Goal: Task Accomplishment & Management: Use online tool/utility

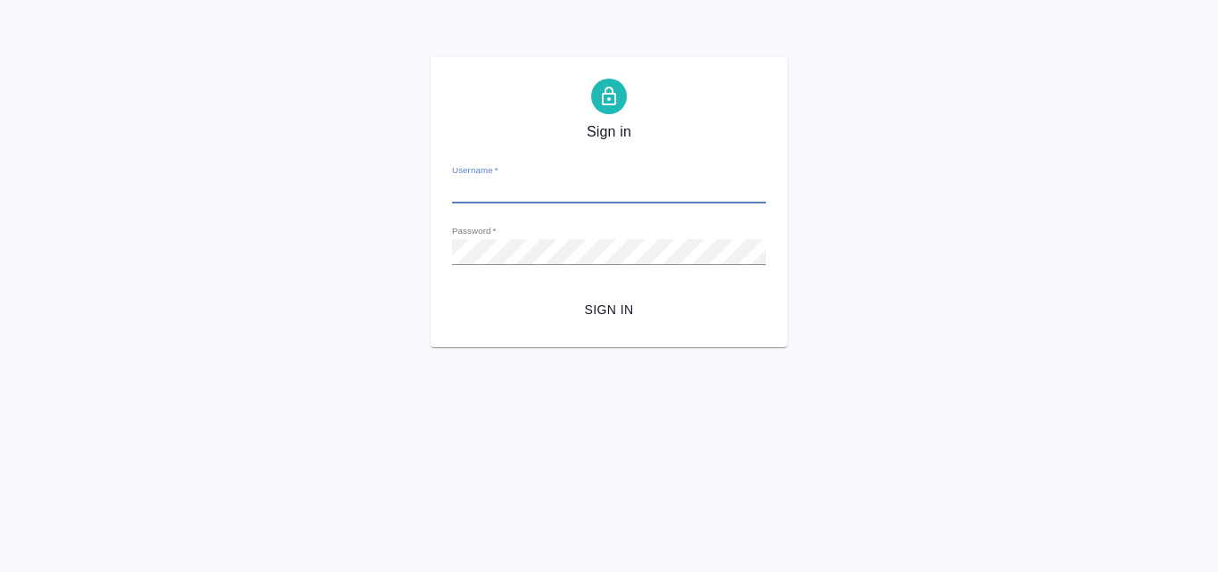
type input "a.valyaeva@awatera.com"
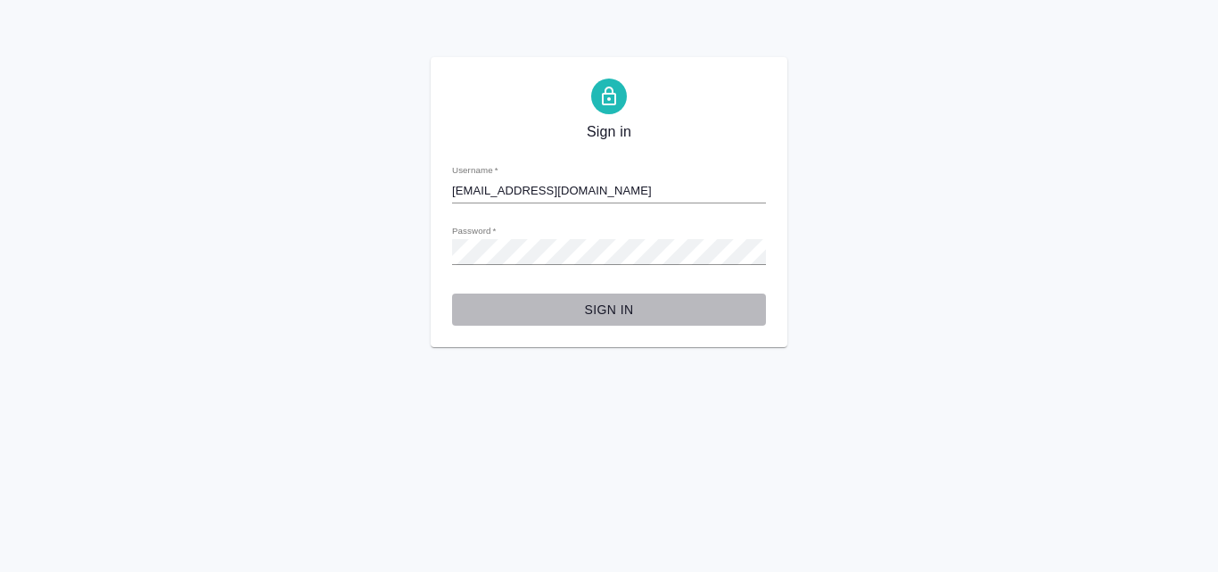
click at [623, 309] on span "Sign in" at bounding box center [608, 310] width 285 height 22
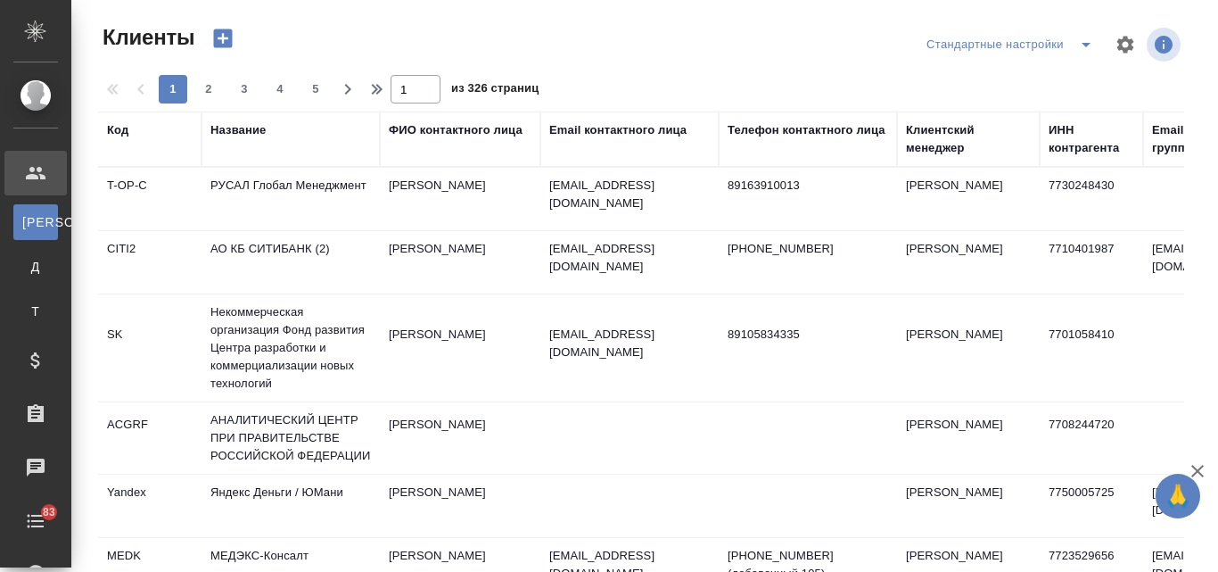
select select "RU"
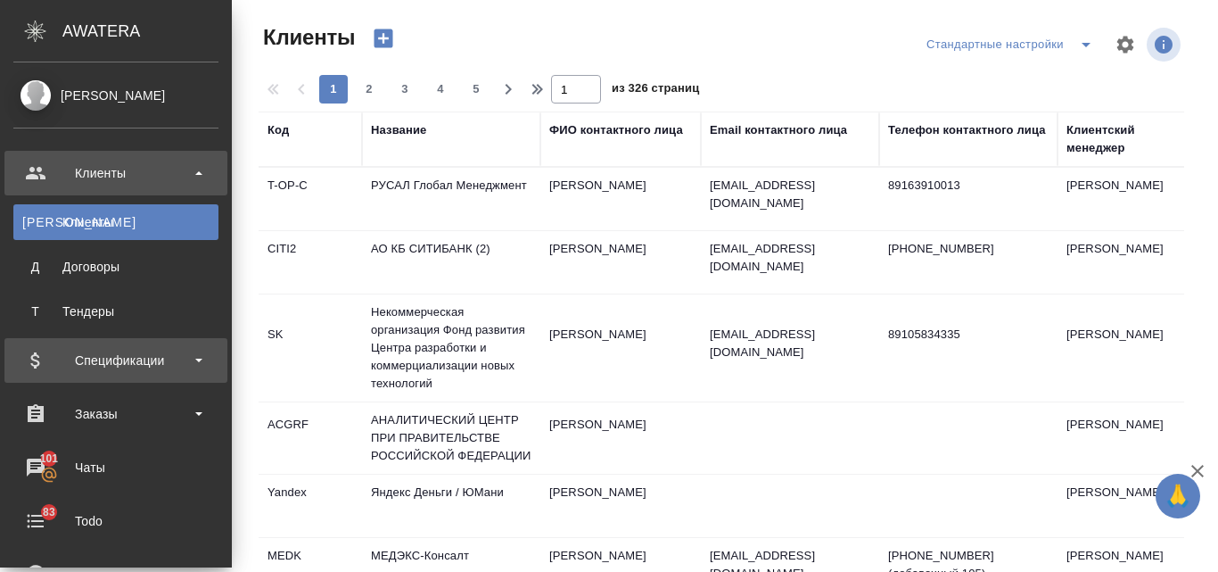
click at [63, 356] on div "Спецификации" at bounding box center [115, 360] width 205 height 27
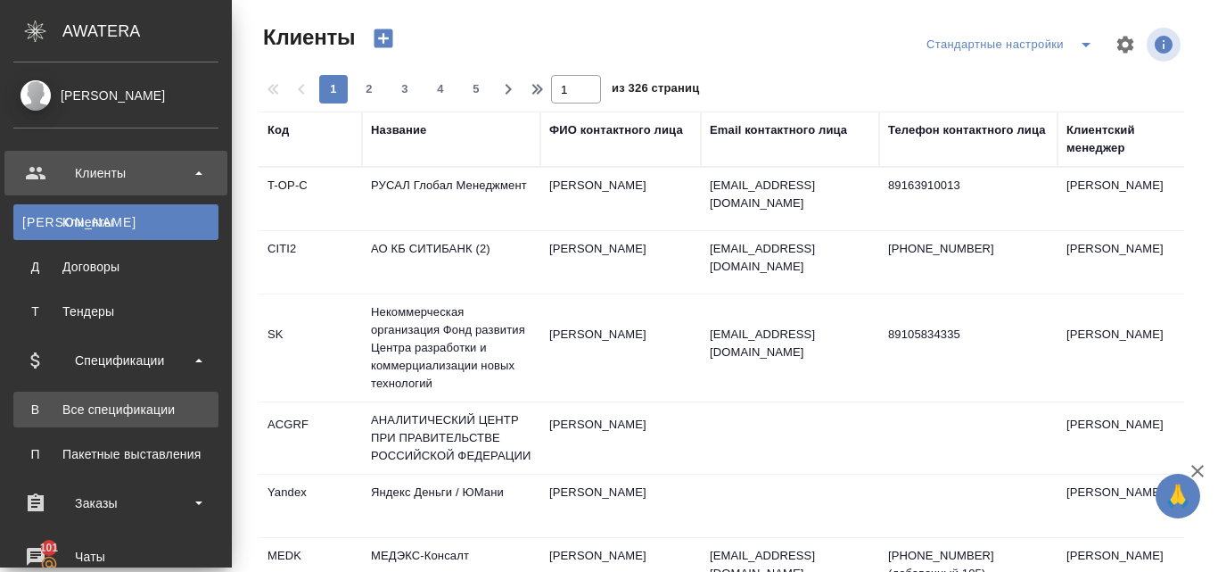
click at [111, 403] on div "Все спецификации" at bounding box center [115, 409] width 187 height 18
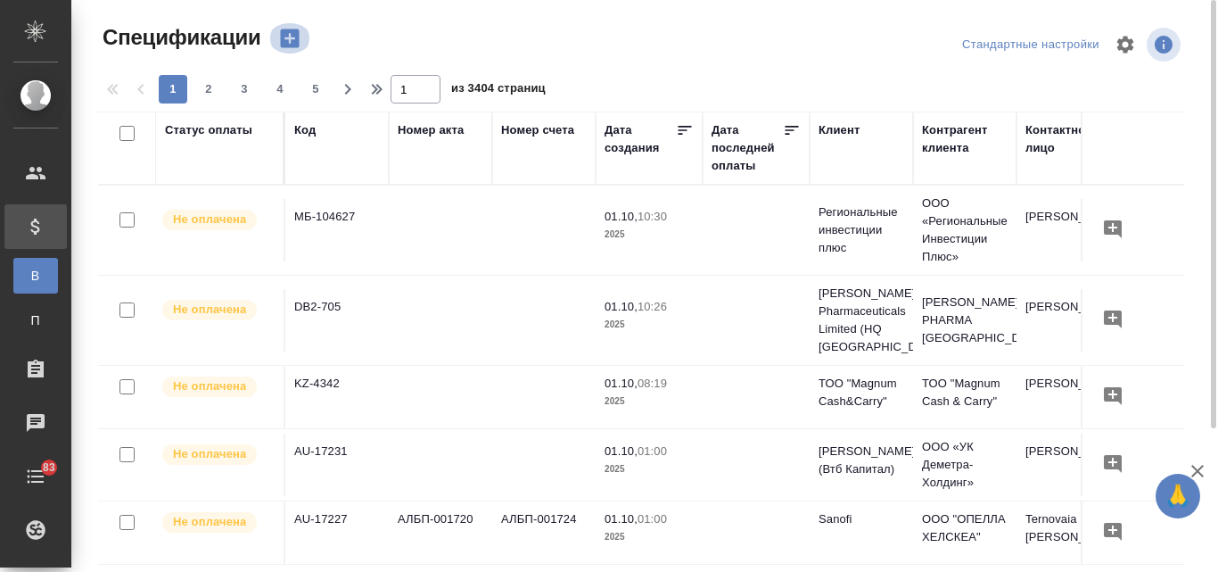
click at [284, 44] on icon "button" at bounding box center [289, 38] width 19 height 19
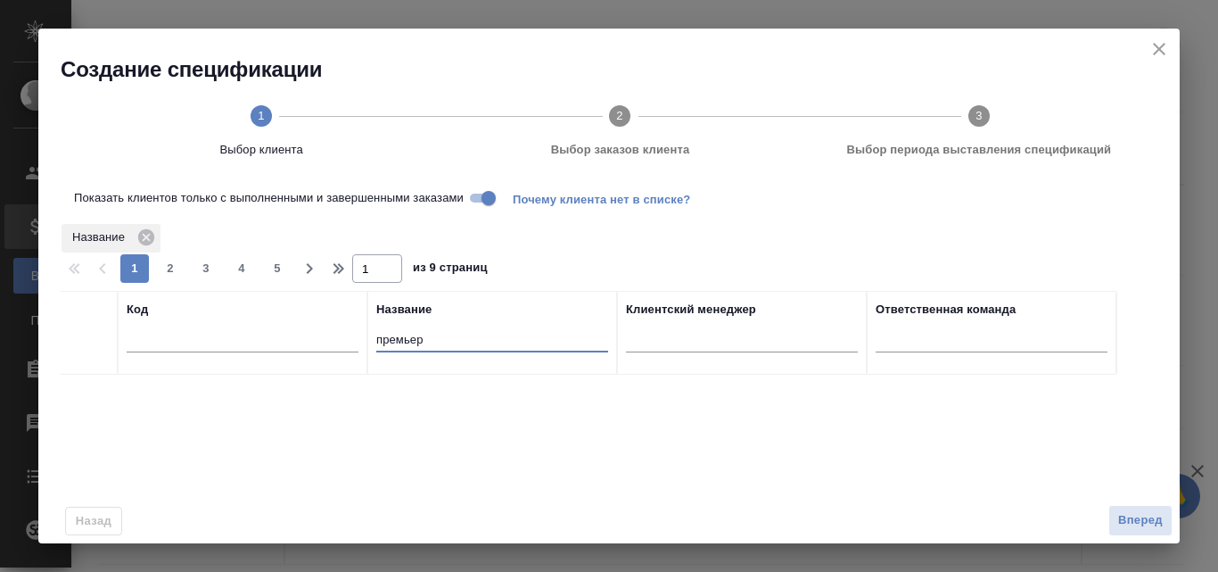
drag, startPoint x: 426, startPoint y: 335, endPoint x: 320, endPoint y: 335, distance: 106.1
click at [320, 335] on tr "Код Название премьер Клиентский менеджер Ответственная команда" at bounding box center [588, 333] width 1057 height 84
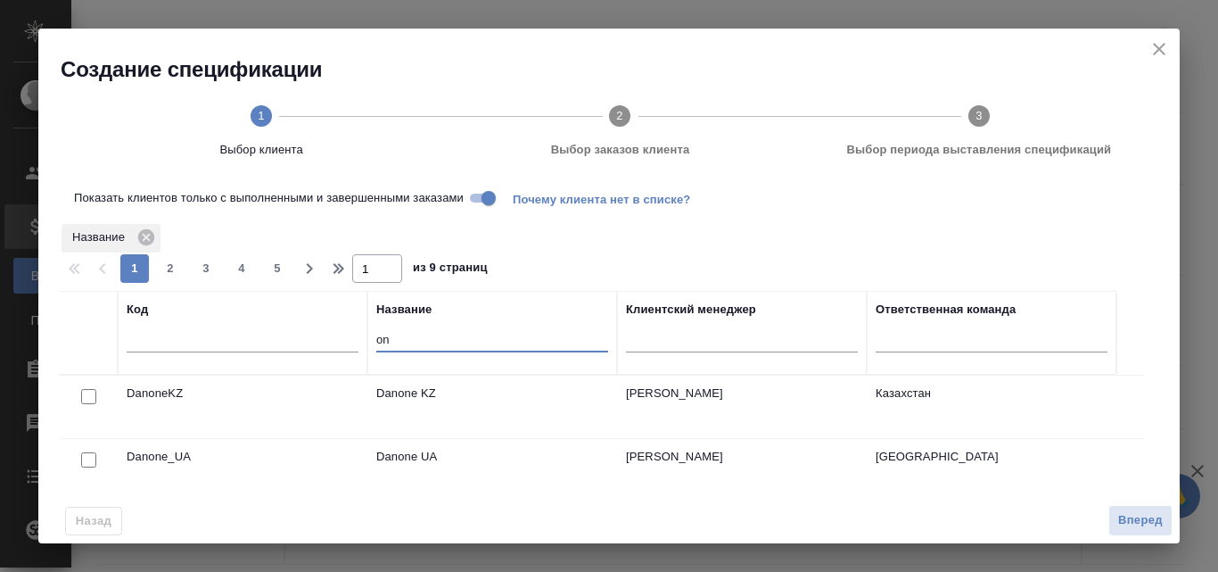
type input "o"
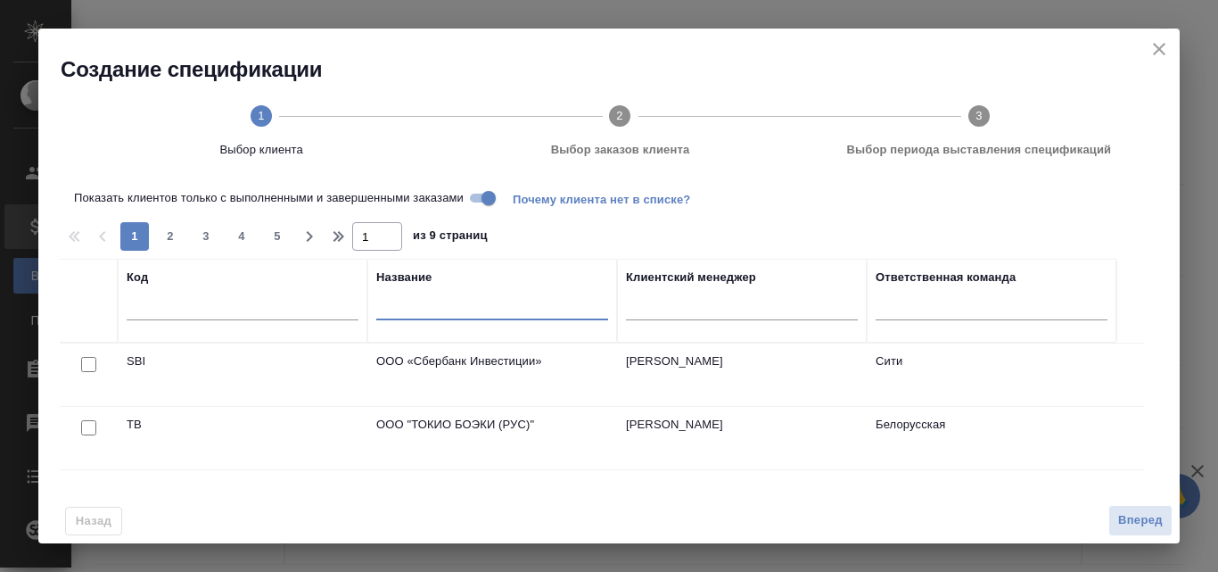
click at [1155, 54] on icon "close" at bounding box center [1159, 49] width 12 height 12
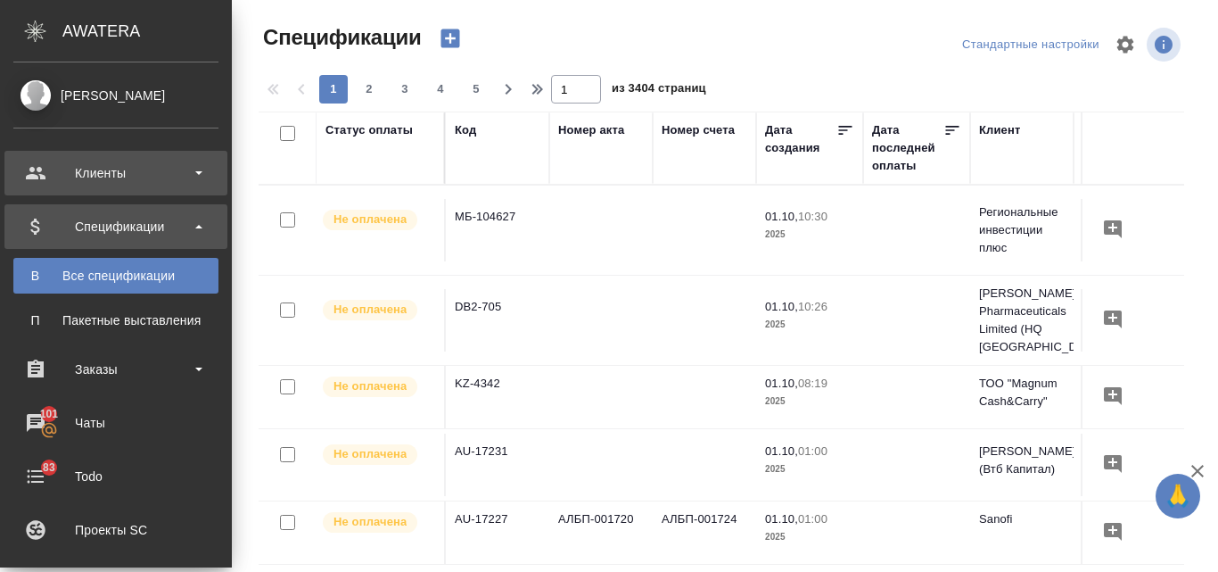
click at [94, 165] on div "Клиенты" at bounding box center [115, 173] width 205 height 27
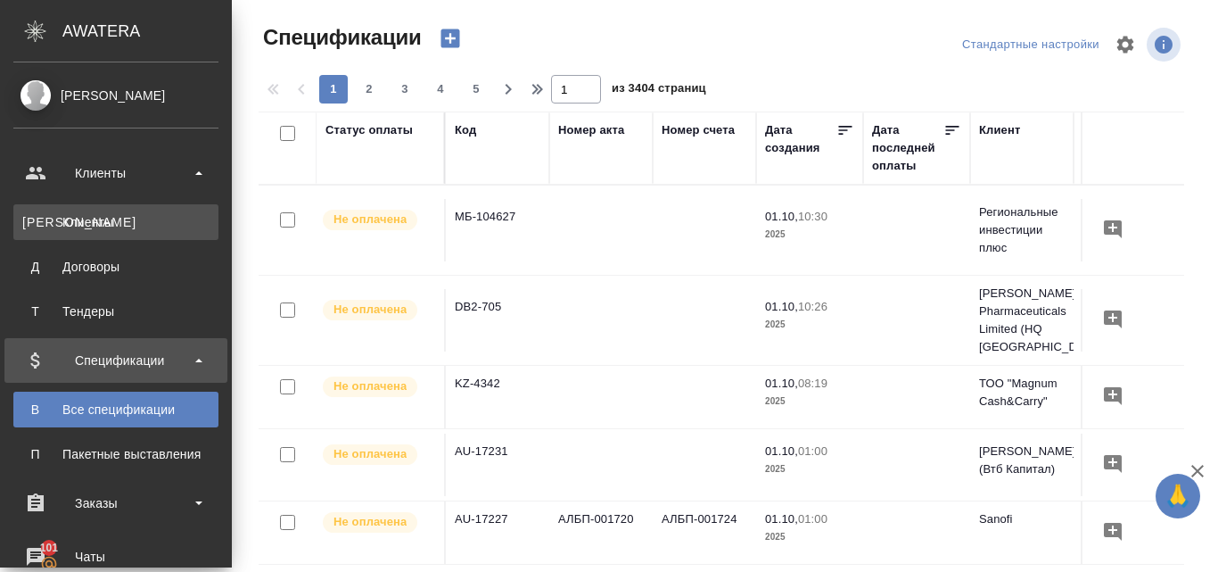
click at [91, 235] on link "К Клиенты" at bounding box center [115, 222] width 205 height 36
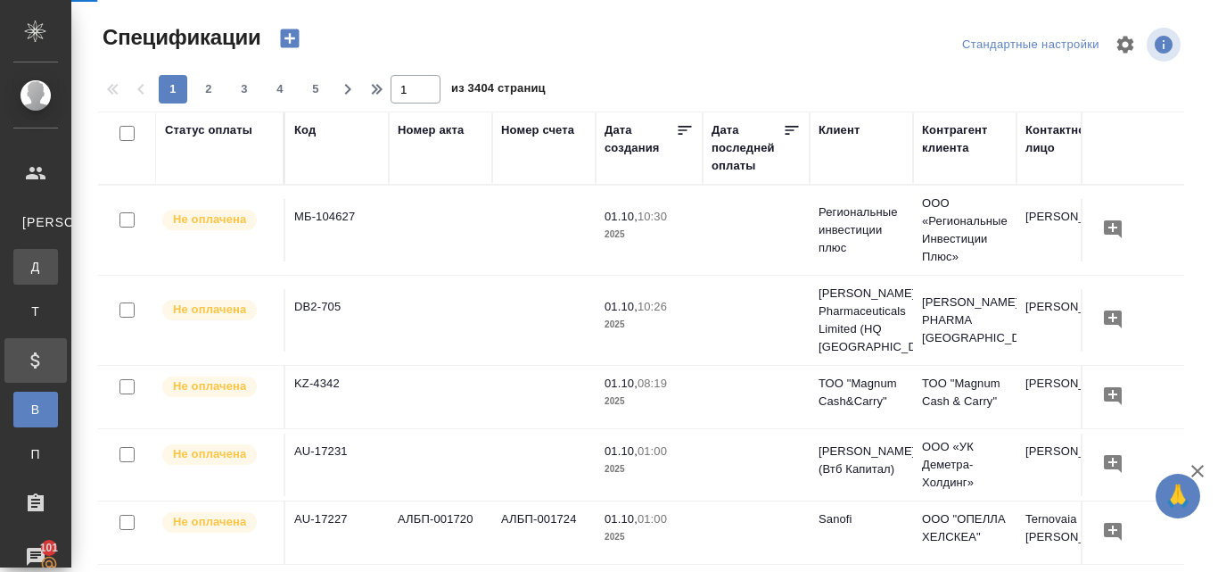
select select "RU"
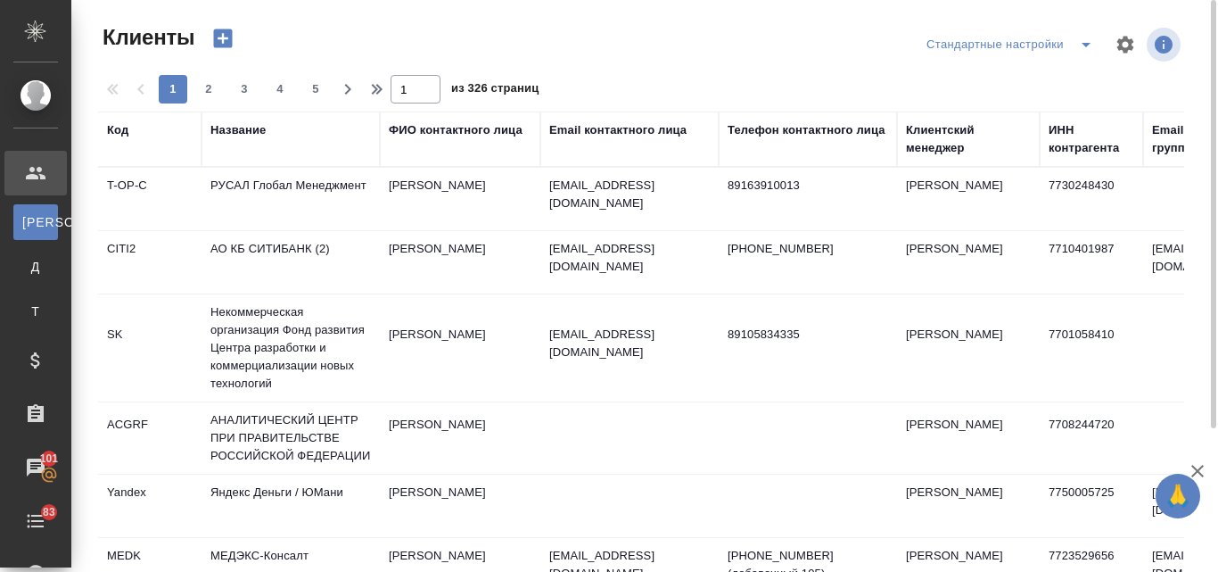
click at [639, 123] on div "Email контактного лица" at bounding box center [617, 130] width 137 height 18
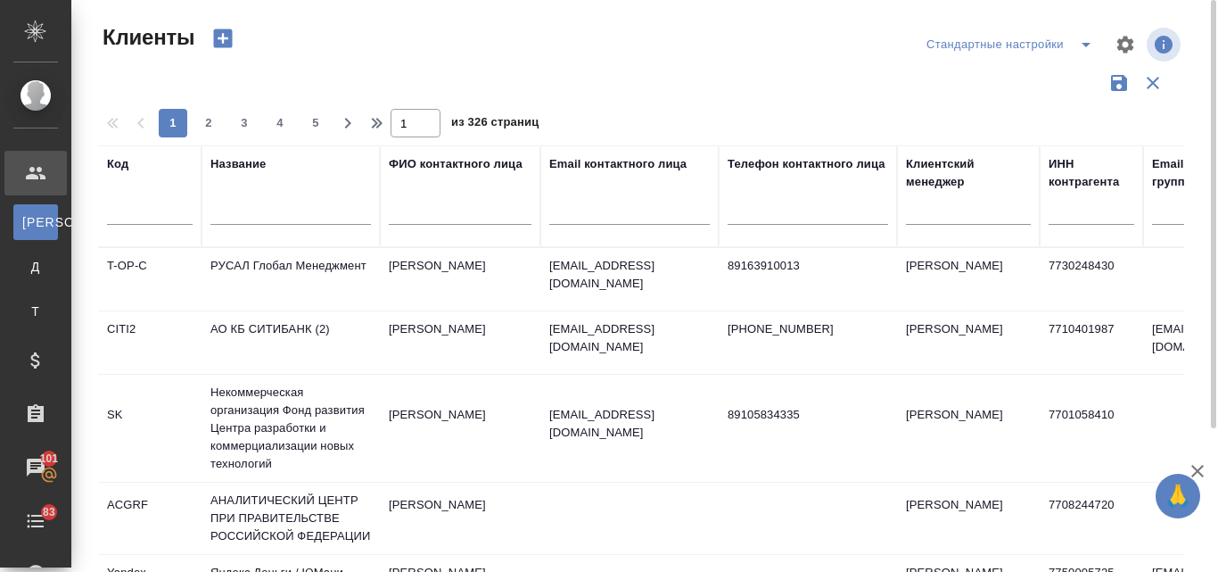
click at [588, 204] on input "text" at bounding box center [629, 213] width 161 height 22
paste input "@one2work.ru"
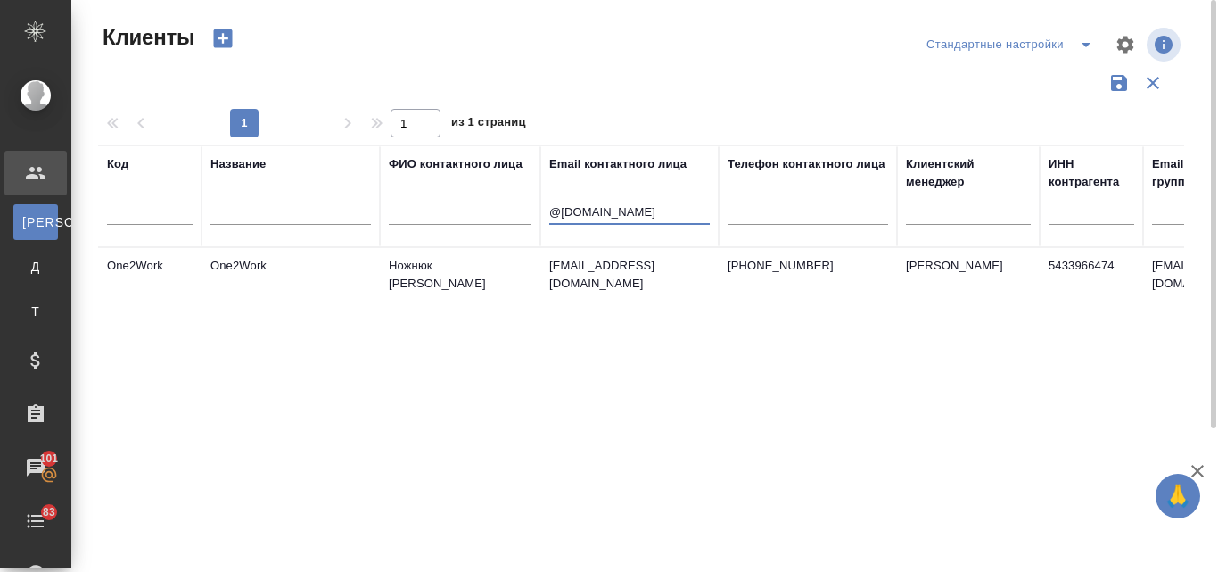
type input "@one2work.ru"
click at [420, 265] on td "Ножнюк Кристина" at bounding box center [460, 279] width 161 height 62
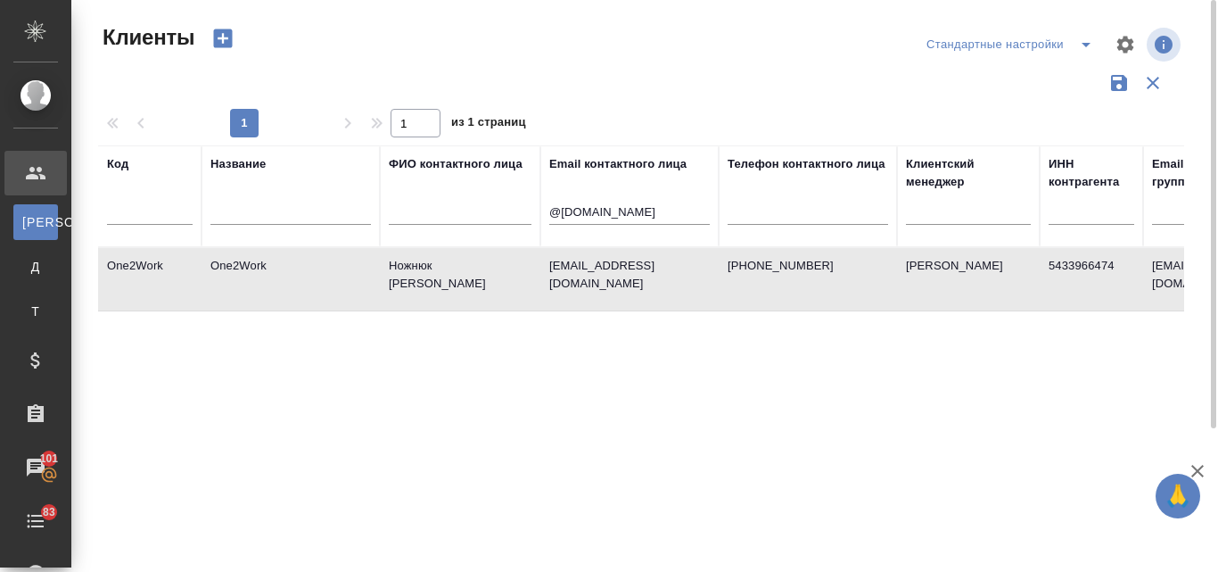
click at [420, 265] on td "Ножнюк Кристина" at bounding box center [460, 279] width 161 height 62
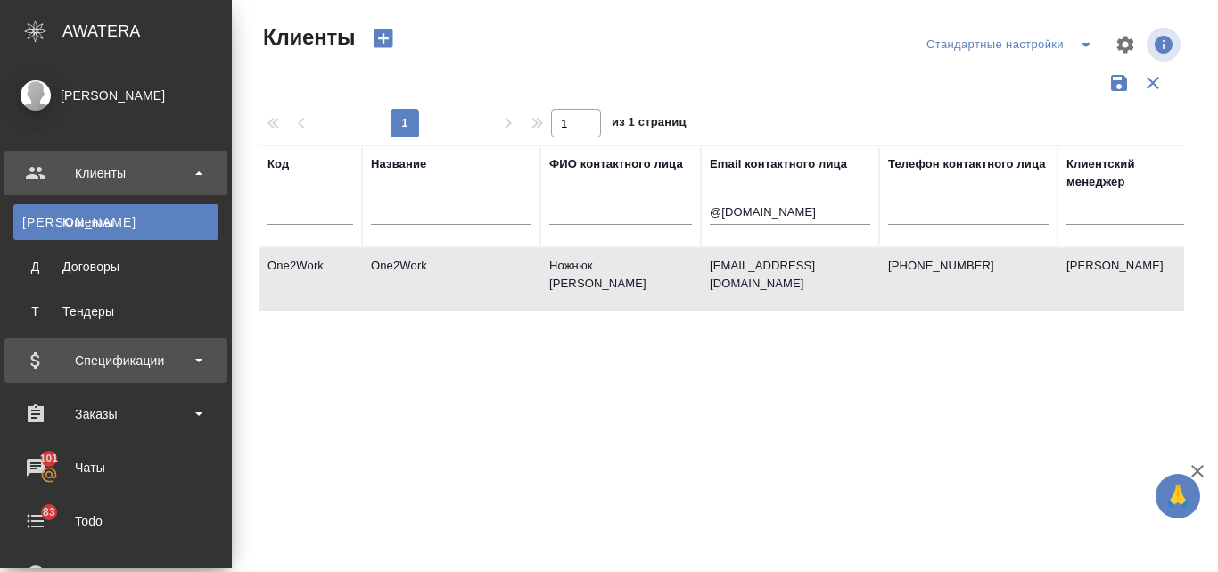
click at [72, 350] on div "Спецификации" at bounding box center [115, 360] width 205 height 27
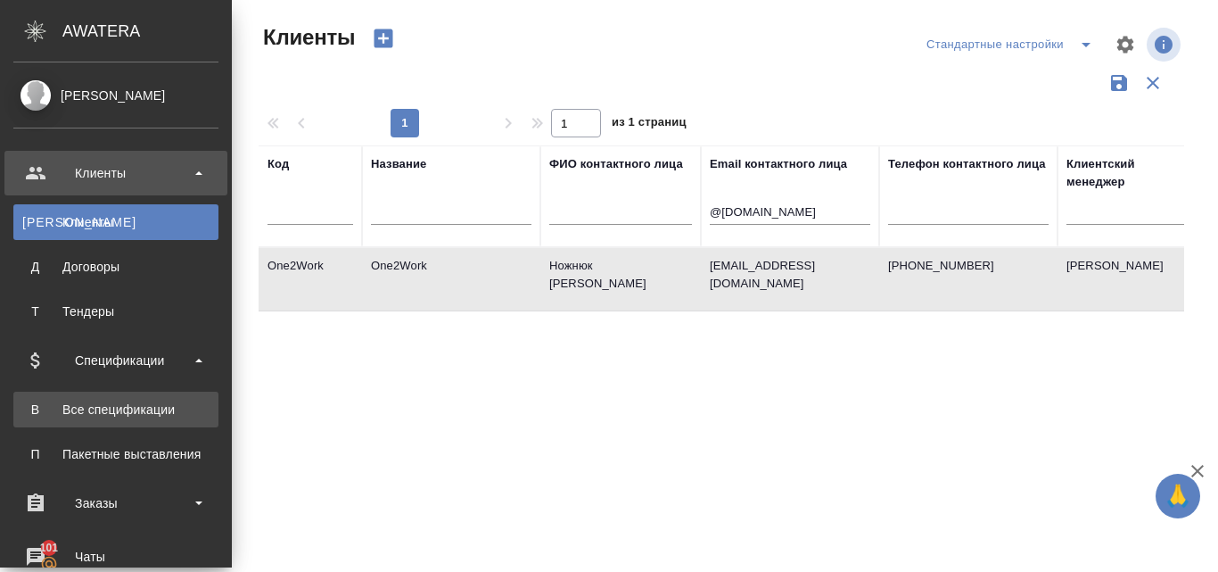
click at [157, 410] on div "Все спецификации" at bounding box center [115, 409] width 187 height 18
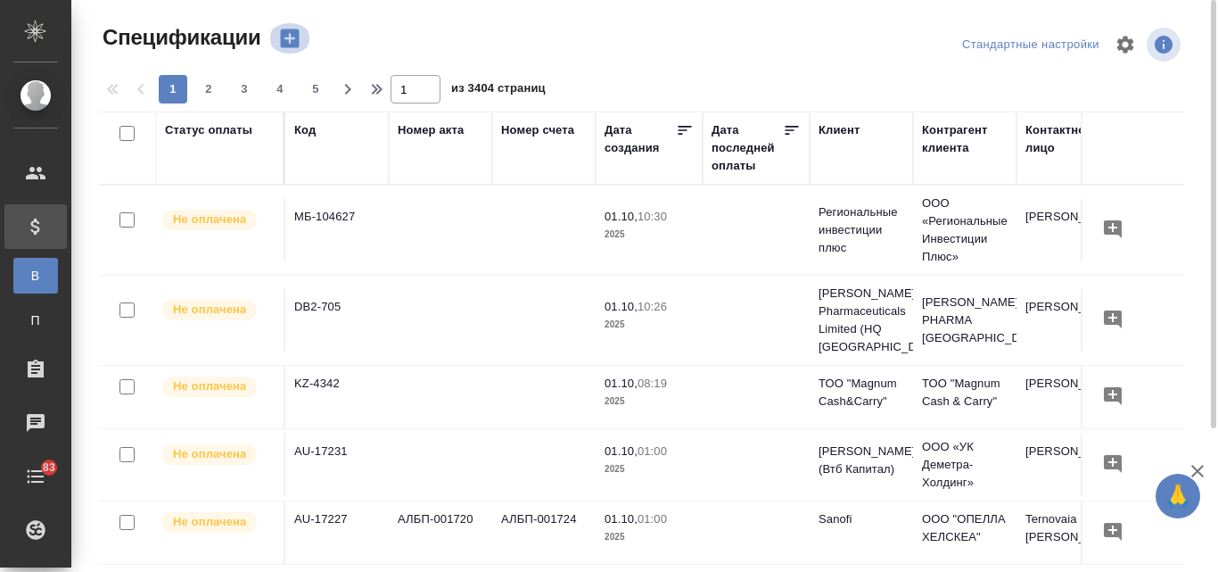
click at [290, 39] on icon "button" at bounding box center [289, 38] width 25 height 25
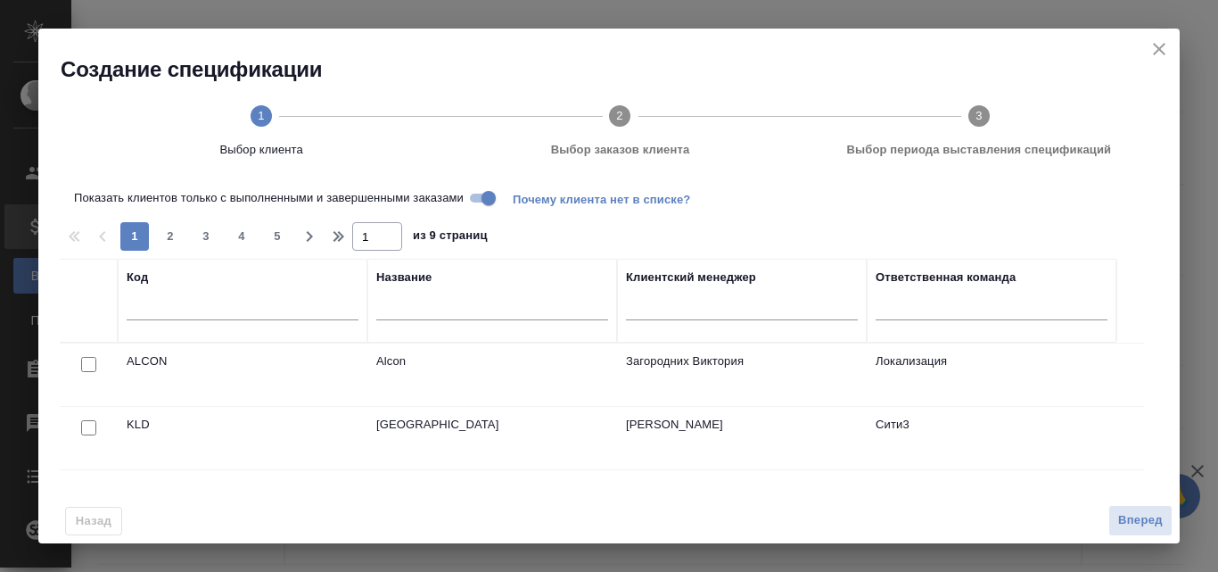
click at [435, 312] on input "text" at bounding box center [492, 309] width 232 height 22
type input "One"
drag, startPoint x: 408, startPoint y: 309, endPoint x: 364, endPoint y: 311, distance: 44.7
click at [364, 311] on tr "Код Название One Клиентский менеджер Ответственная команда" at bounding box center [588, 301] width 1057 height 84
paste input "One2Work"
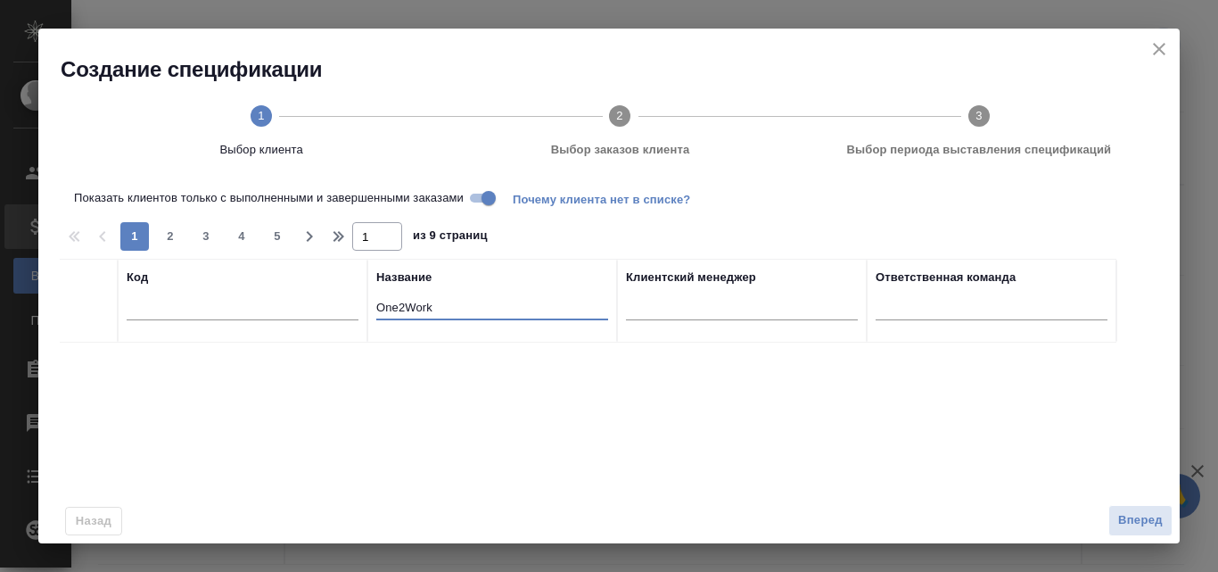
type input "One2Work"
click at [481, 198] on input "Показать клиентов только с выполненными и завершенными заказами" at bounding box center [489, 197] width 64 height 21
click at [492, 197] on input "Показать клиентов только с выполненными и завершенными заказами" at bounding box center [474, 197] width 64 height 21
click at [1162, 56] on icon "close" at bounding box center [1159, 48] width 21 height 21
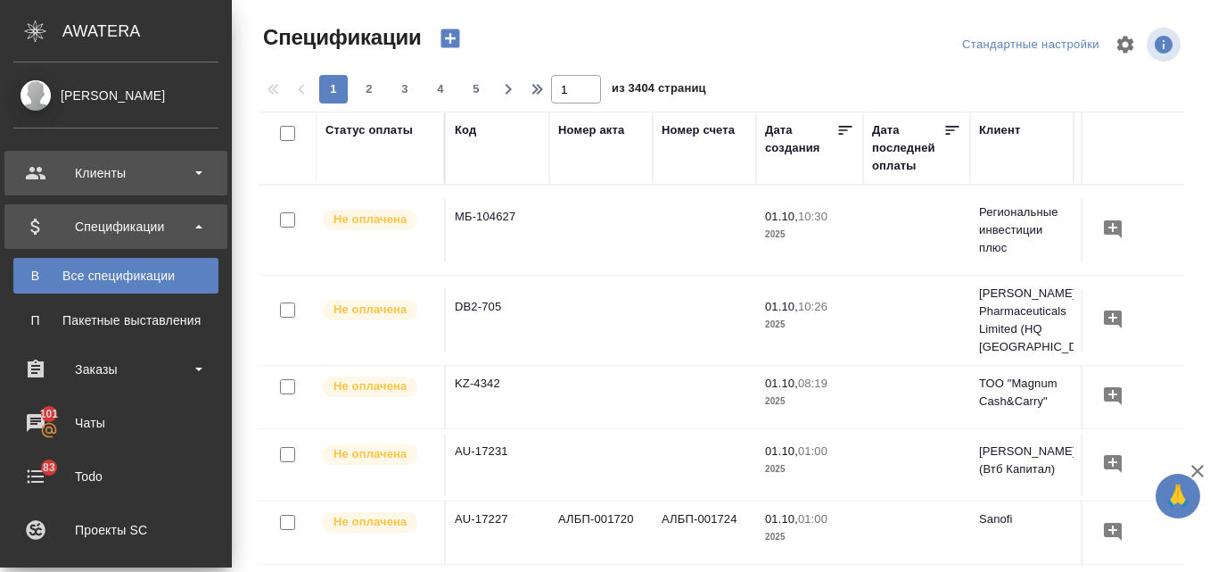
click at [124, 172] on div "Клиенты" at bounding box center [115, 173] width 205 height 27
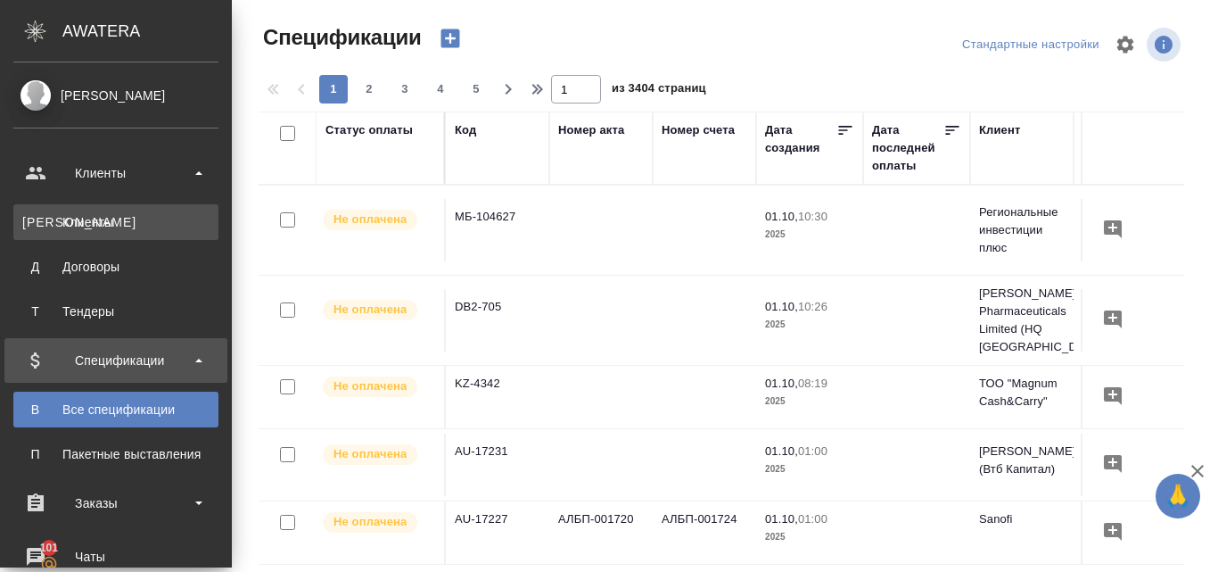
click at [130, 227] on div "Клиенты" at bounding box center [115, 222] width 187 height 18
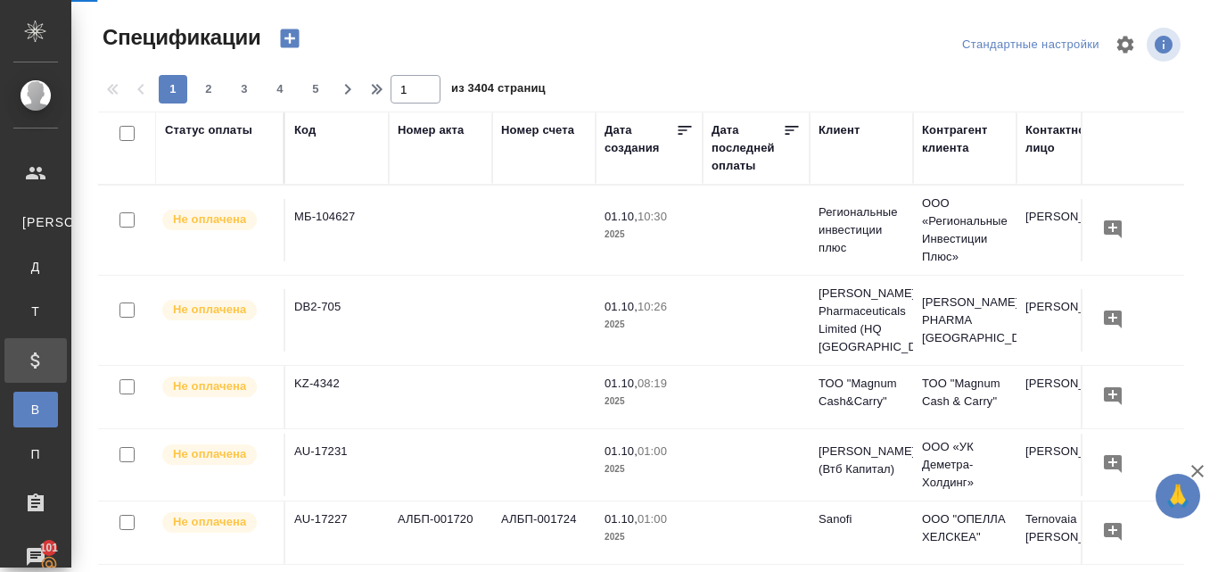
select select "RU"
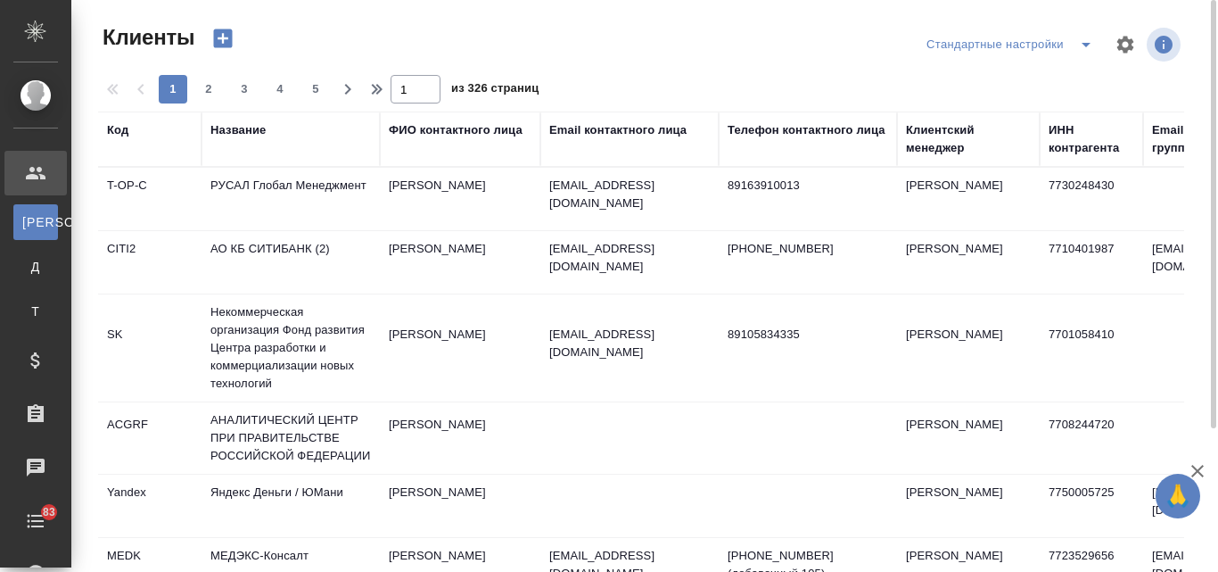
click at [221, 41] on icon "button" at bounding box center [223, 38] width 19 height 19
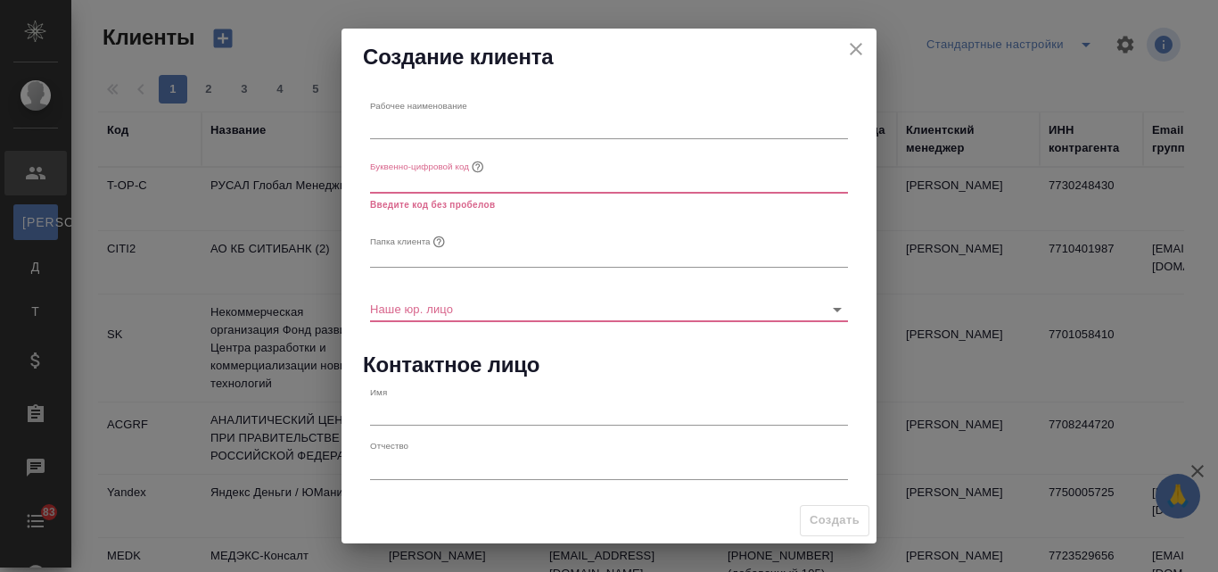
click at [856, 51] on icon "close" at bounding box center [855, 48] width 21 height 21
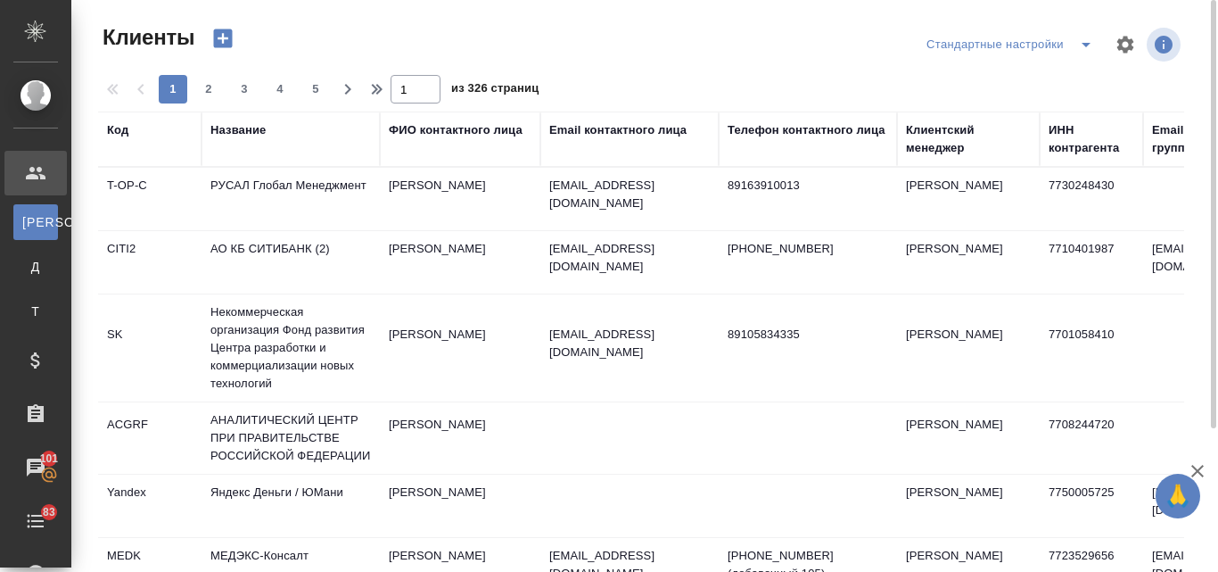
click at [237, 132] on div "Название" at bounding box center [237, 130] width 55 height 18
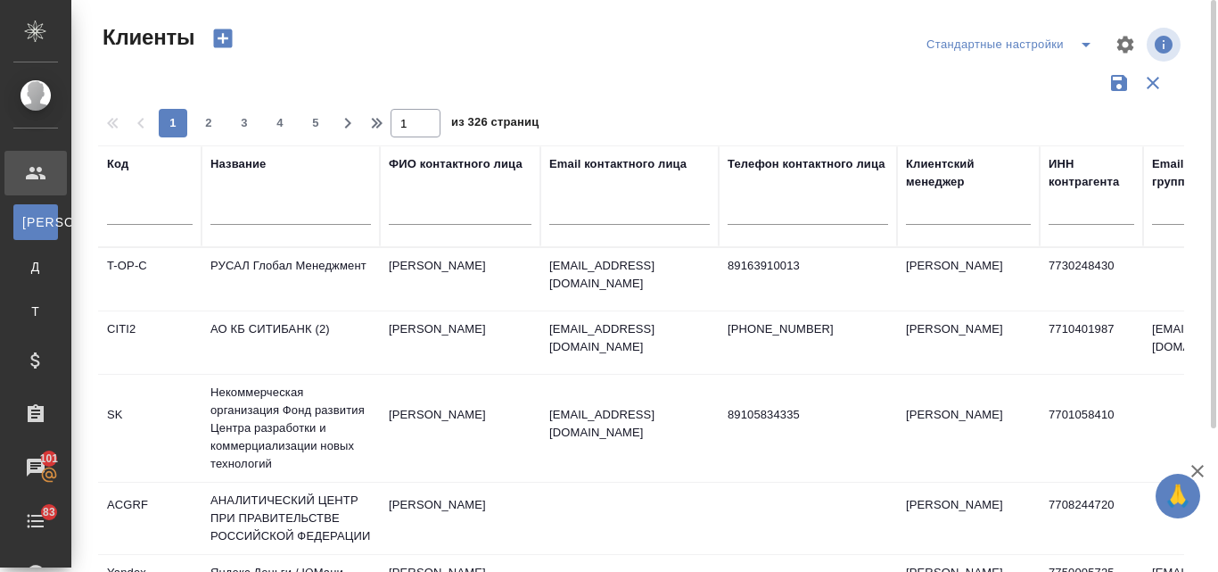
click at [264, 210] on input "text" at bounding box center [290, 213] width 161 height 22
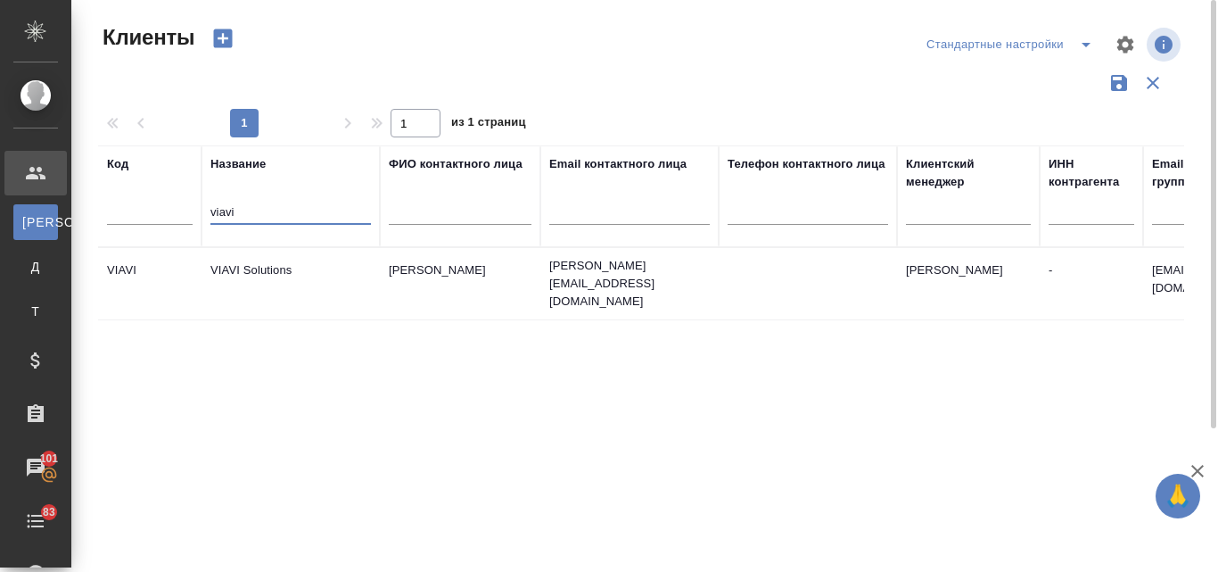
type input "viavi"
click at [268, 259] on td "VIAVI Solutions" at bounding box center [291, 283] width 178 height 62
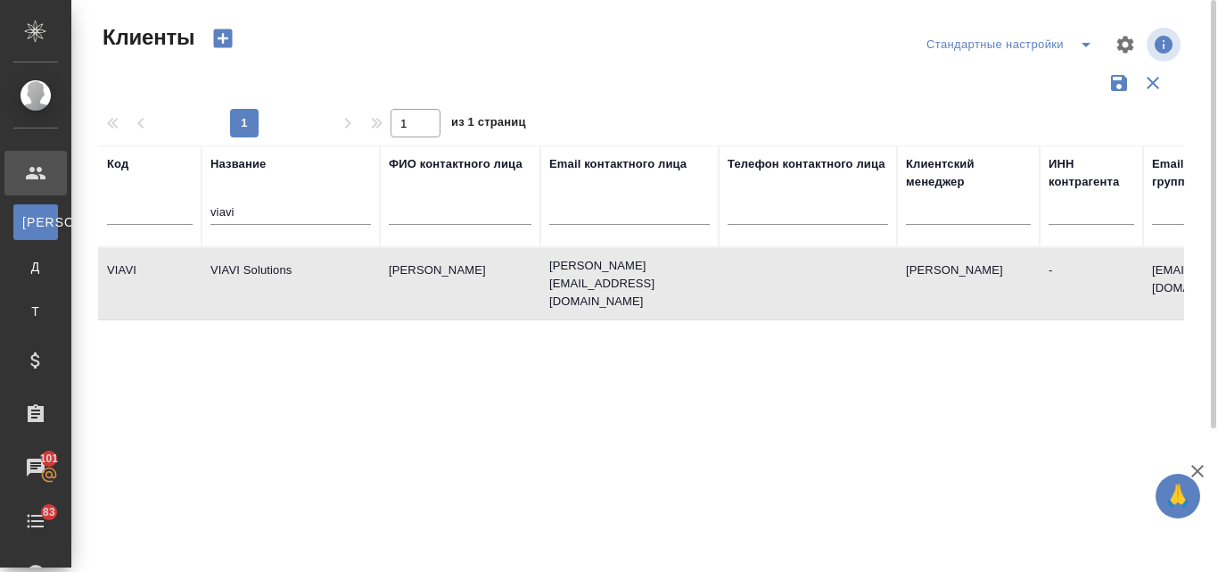
click at [268, 259] on td "VIAVI Solutions" at bounding box center [291, 283] width 178 height 62
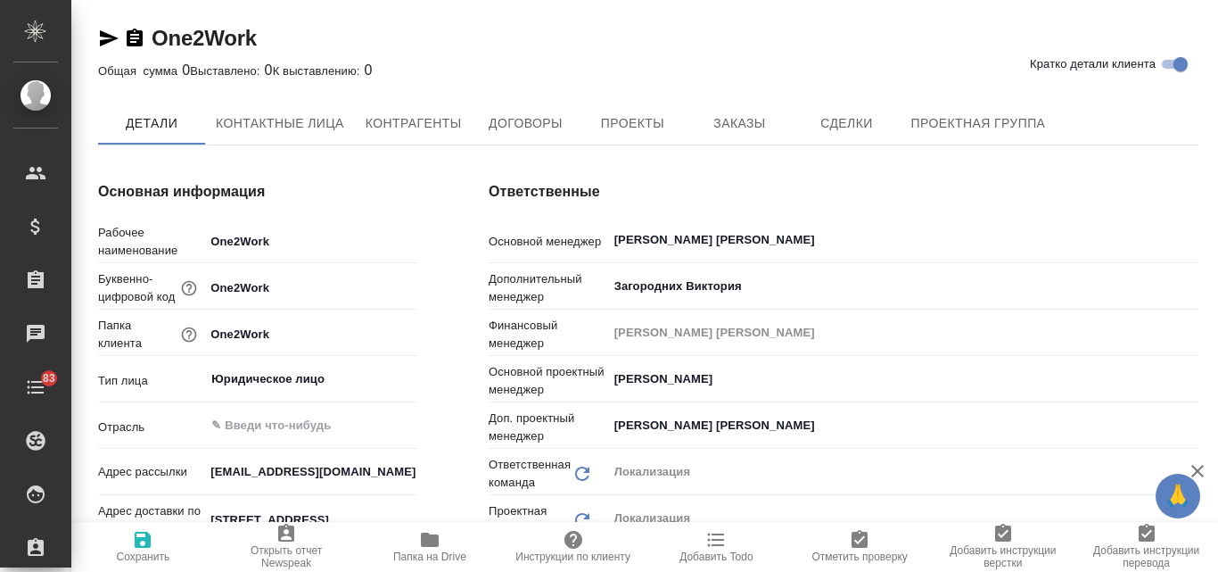
type textarea "x"
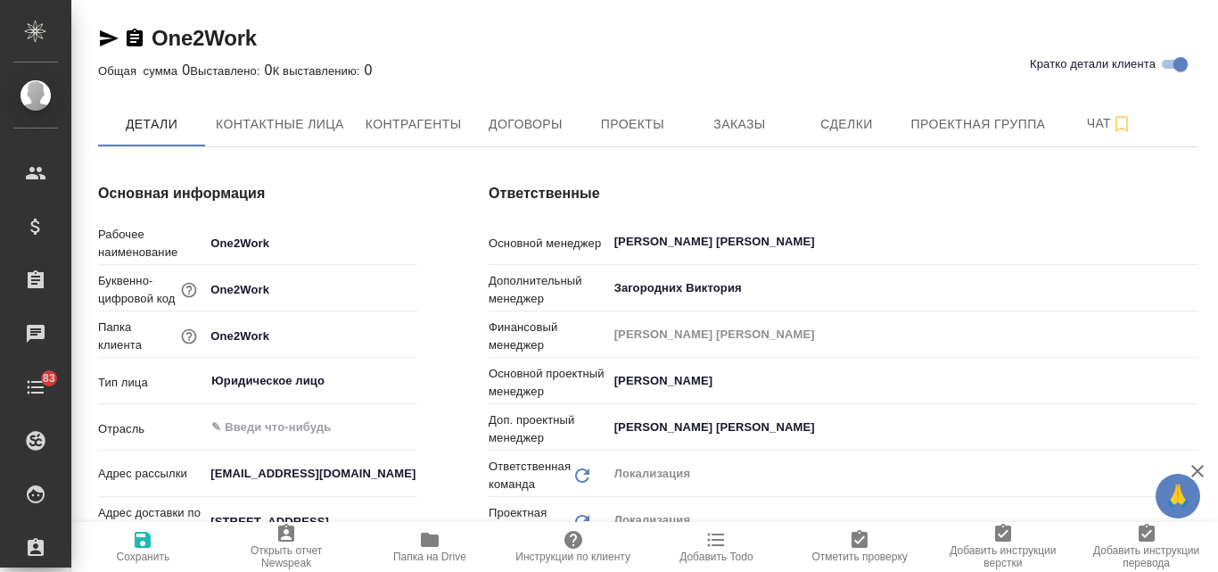
type textarea "x"
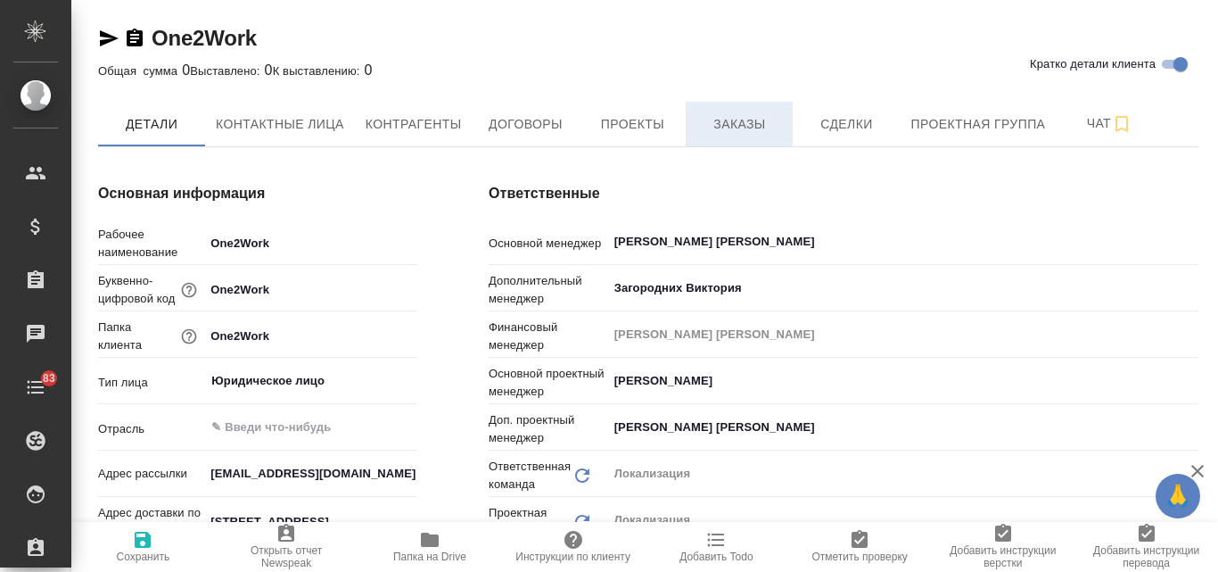
type textarea "x"
click at [757, 111] on button "Заказы" at bounding box center [739, 124] width 107 height 45
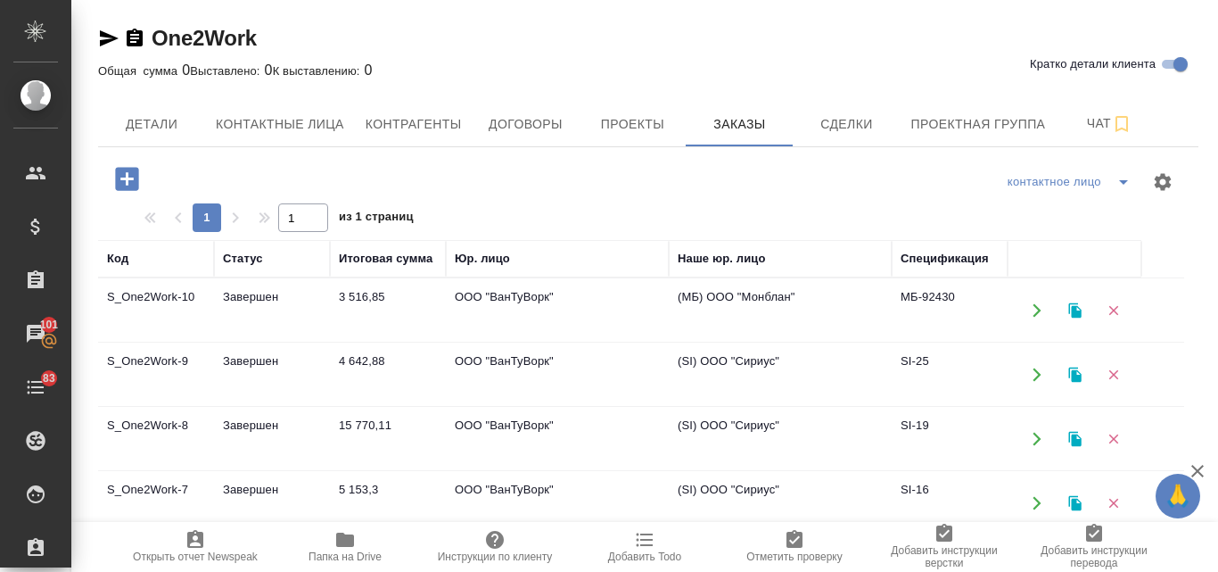
click at [283, 297] on td "Завершен" at bounding box center [272, 310] width 116 height 62
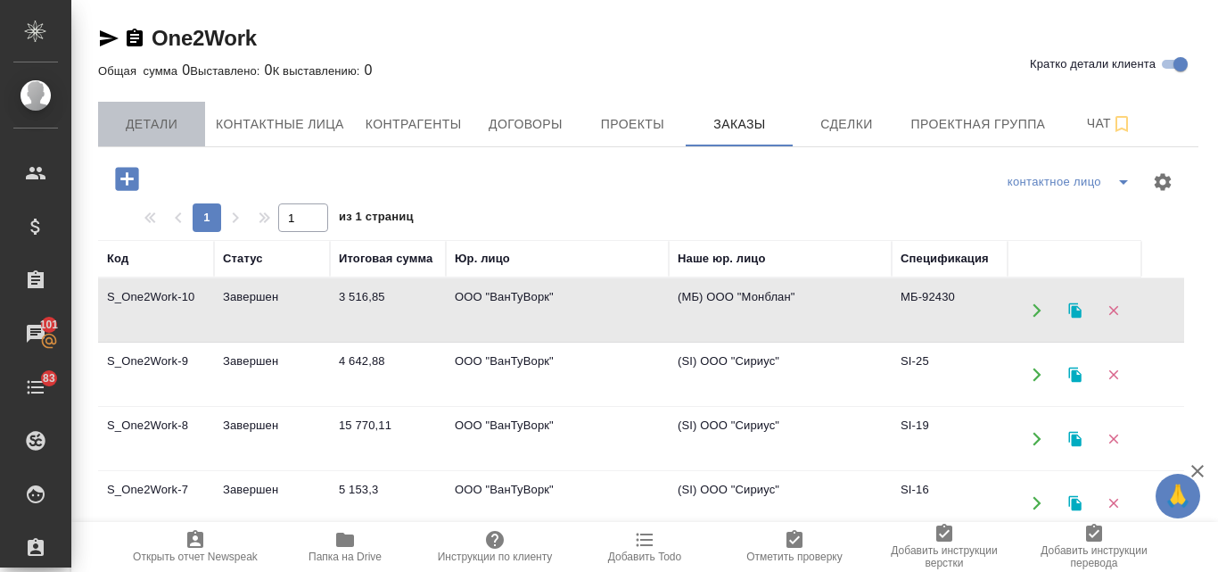
click at [180, 122] on span "Детали" at bounding box center [152, 124] width 86 height 22
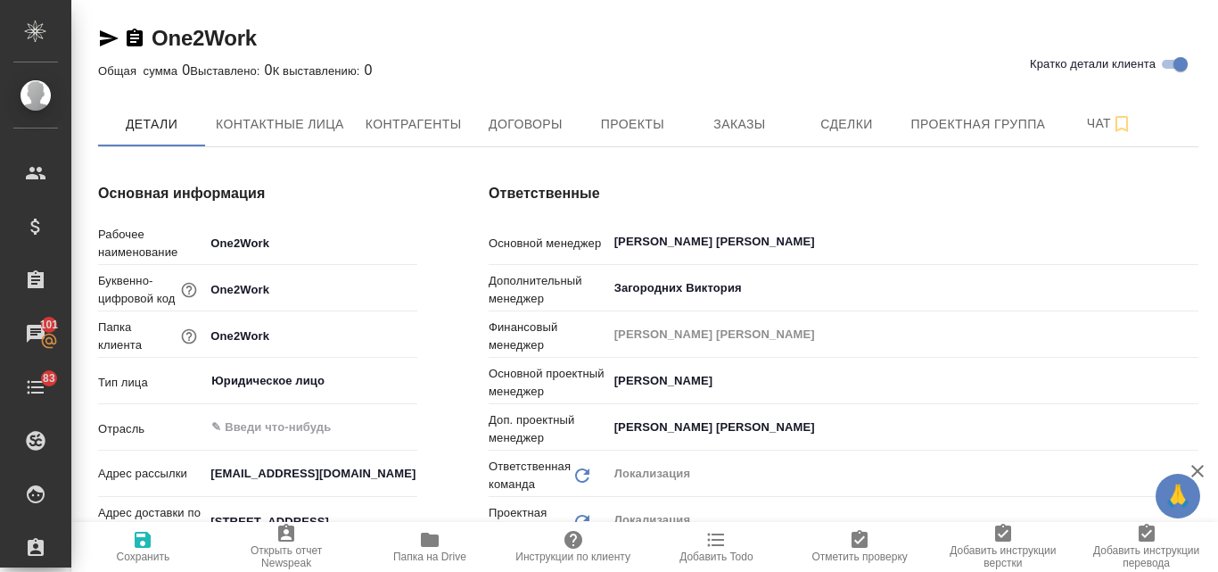
type textarea "x"
drag, startPoint x: 286, startPoint y: 241, endPoint x: 210, endPoint y: 233, distance: 77.1
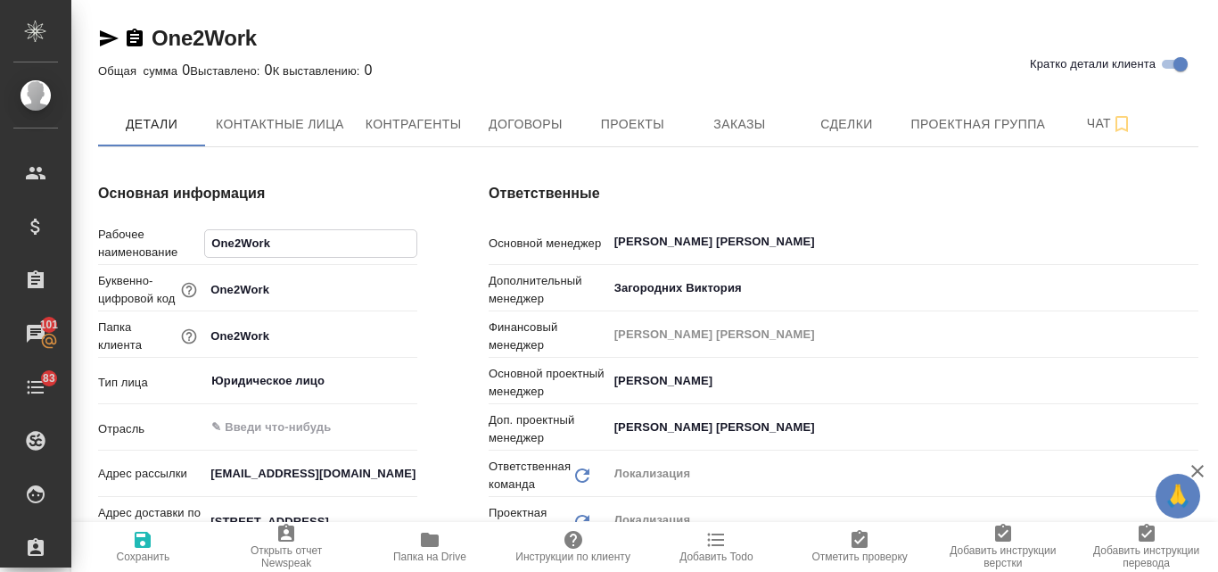
click at [206, 235] on input "One2Work" at bounding box center [310, 243] width 211 height 26
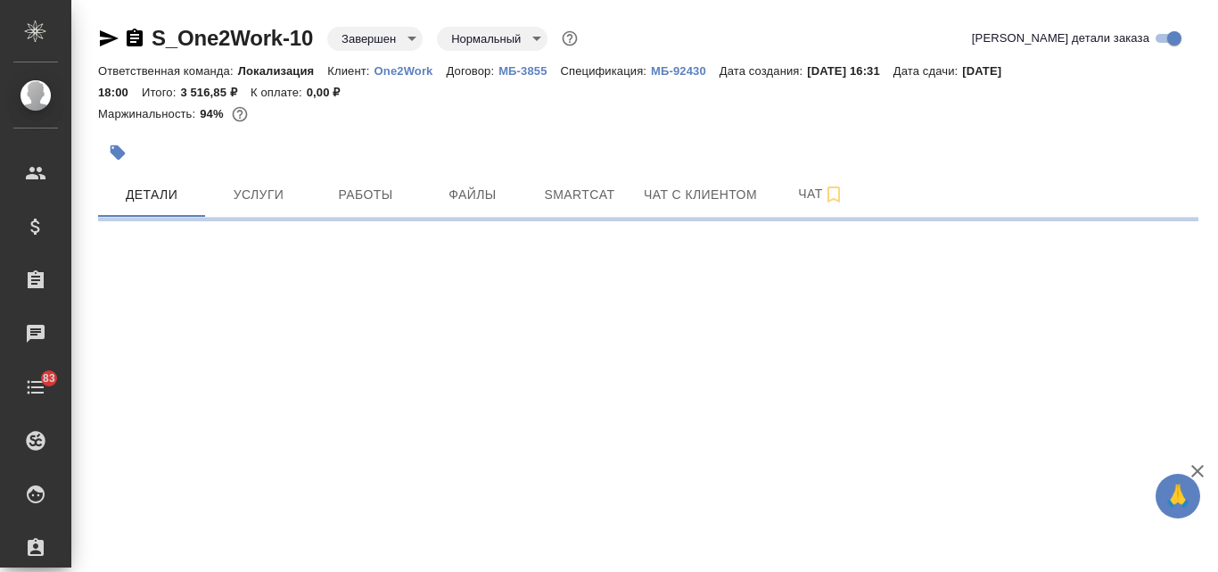
select select "RU"
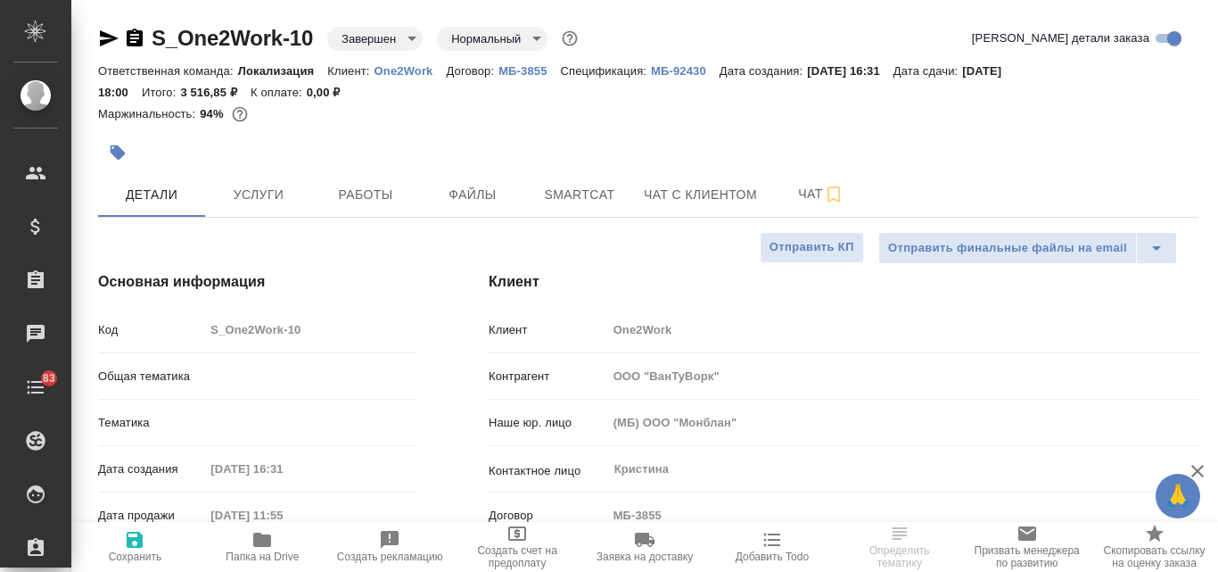
type textarea "x"
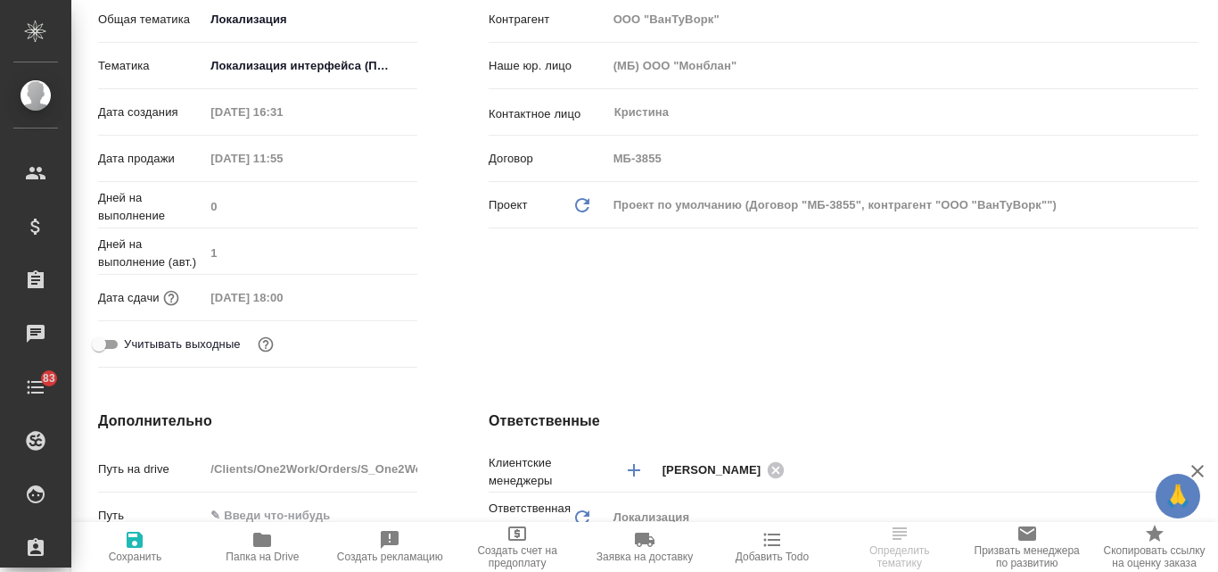
type textarea "x"
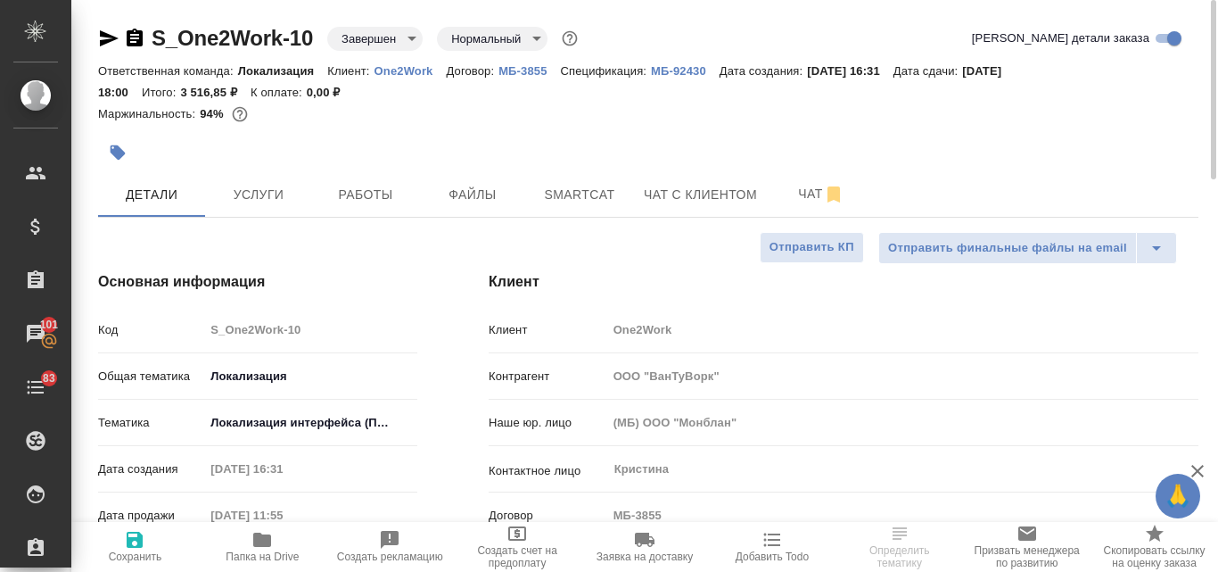
select select "RU"
type textarea "x"
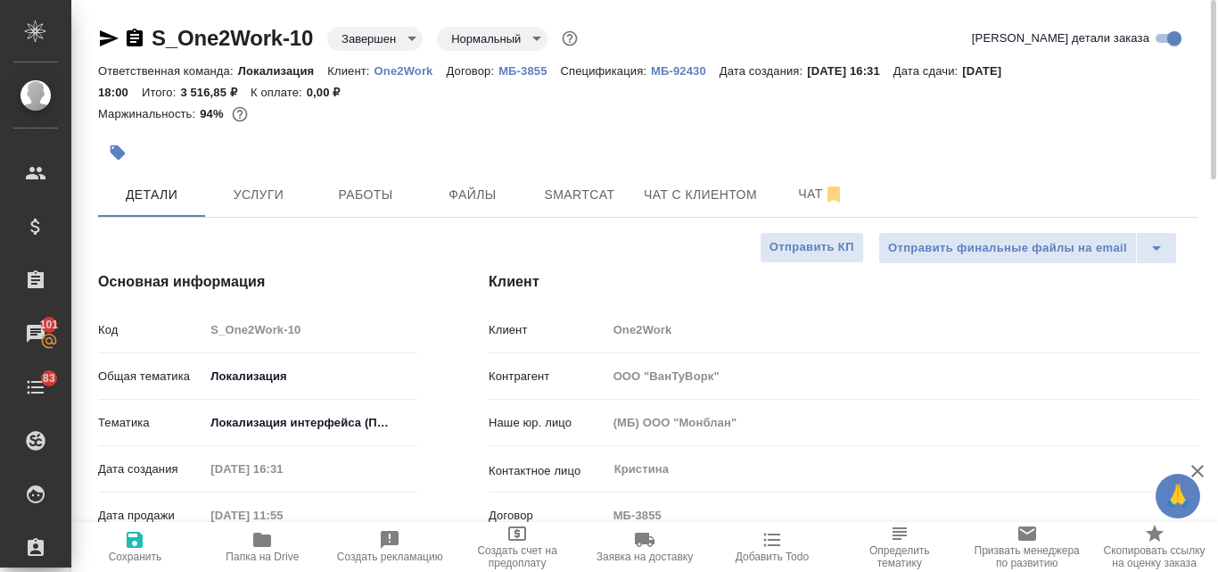
type textarea "x"
click at [692, 67] on p "МБ-92430" at bounding box center [685, 70] width 69 height 13
type textarea "x"
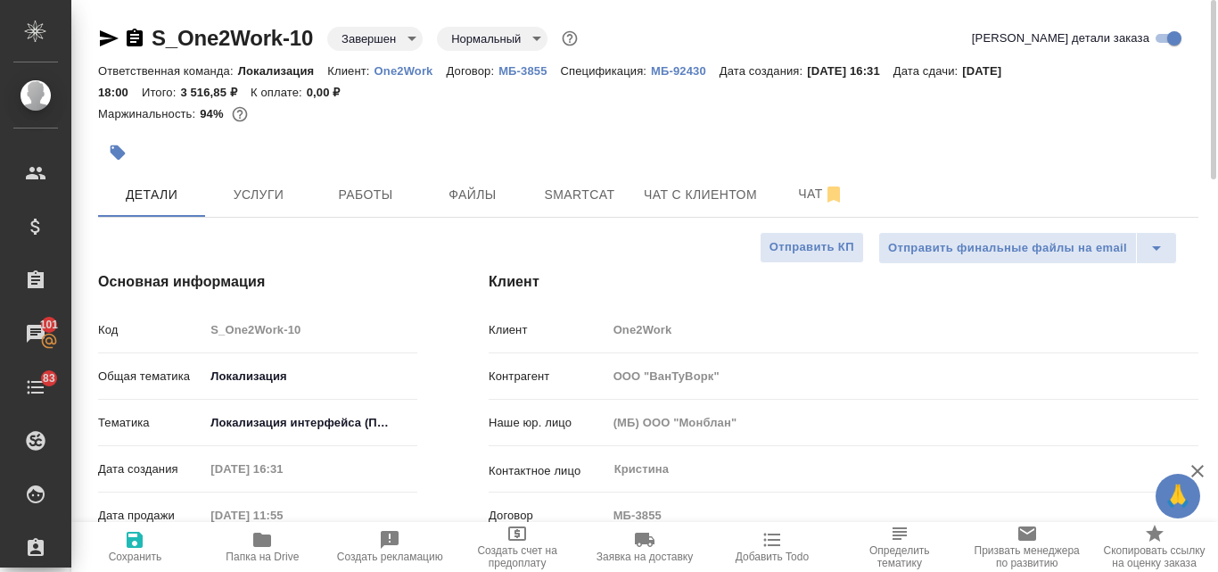
type textarea "x"
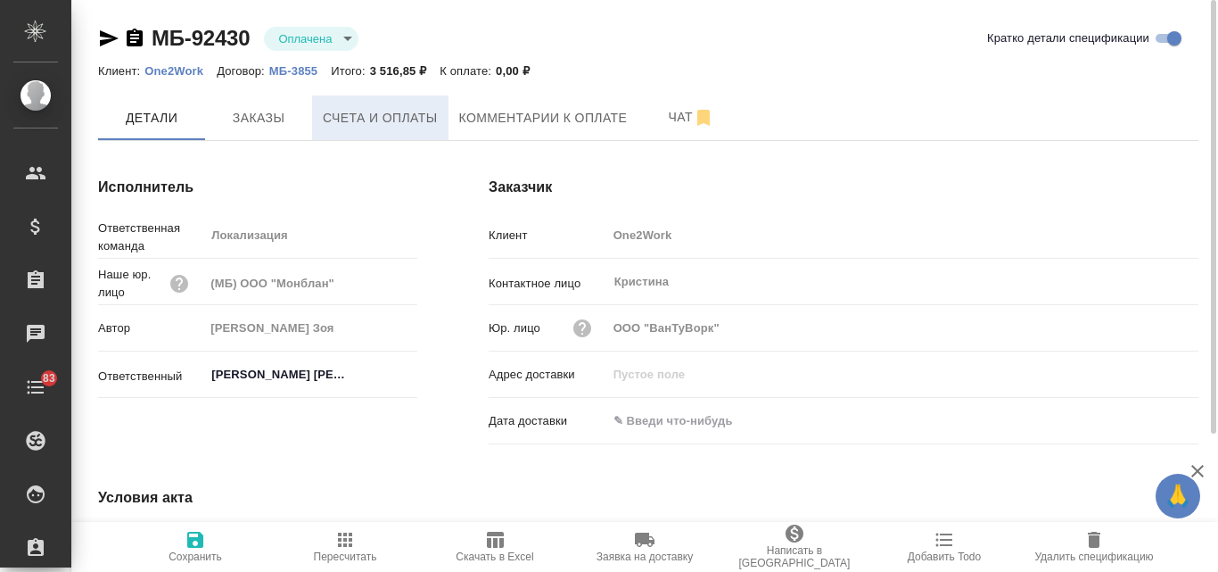
click at [402, 115] on span "Счета и оплаты" at bounding box center [380, 118] width 115 height 22
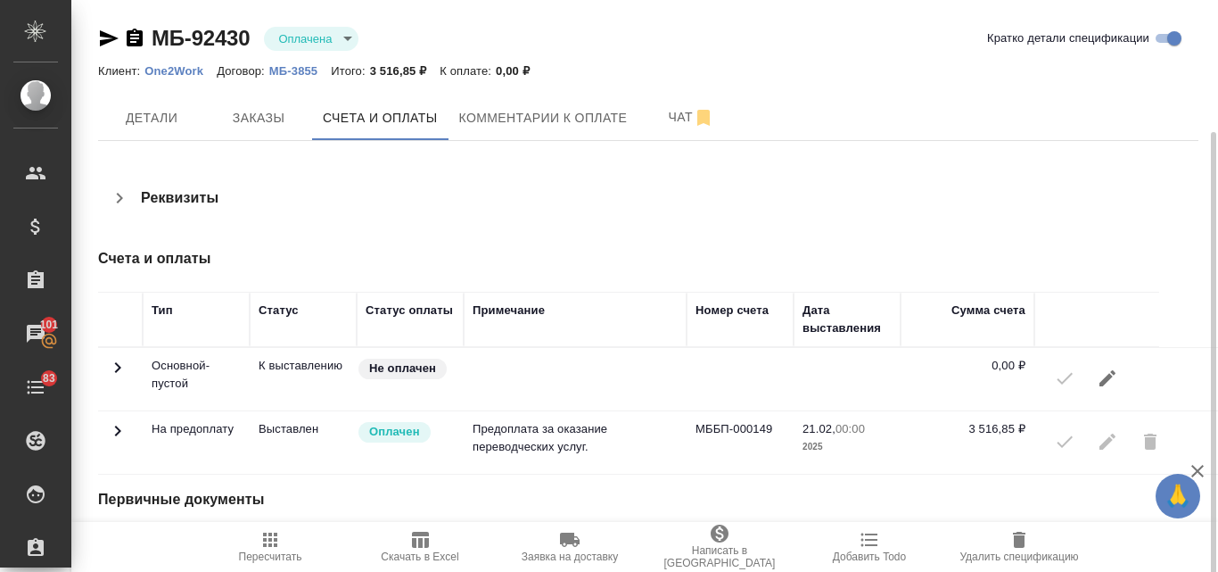
scroll to position [70, 0]
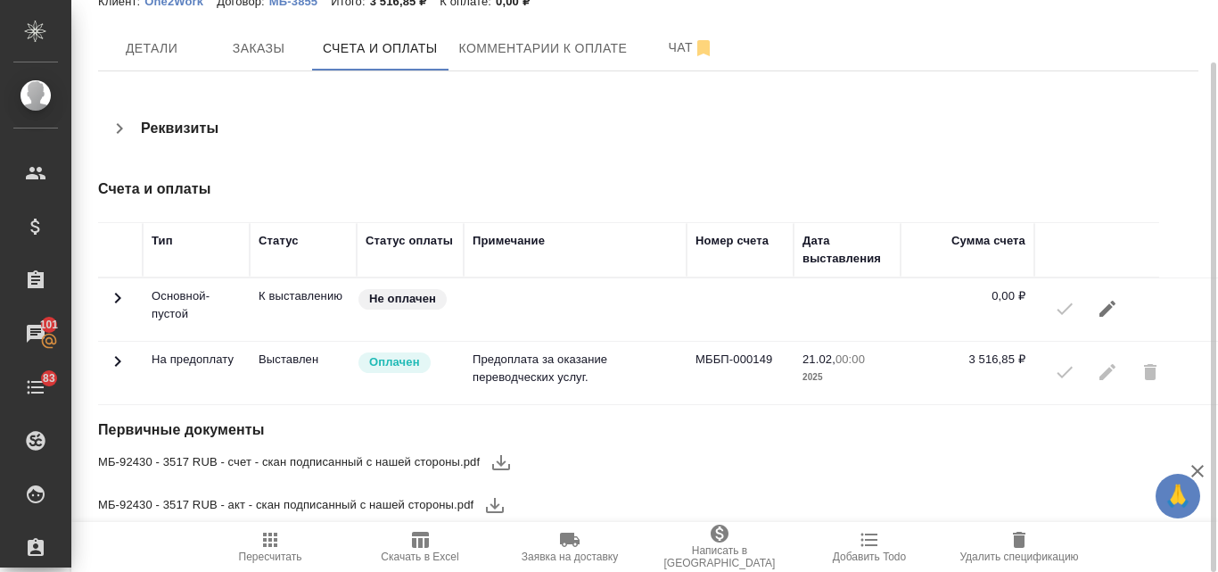
click at [496, 462] on icon "button" at bounding box center [501, 461] width 21 height 21
click at [493, 506] on icon "button" at bounding box center [495, 505] width 18 height 15
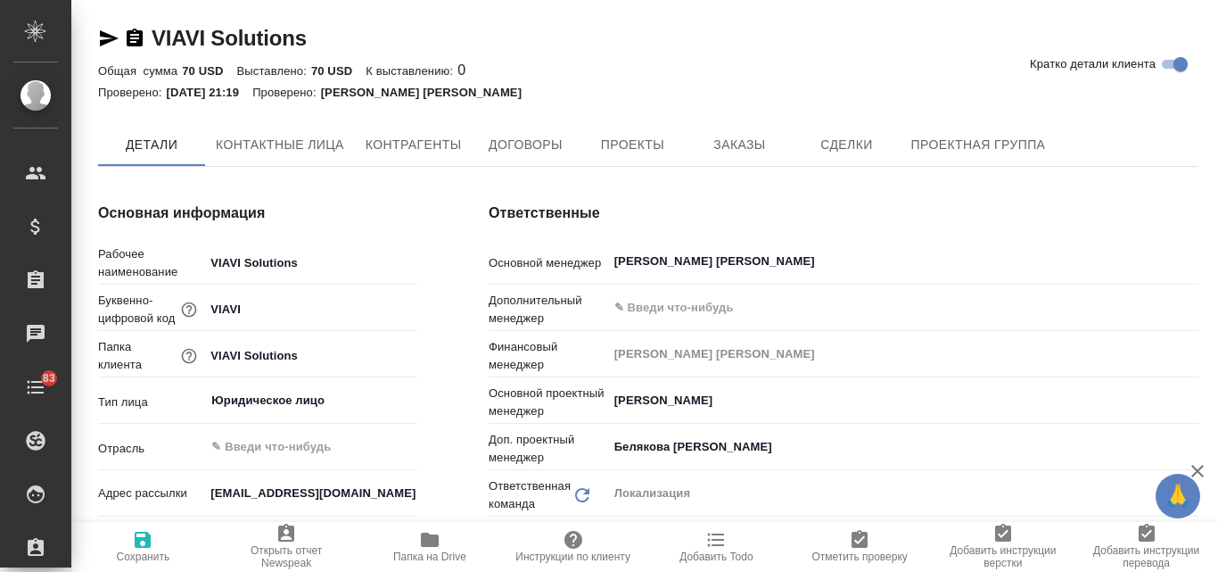
type textarea "x"
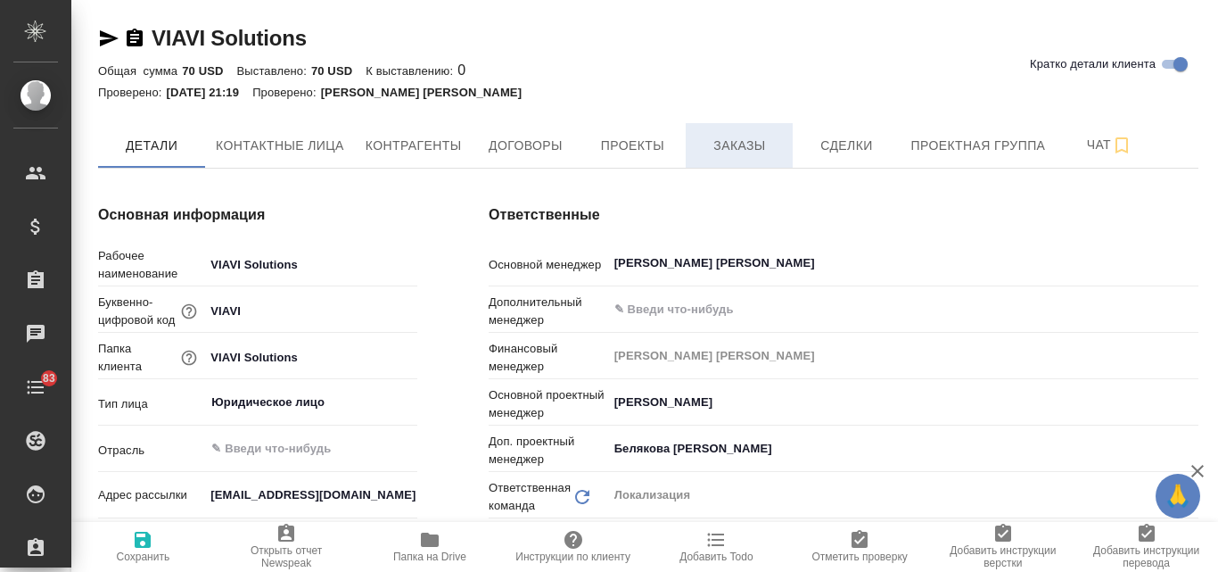
click at [761, 151] on span "Заказы" at bounding box center [740, 146] width 86 height 22
type textarea "x"
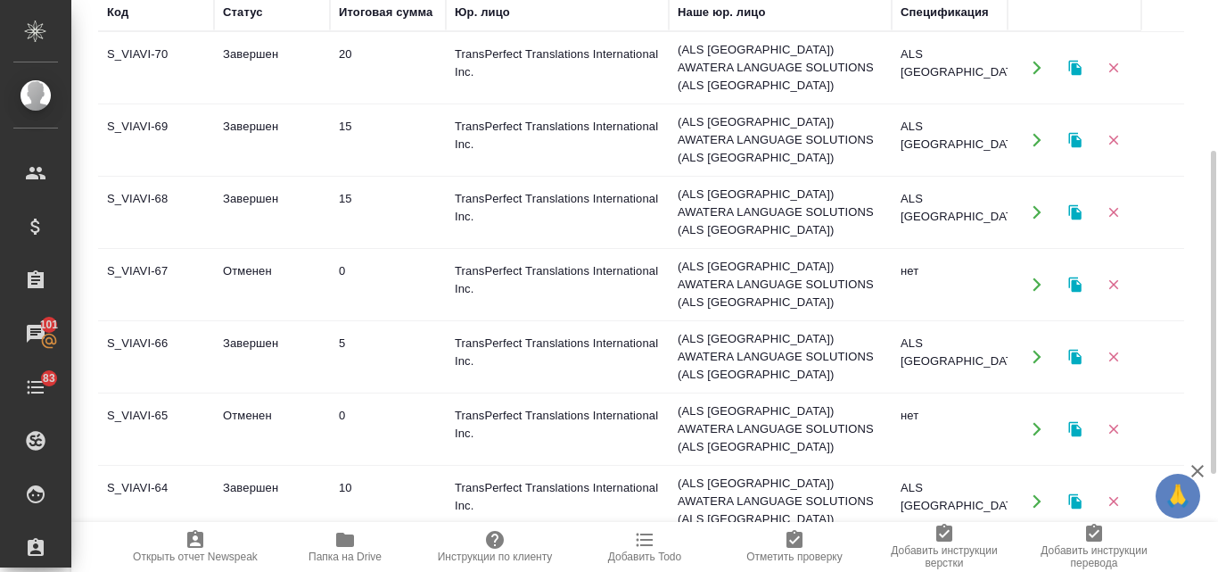
scroll to position [357, 0]
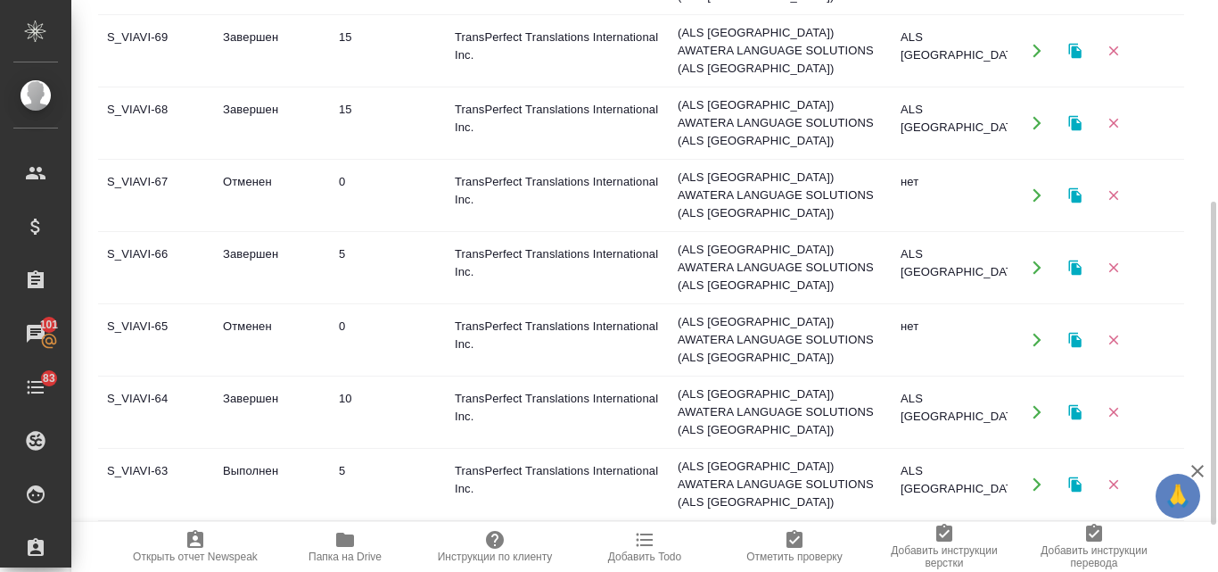
click at [257, 453] on td "Выполнен" at bounding box center [272, 484] width 116 height 62
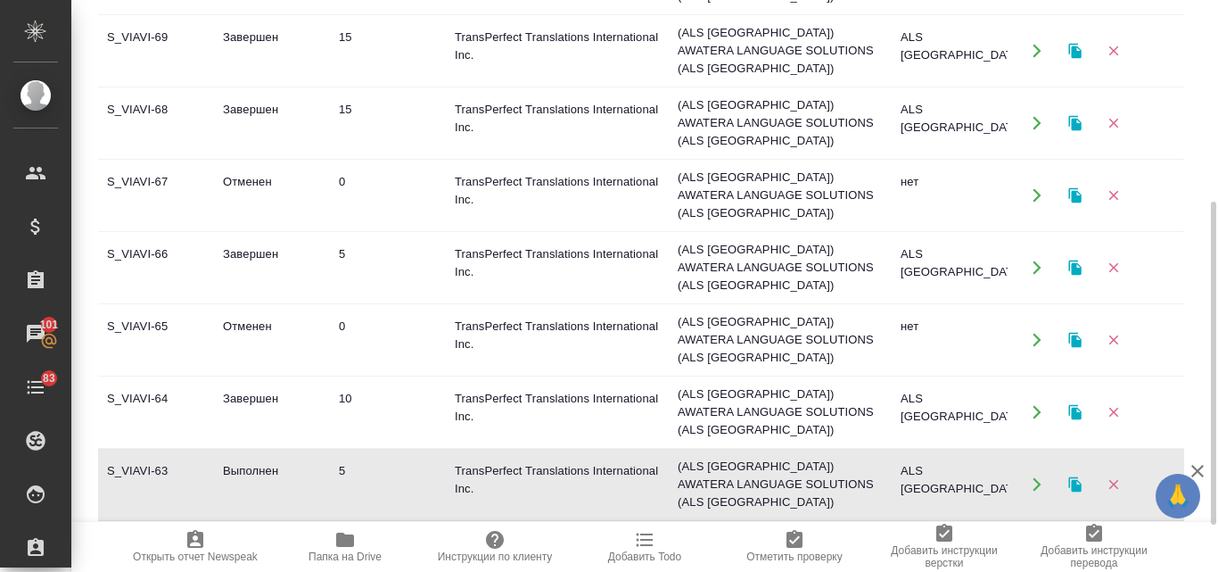
click at [257, 453] on td "Выполнен" at bounding box center [272, 484] width 116 height 62
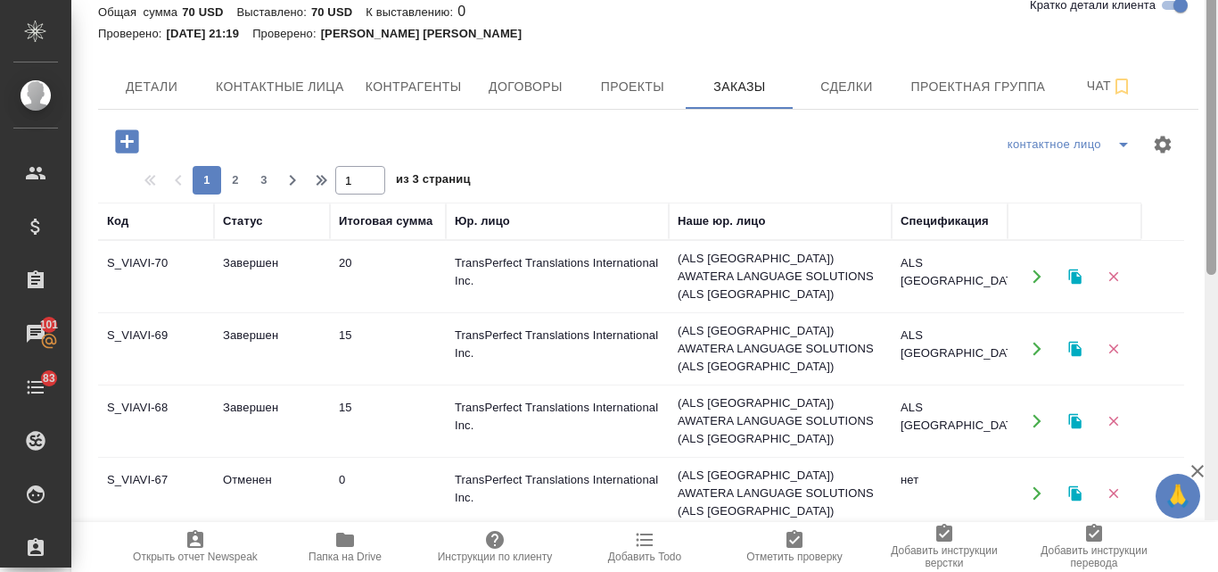
scroll to position [1, 0]
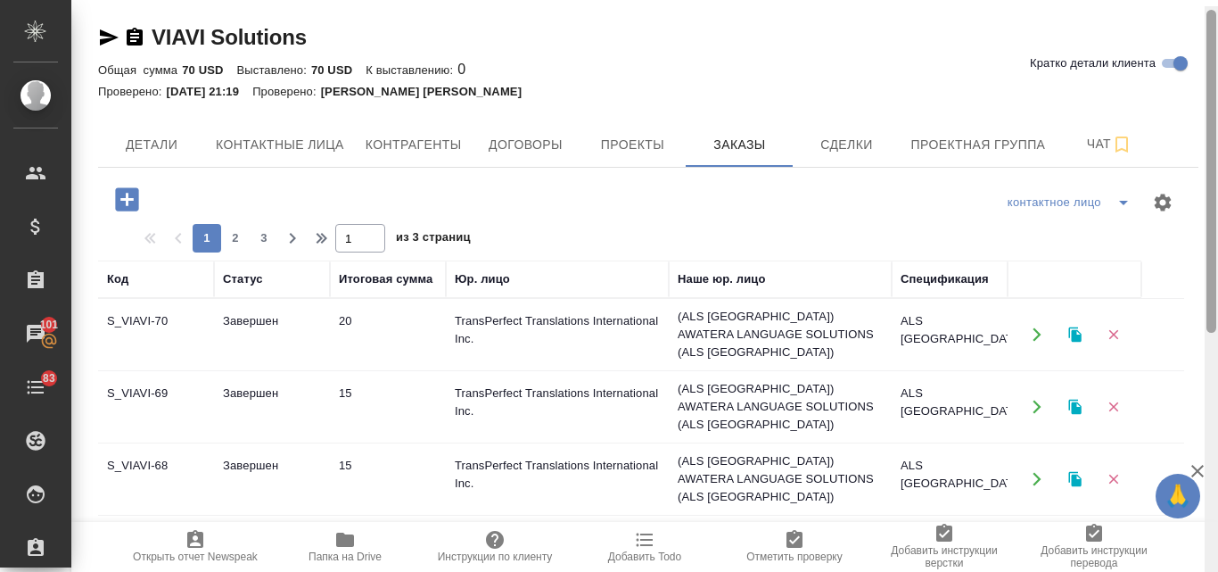
drag, startPoint x: 1211, startPoint y: 260, endPoint x: 1217, endPoint y: 59, distance: 201.7
click at [1217, 59] on div at bounding box center [1211, 292] width 13 height 572
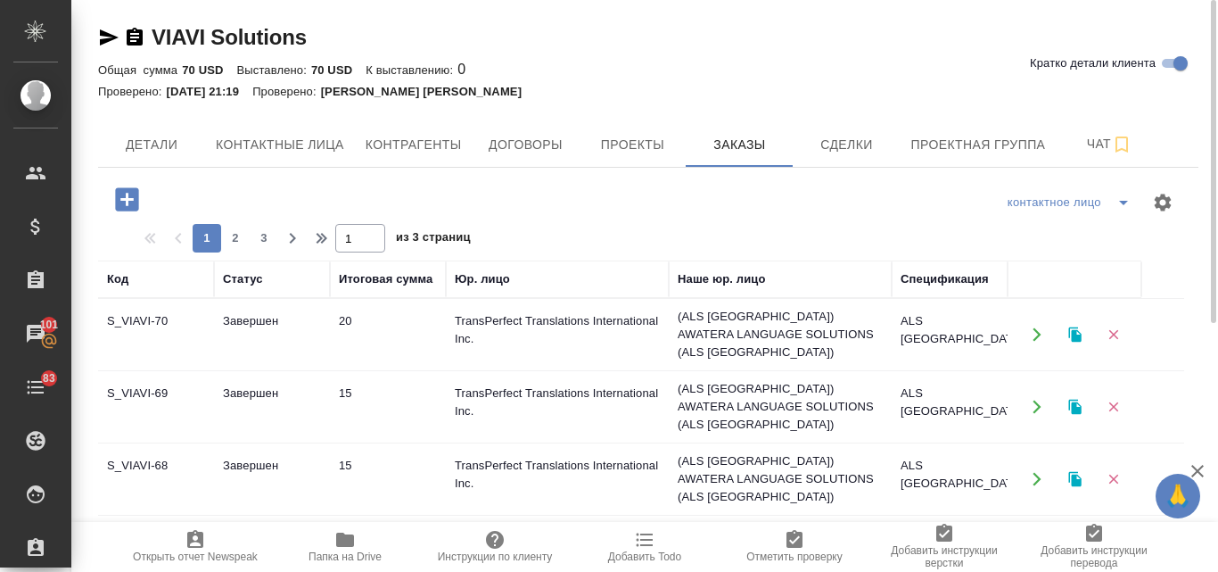
click at [162, 326] on td "S_VIAVI-70" at bounding box center [156, 334] width 116 height 62
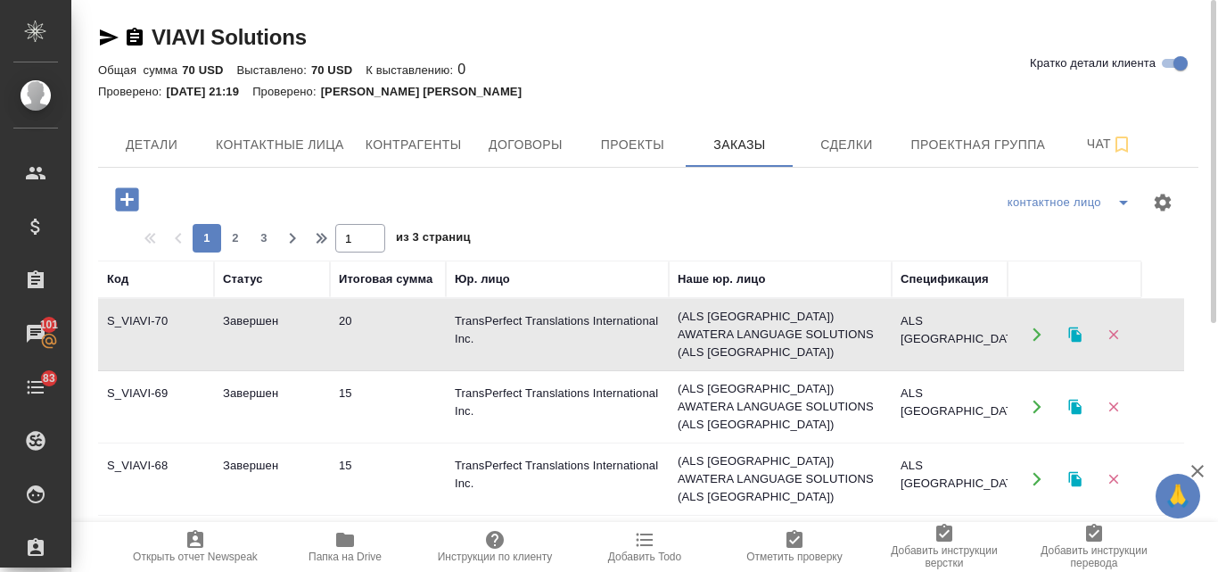
click at [179, 337] on td "S_VIAVI-70" at bounding box center [156, 334] width 116 height 62
click at [193, 382] on td "S_VIAVI-69" at bounding box center [156, 406] width 116 height 62
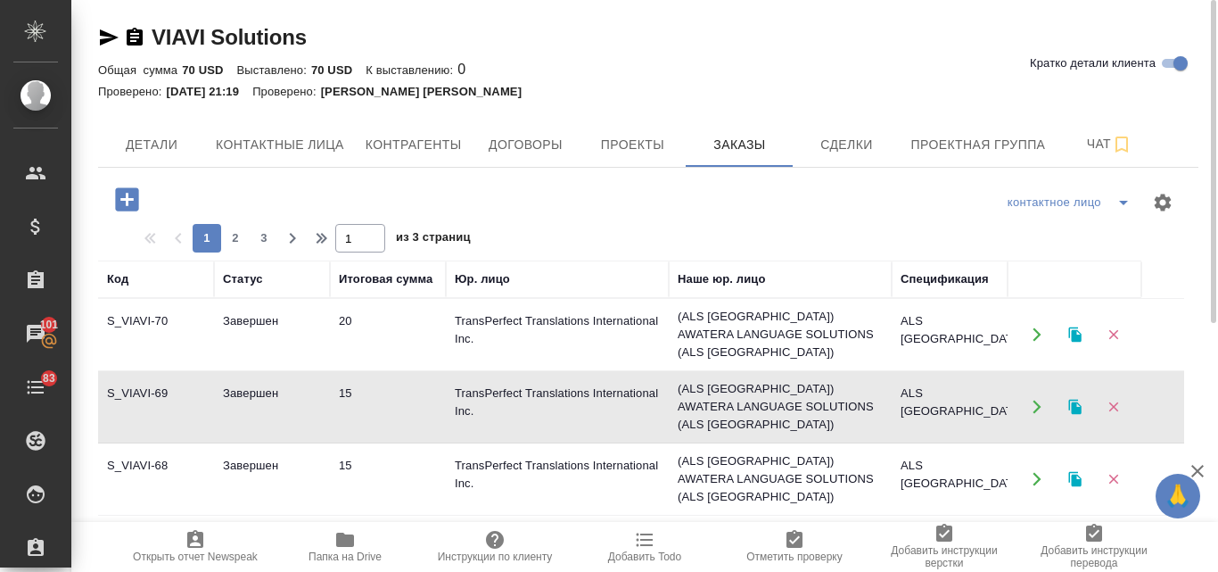
click at [193, 382] on td "S_VIAVI-69" at bounding box center [156, 406] width 116 height 62
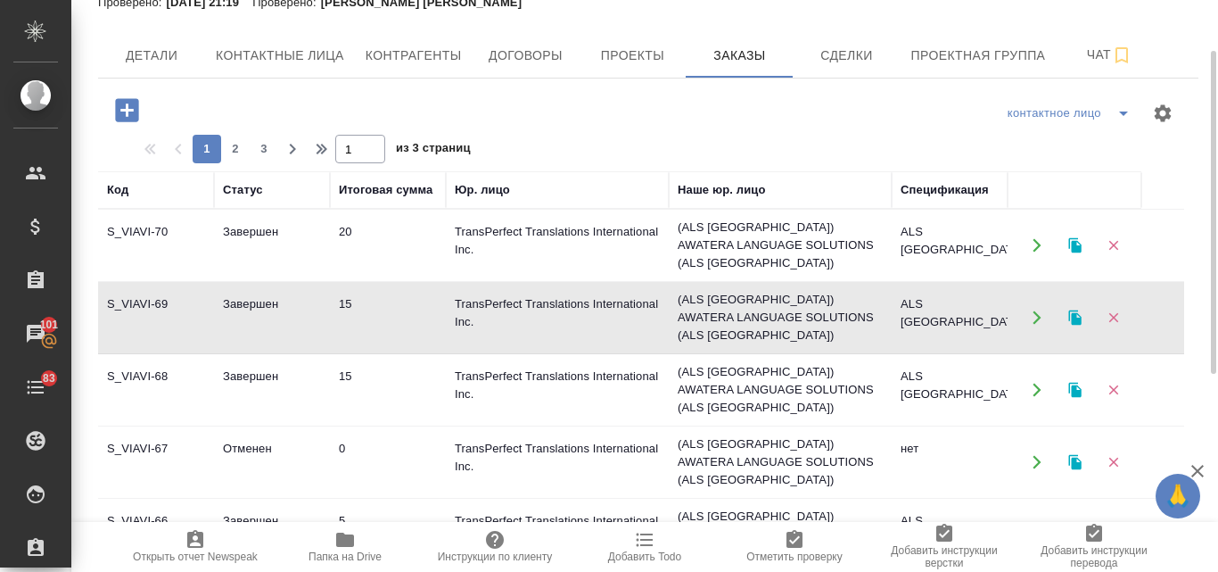
click at [265, 366] on td "Завершен" at bounding box center [272, 390] width 116 height 62
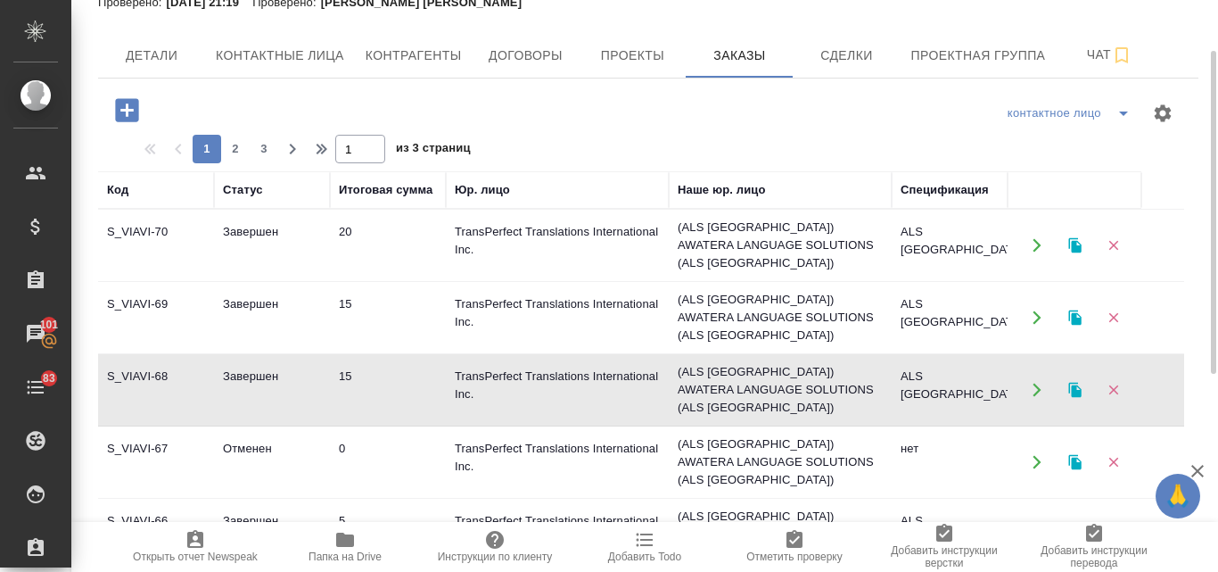
click at [265, 366] on td "Завершен" at bounding box center [272, 390] width 116 height 62
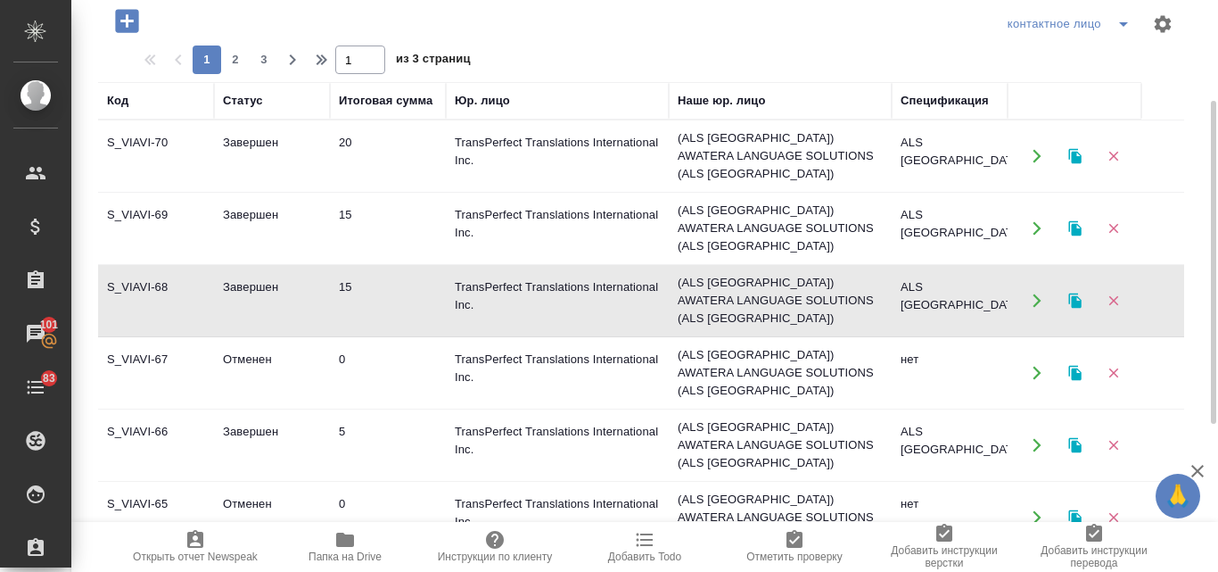
scroll to position [268, 0]
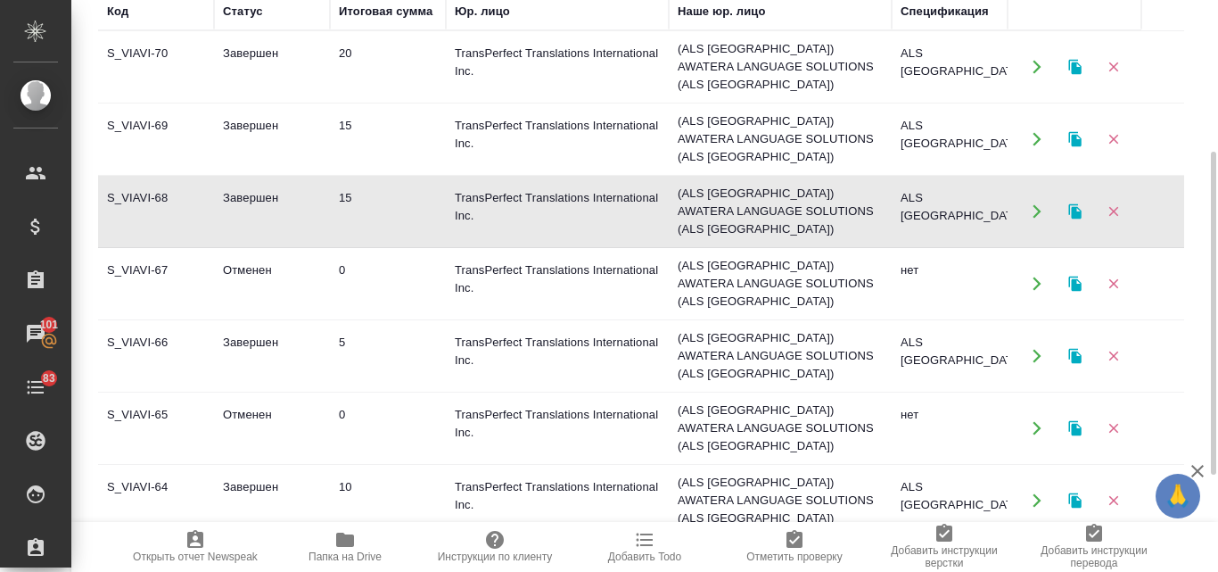
click at [233, 252] on td "Отменен" at bounding box center [272, 283] width 116 height 62
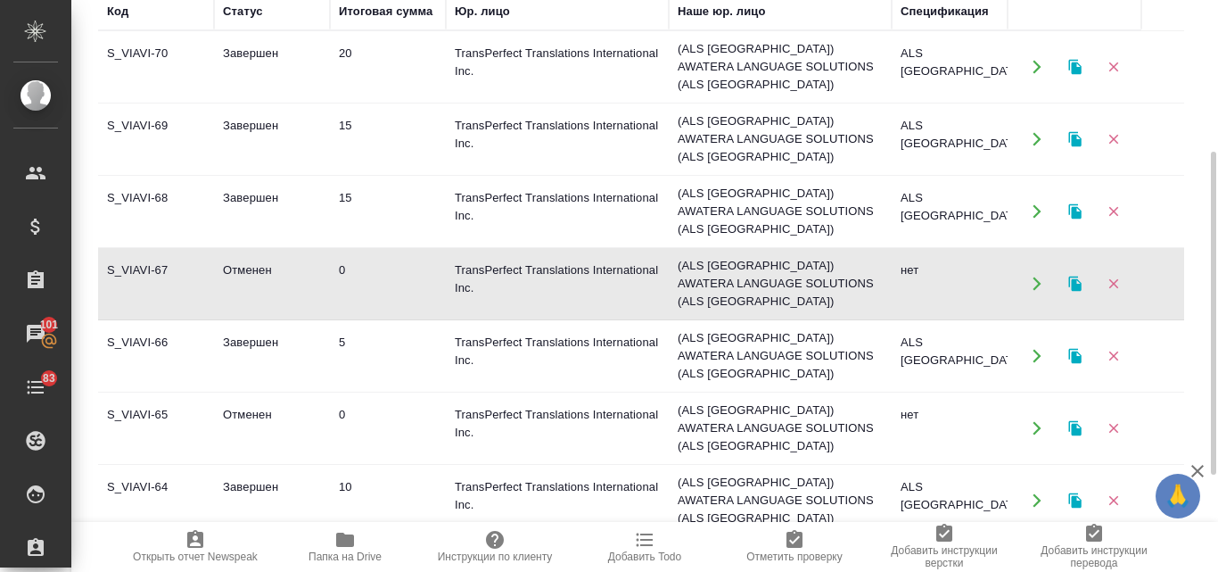
click at [233, 252] on td "Отменен" at bounding box center [272, 283] width 116 height 62
click at [270, 325] on td "Завершен" at bounding box center [272, 356] width 116 height 62
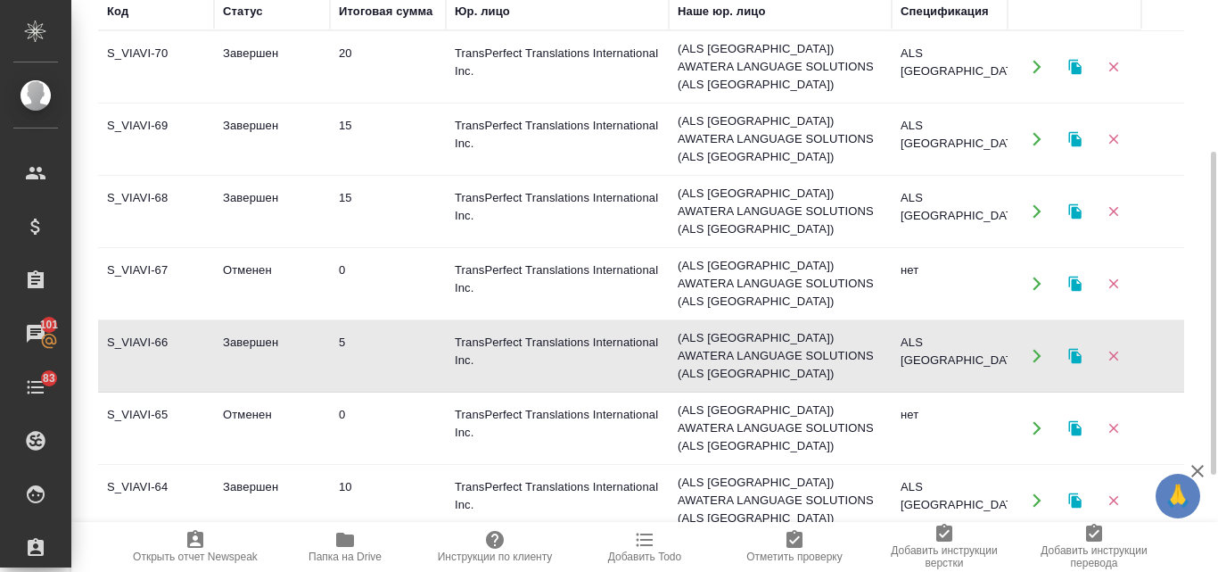
click at [270, 325] on td "Завершен" at bounding box center [272, 356] width 116 height 62
click at [265, 397] on td "Отменен" at bounding box center [272, 428] width 116 height 62
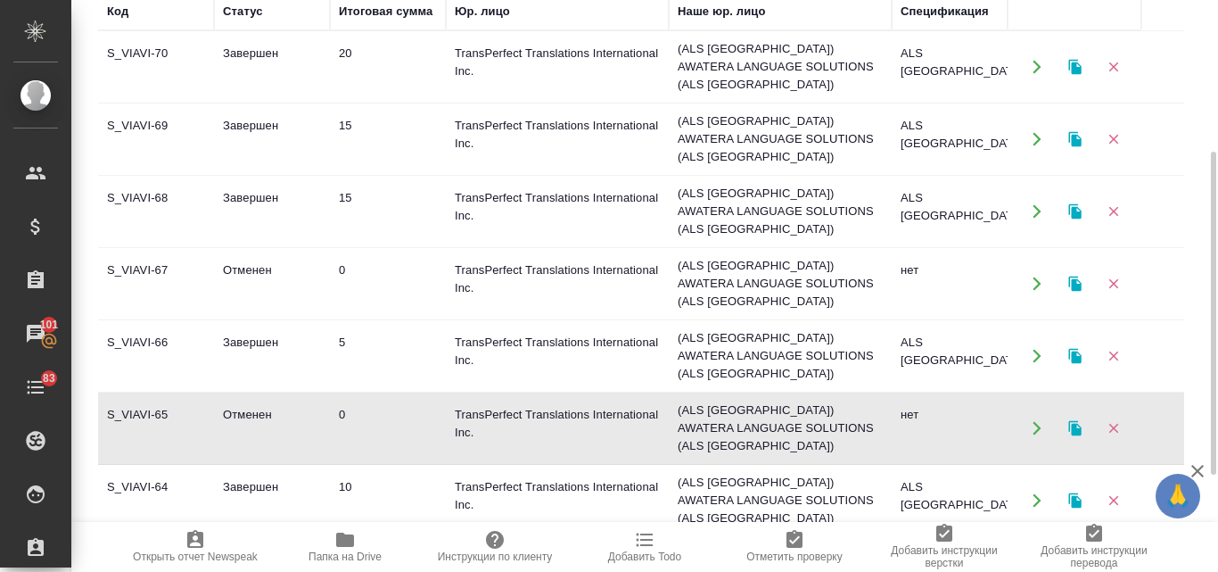
click at [265, 397] on td "Отменен" at bounding box center [272, 428] width 116 height 62
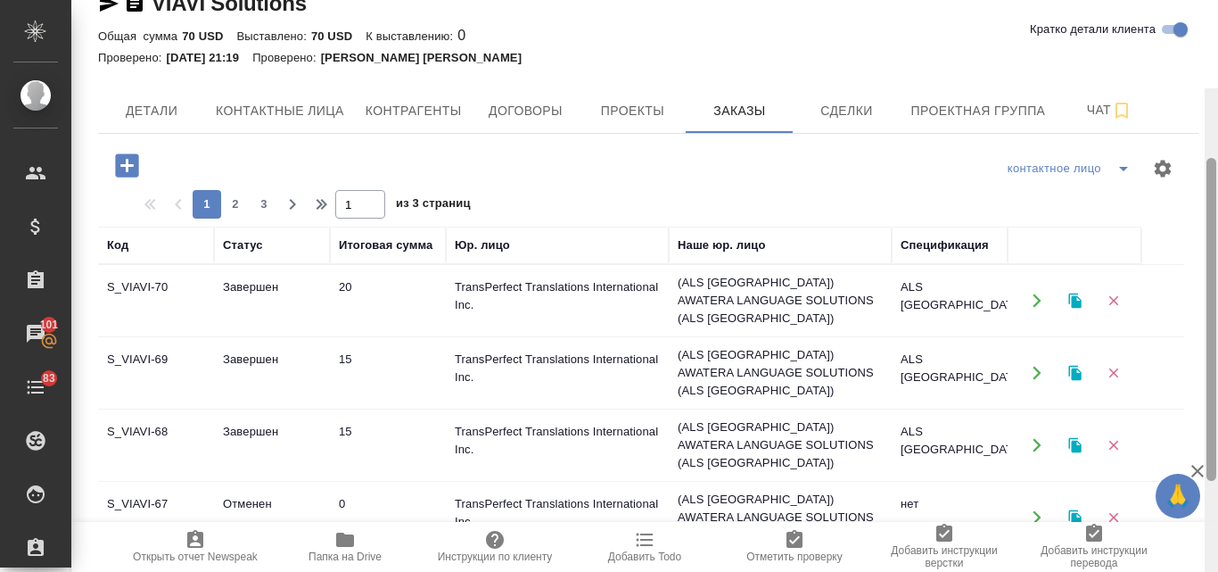
scroll to position [0, 0]
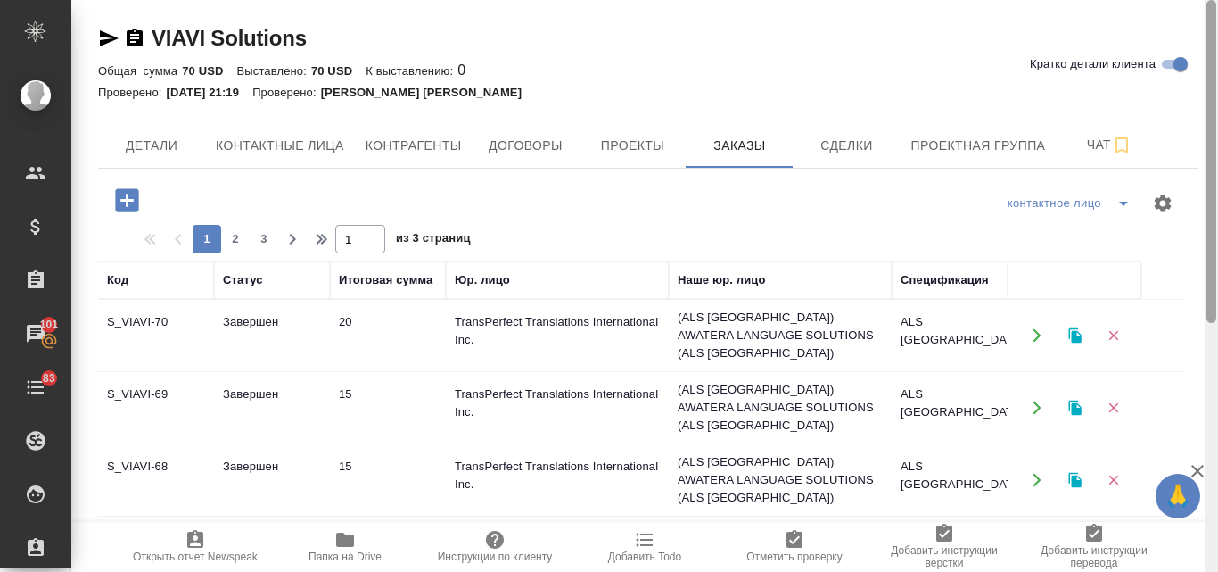
drag, startPoint x: 1207, startPoint y: 373, endPoint x: 1188, endPoint y: 209, distance: 165.2
click at [1208, 219] on div at bounding box center [1212, 161] width 10 height 323
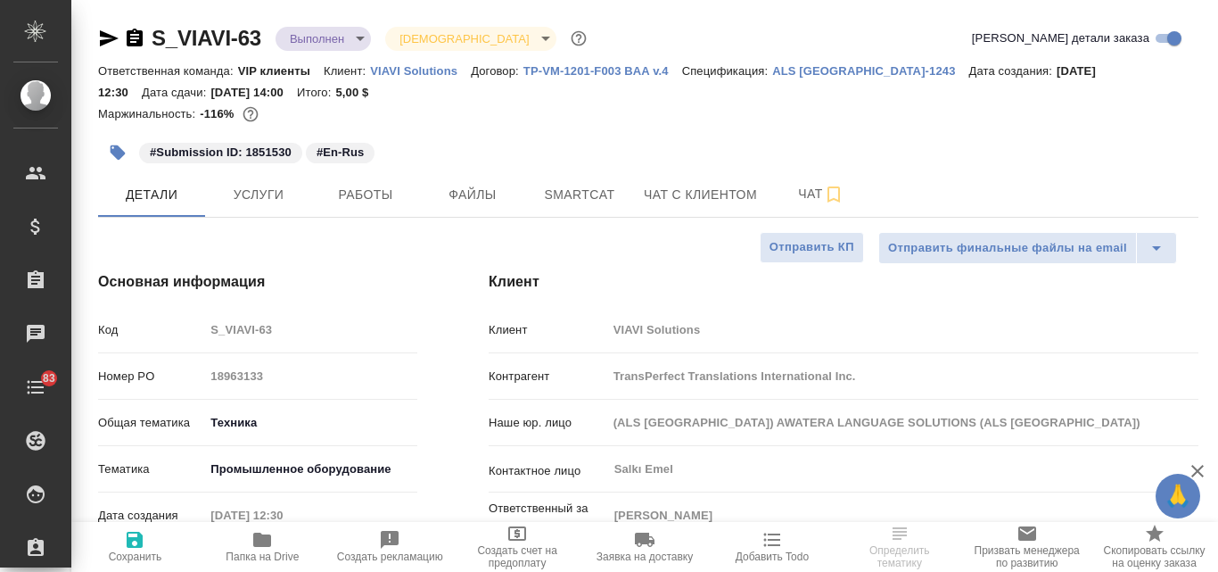
select select "RU"
type textarea "x"
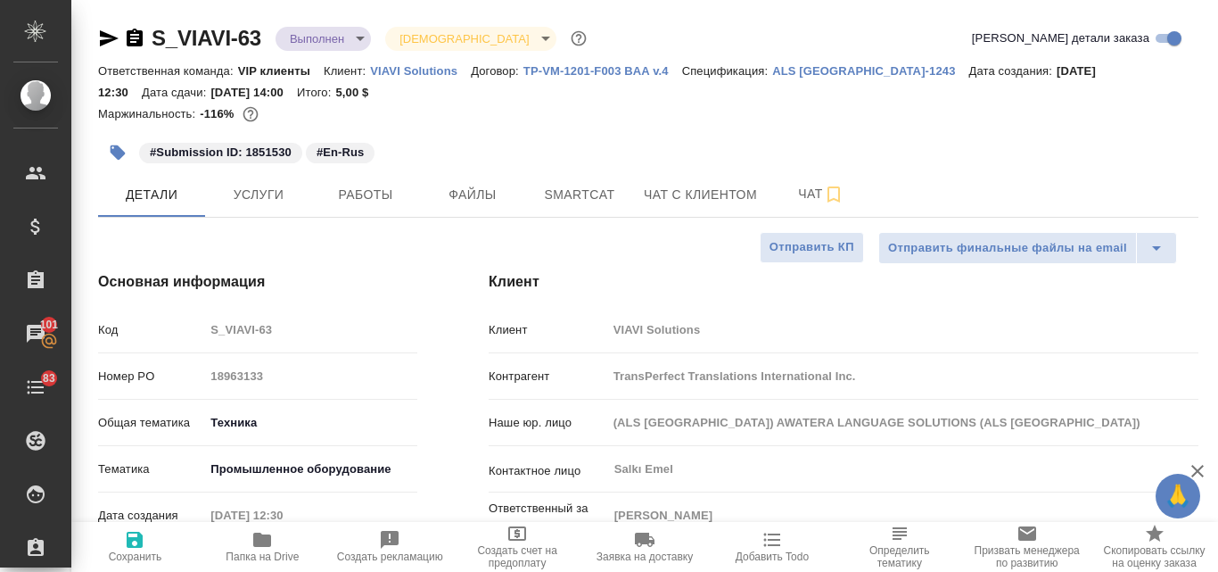
type textarea "x"
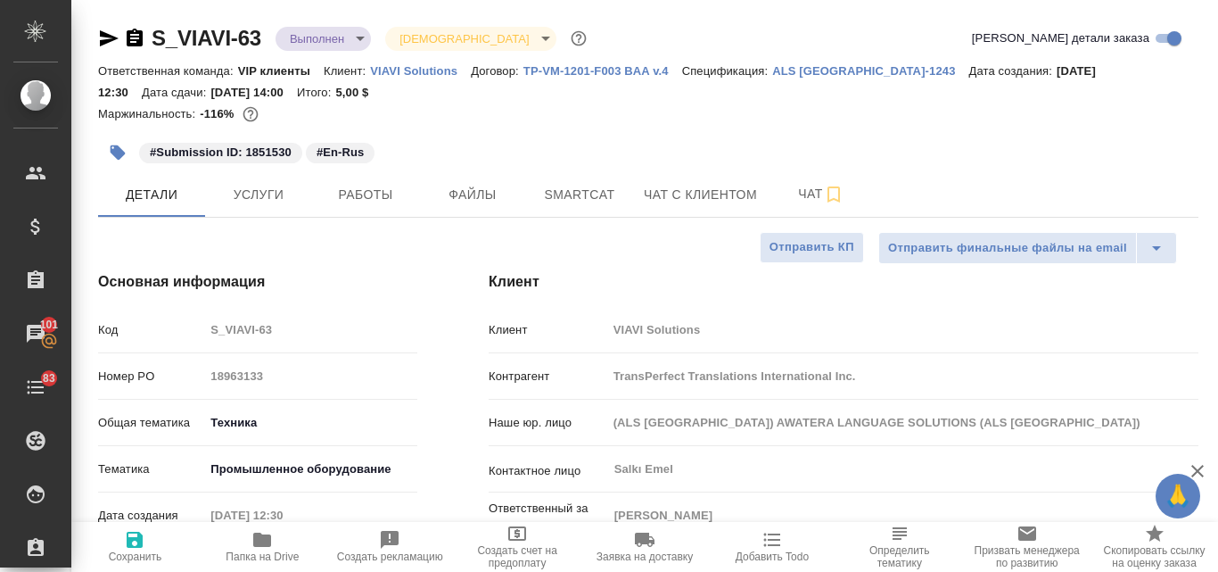
type textarea "x"
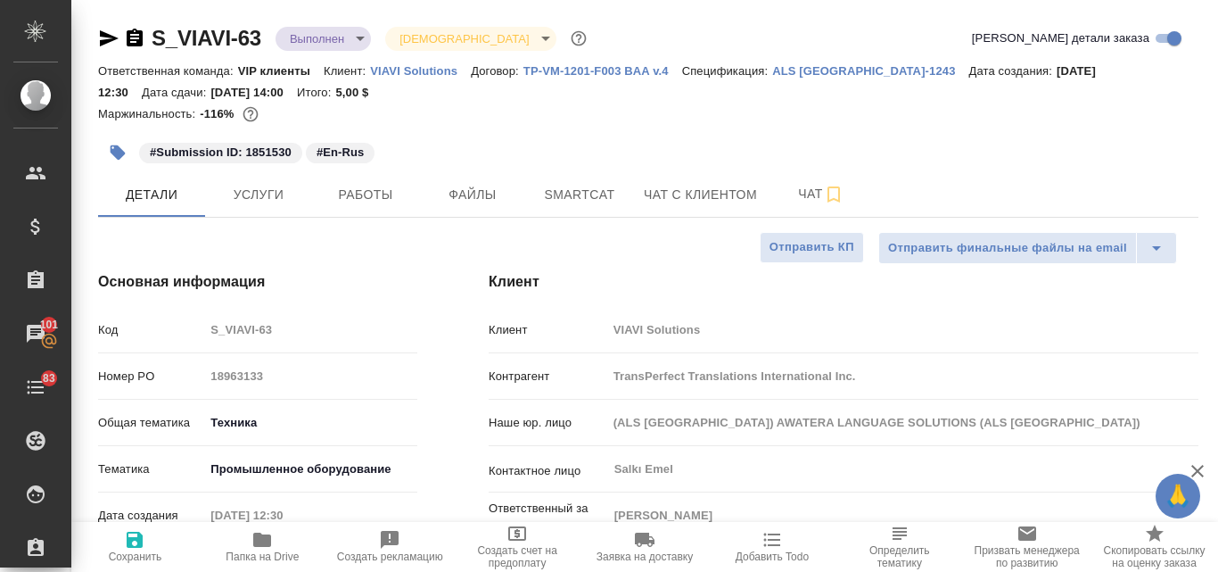
type textarea "x"
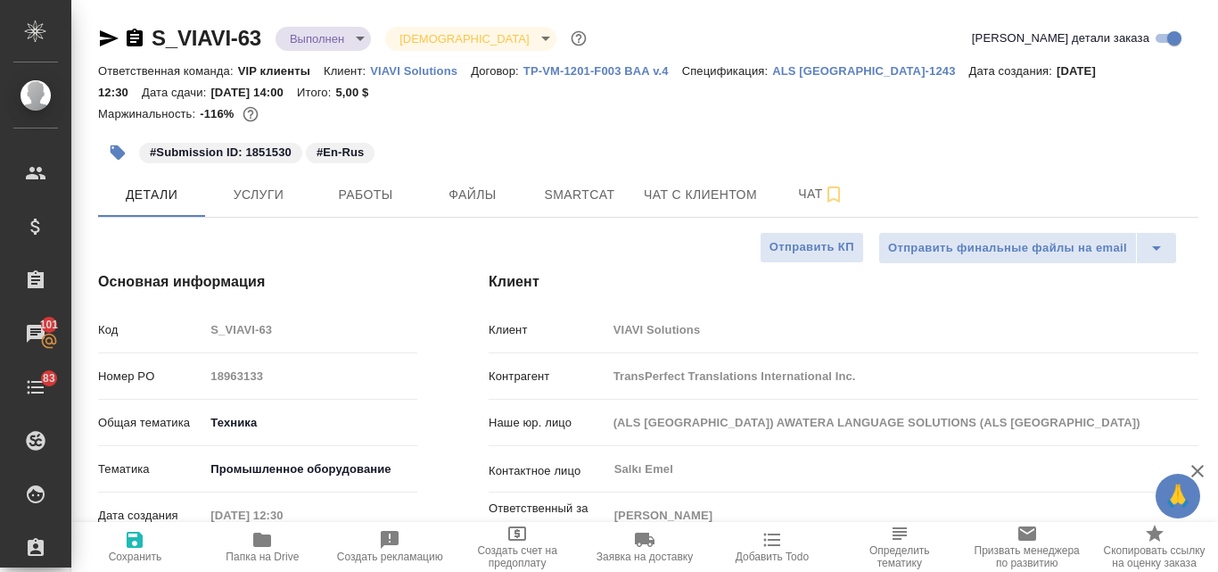
type textarea "x"
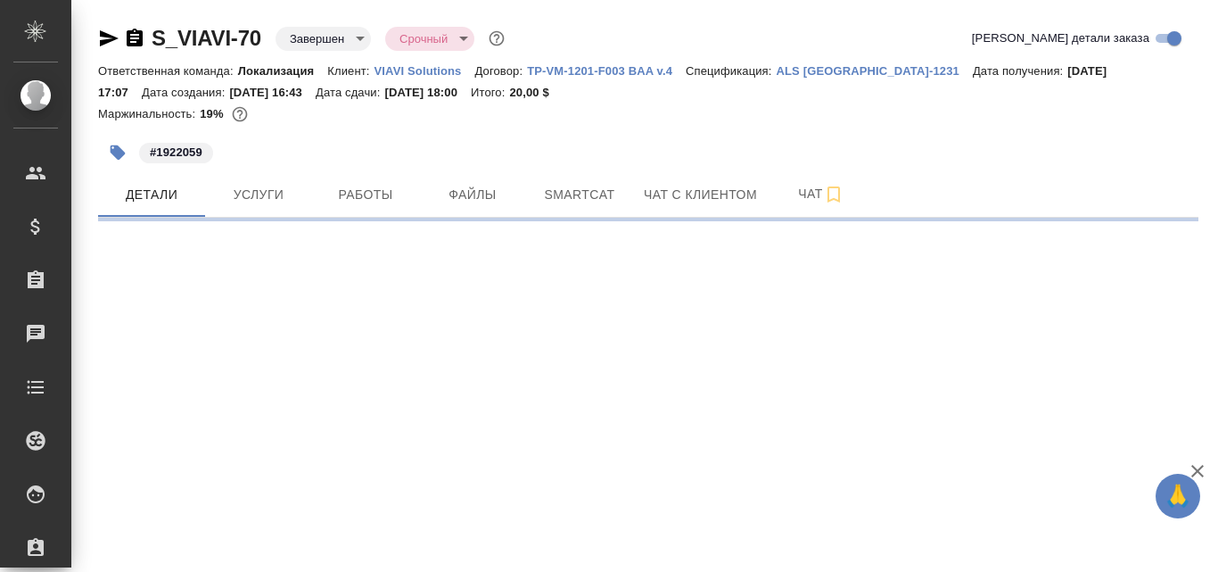
select select "RU"
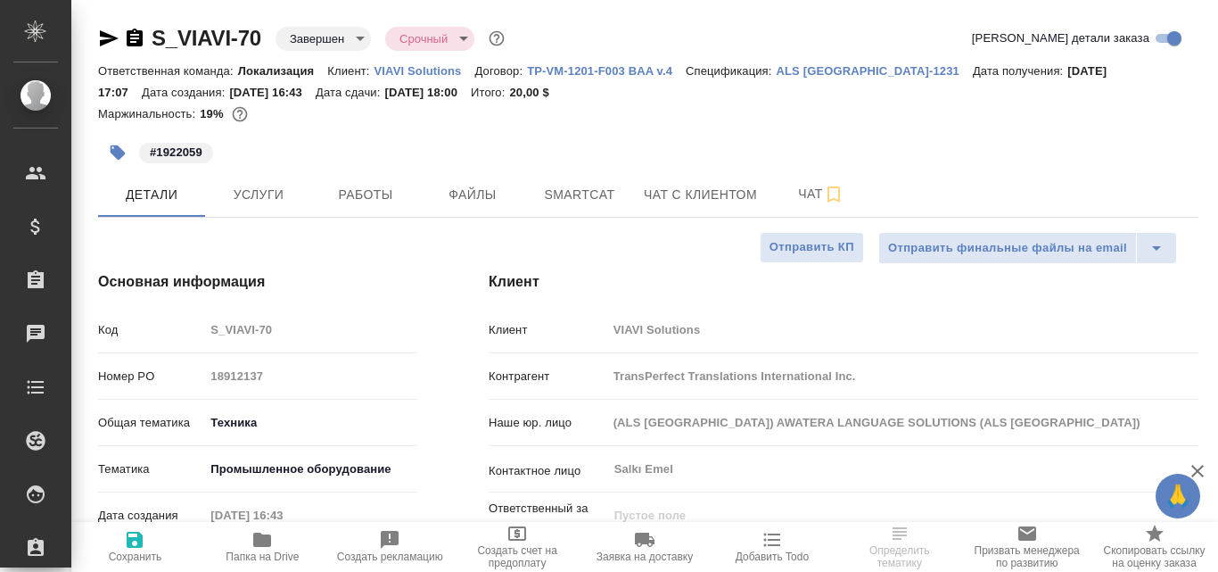
type textarea "x"
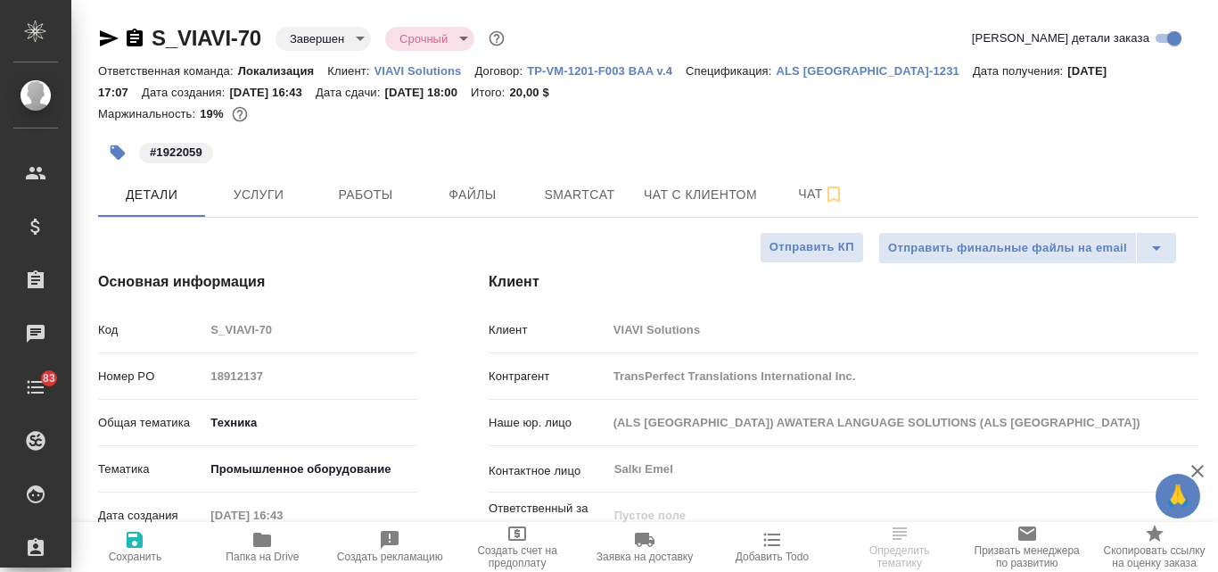
type textarea "x"
click at [107, 33] on icon "button" at bounding box center [108, 38] width 21 height 21
type textarea "x"
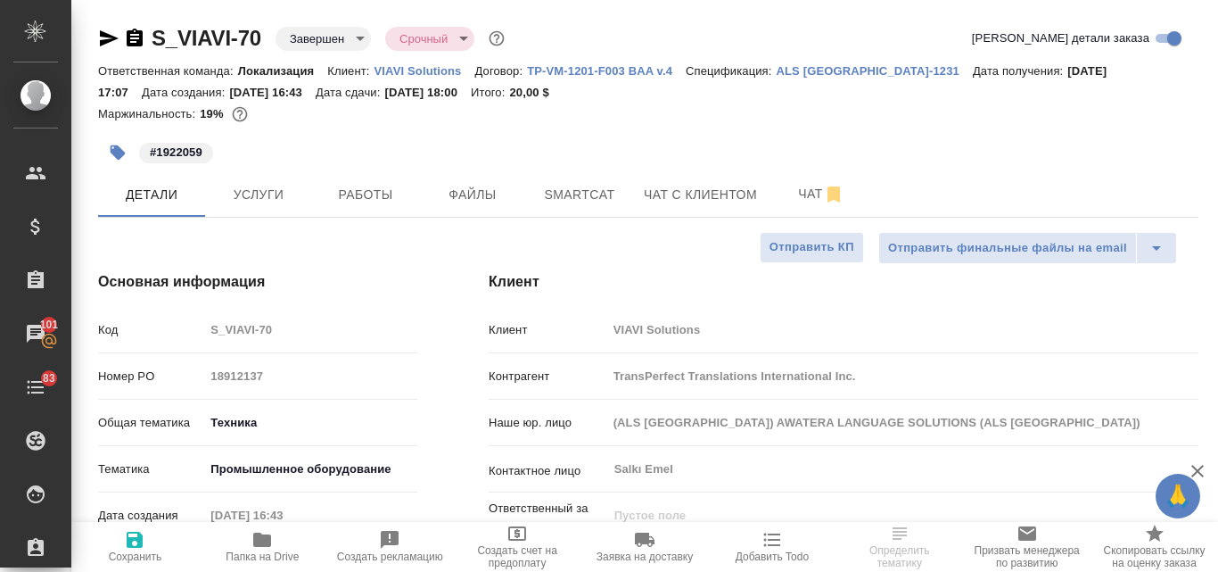
select select "RU"
type textarea "x"
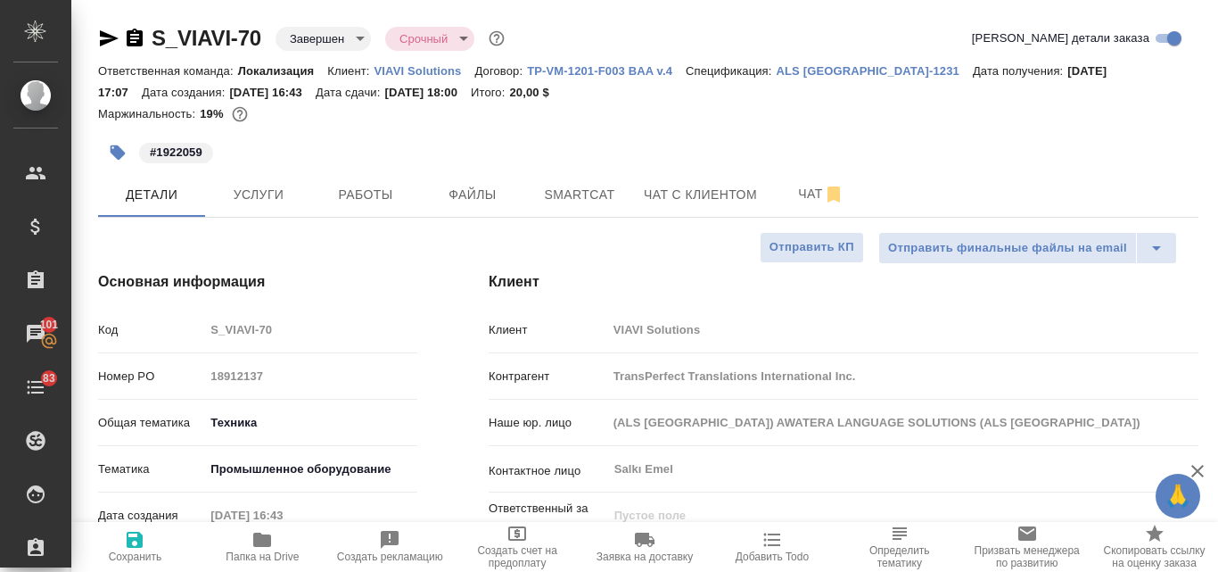
type textarea "x"
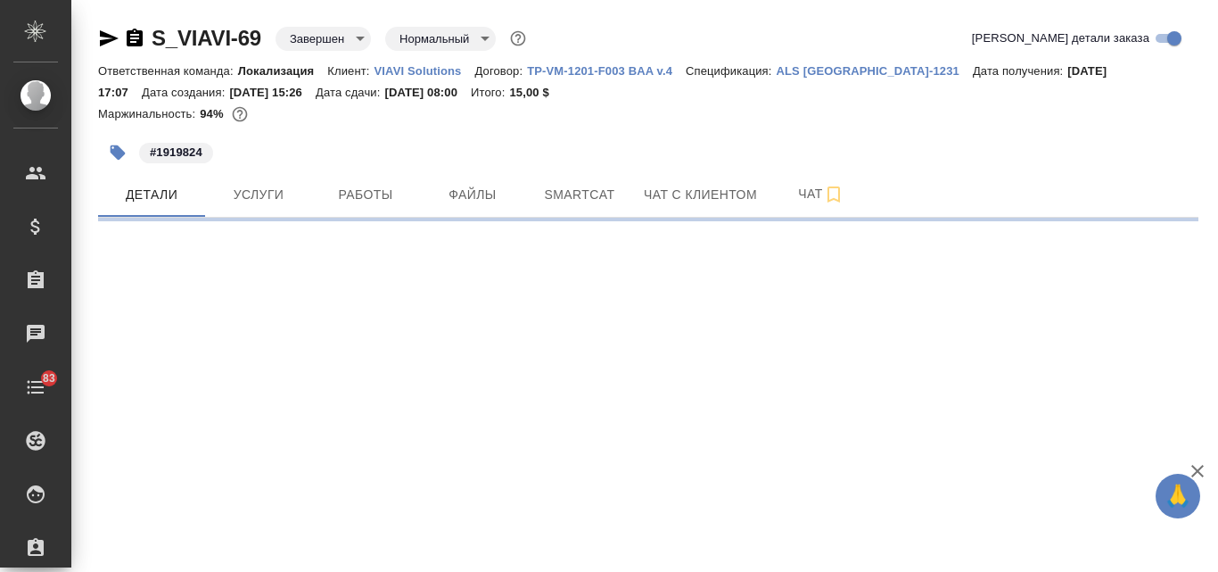
select select "RU"
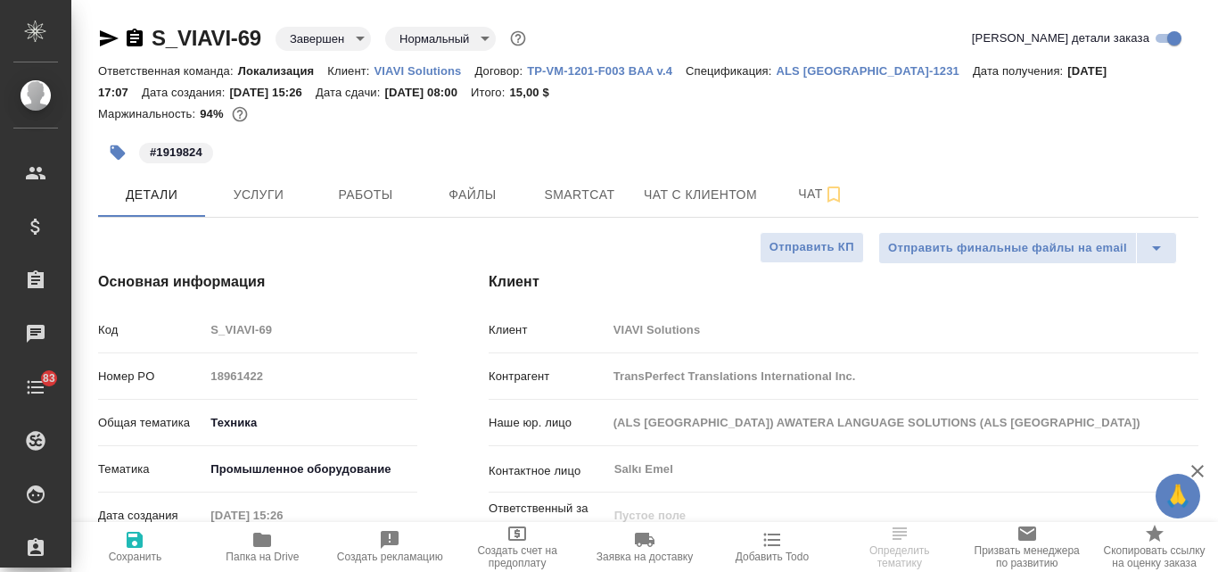
type textarea "x"
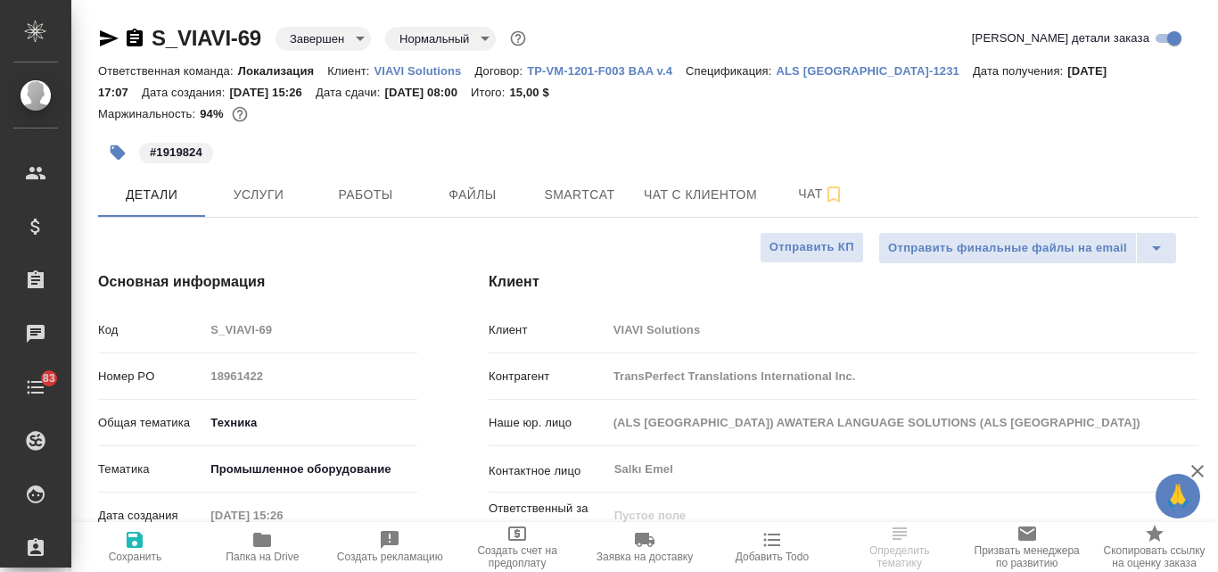
type textarea "x"
click at [104, 40] on icon "button" at bounding box center [109, 38] width 19 height 16
type textarea "x"
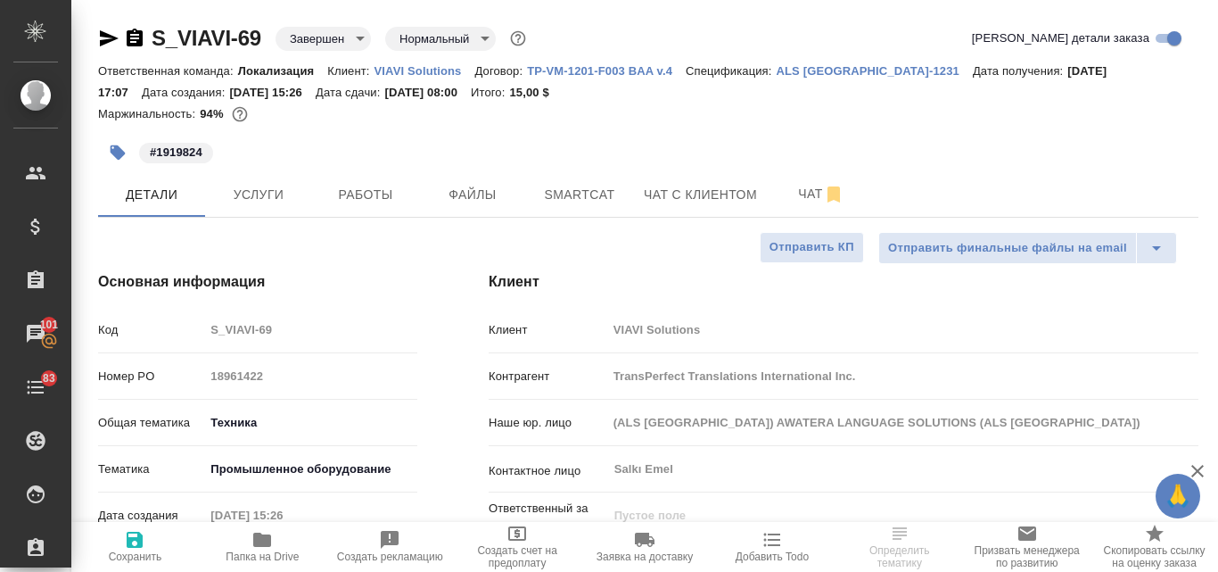
select select "RU"
type textarea "x"
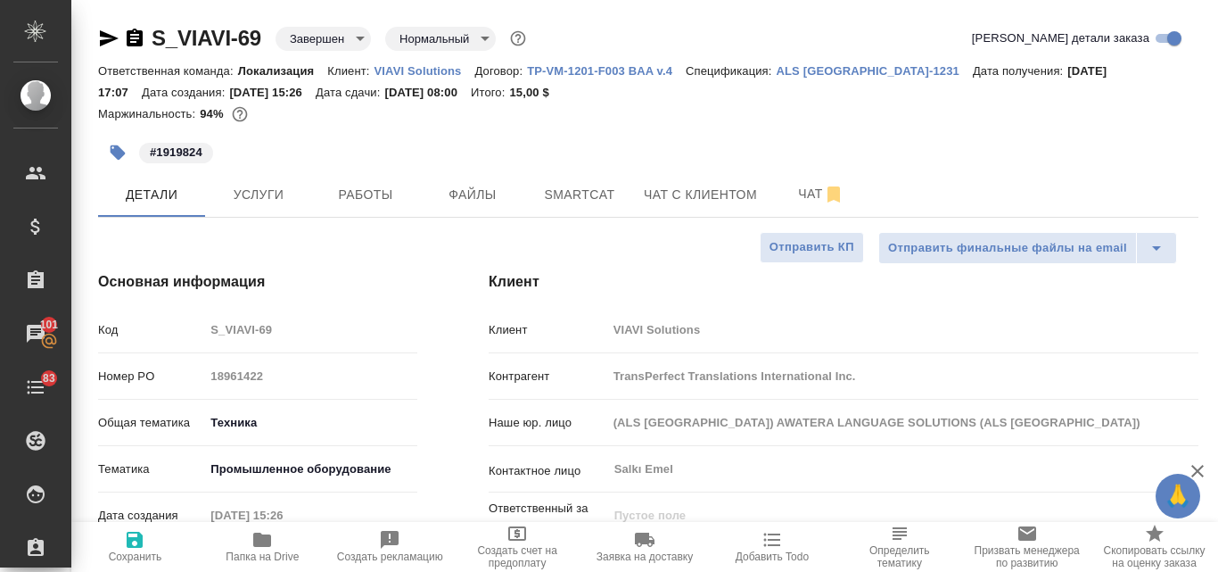
type textarea "x"
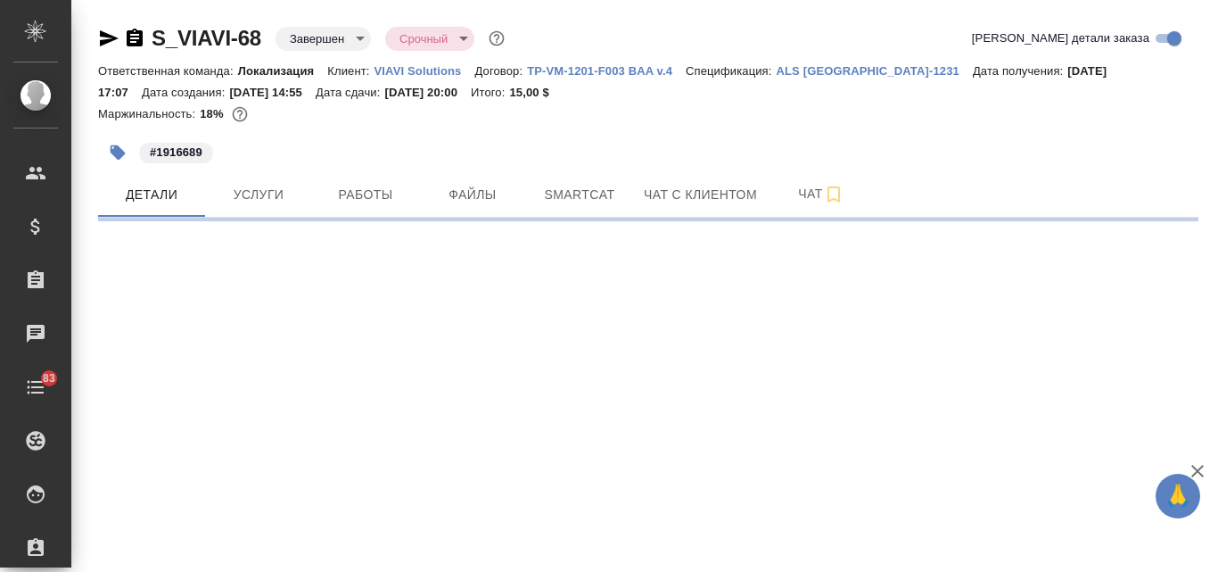
select select "RU"
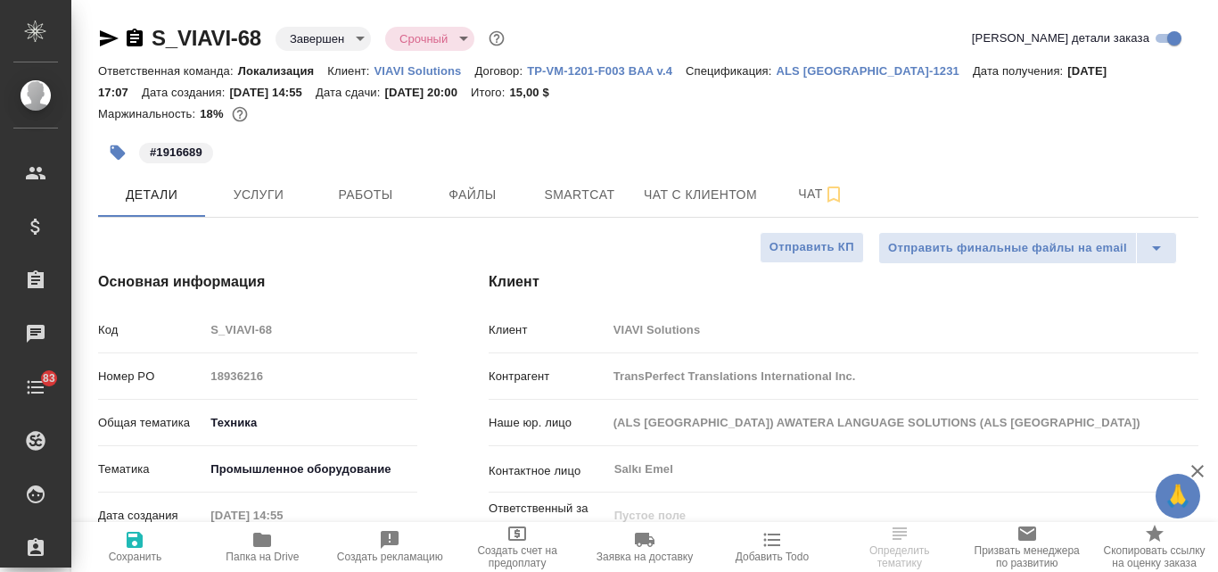
type textarea "x"
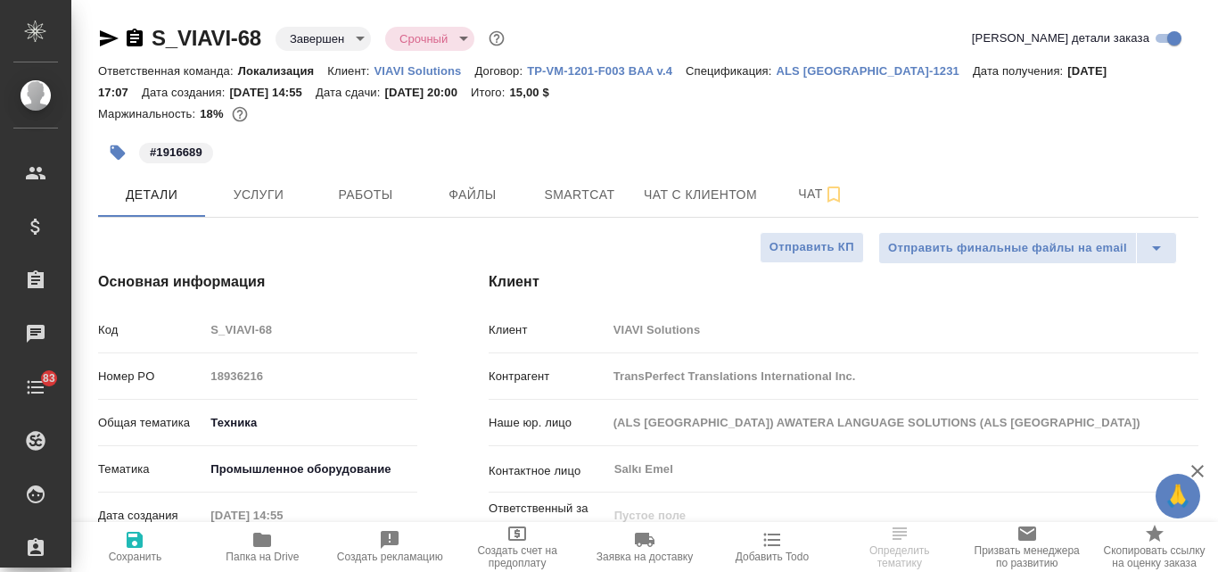
type textarea "x"
click at [107, 36] on icon "button" at bounding box center [109, 38] width 19 height 16
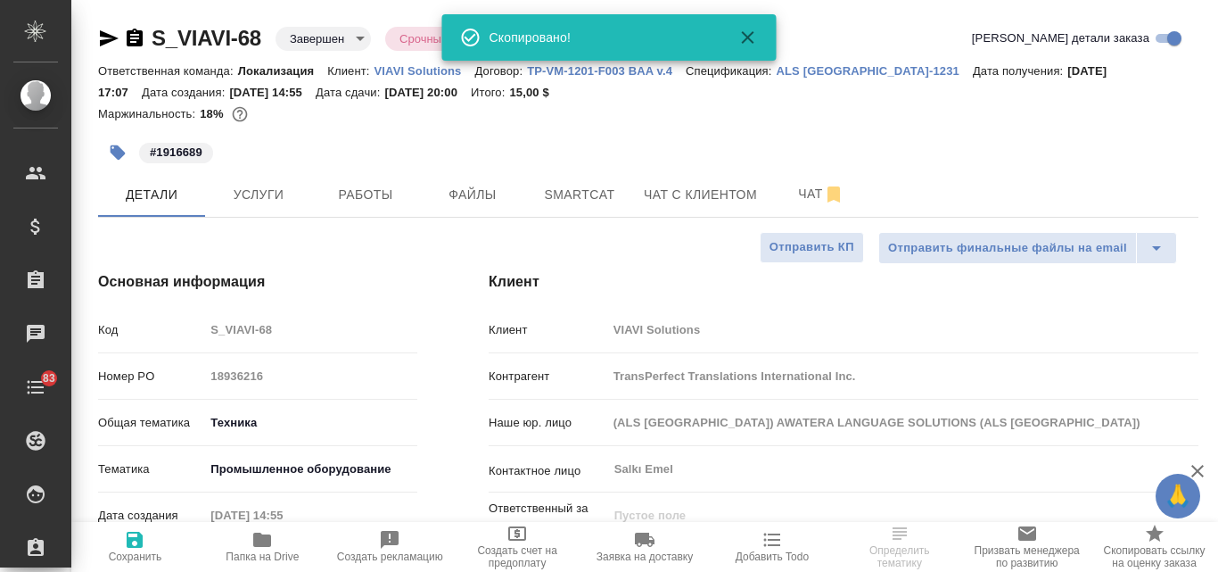
type textarea "x"
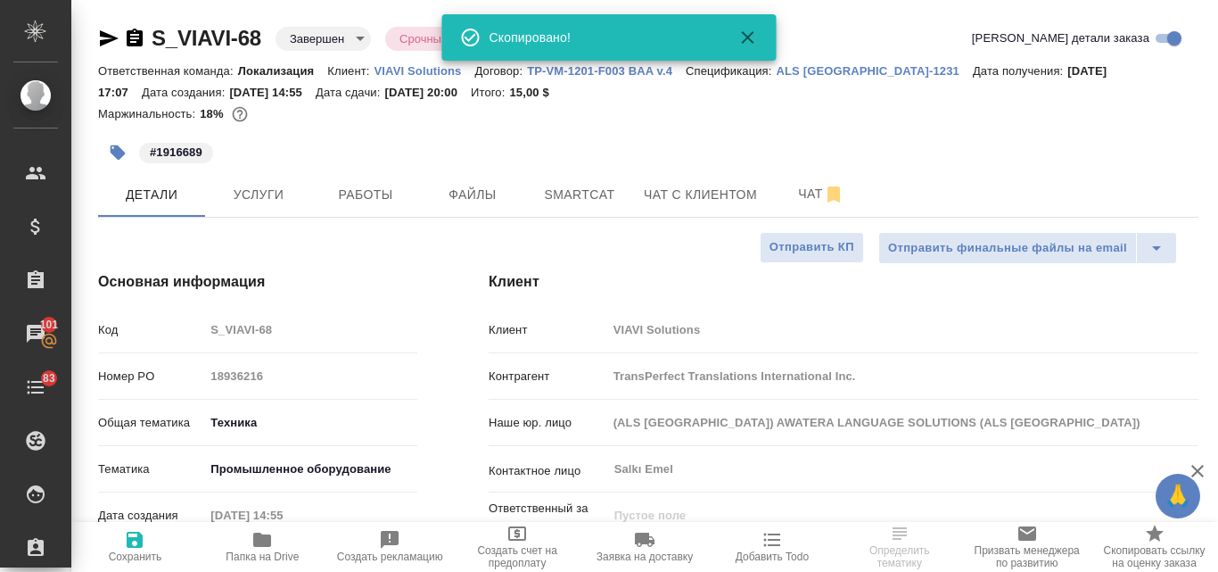
type textarea "x"
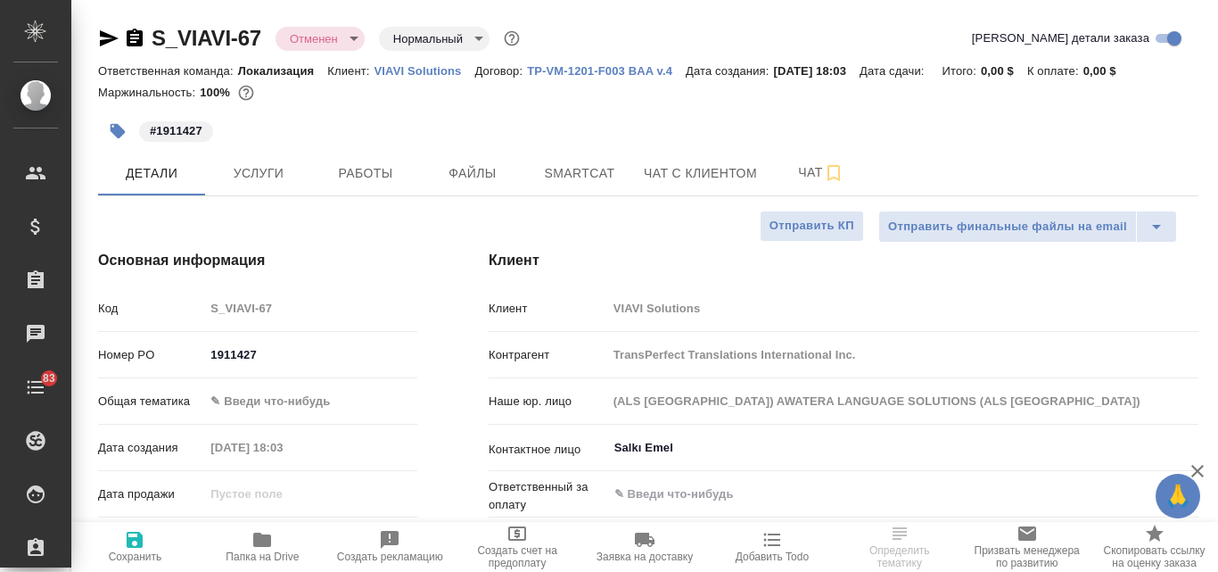
select select "RU"
click at [99, 39] on icon "button" at bounding box center [108, 38] width 21 height 21
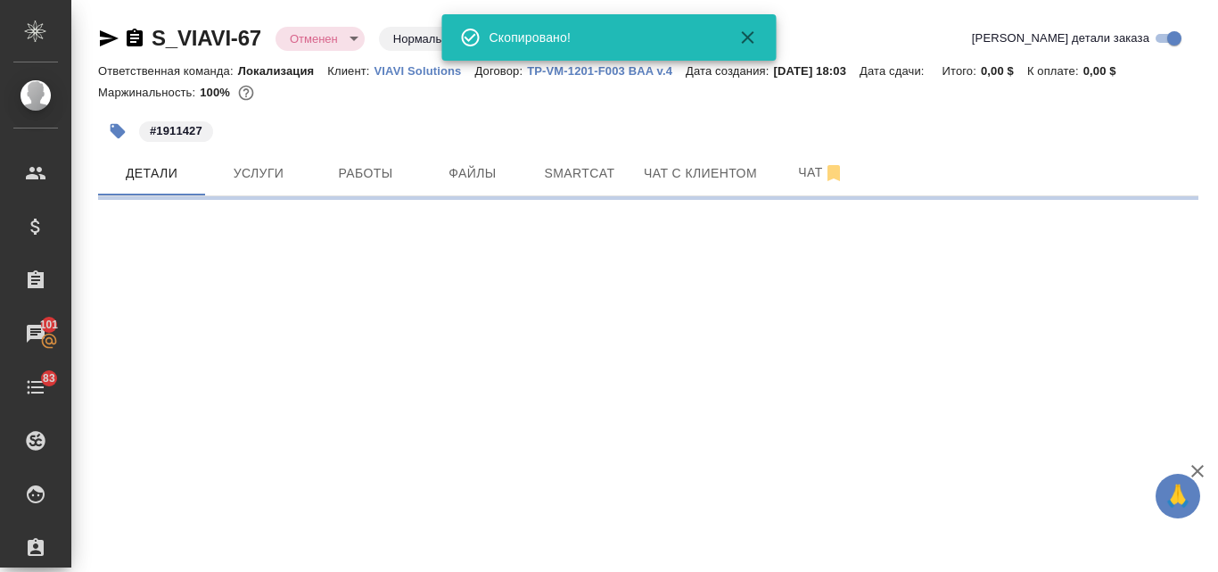
select select "RU"
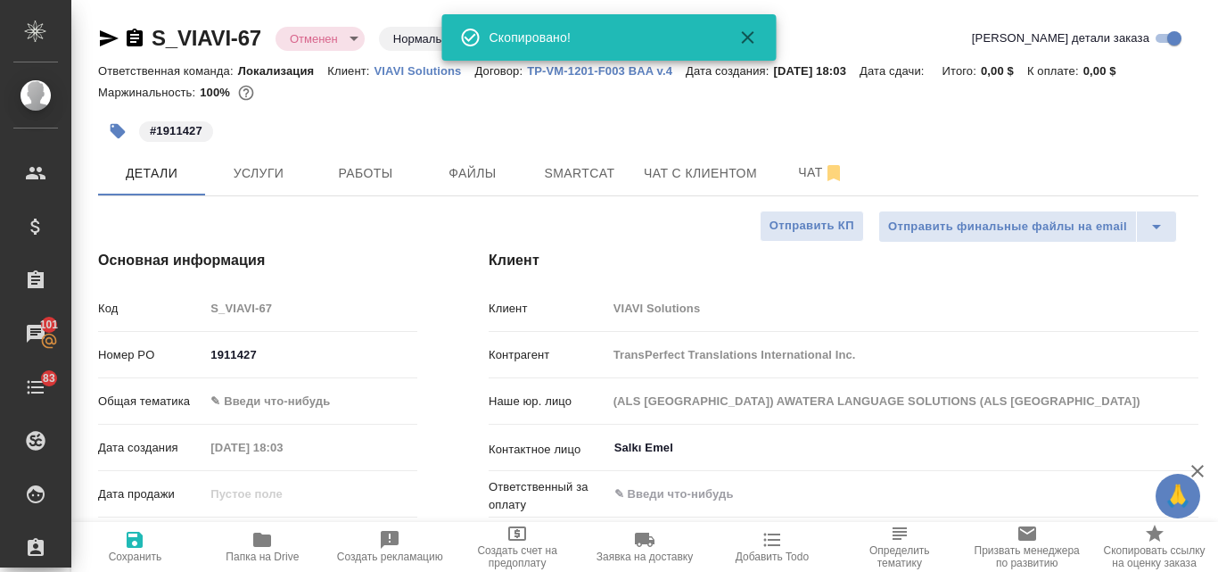
type textarea "x"
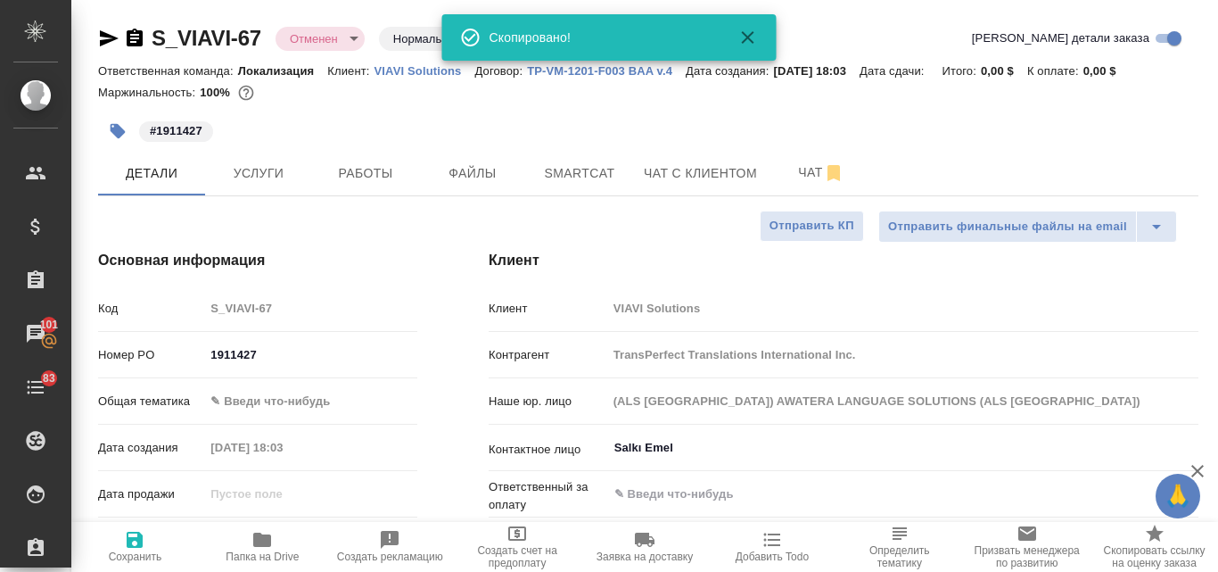
type textarea "x"
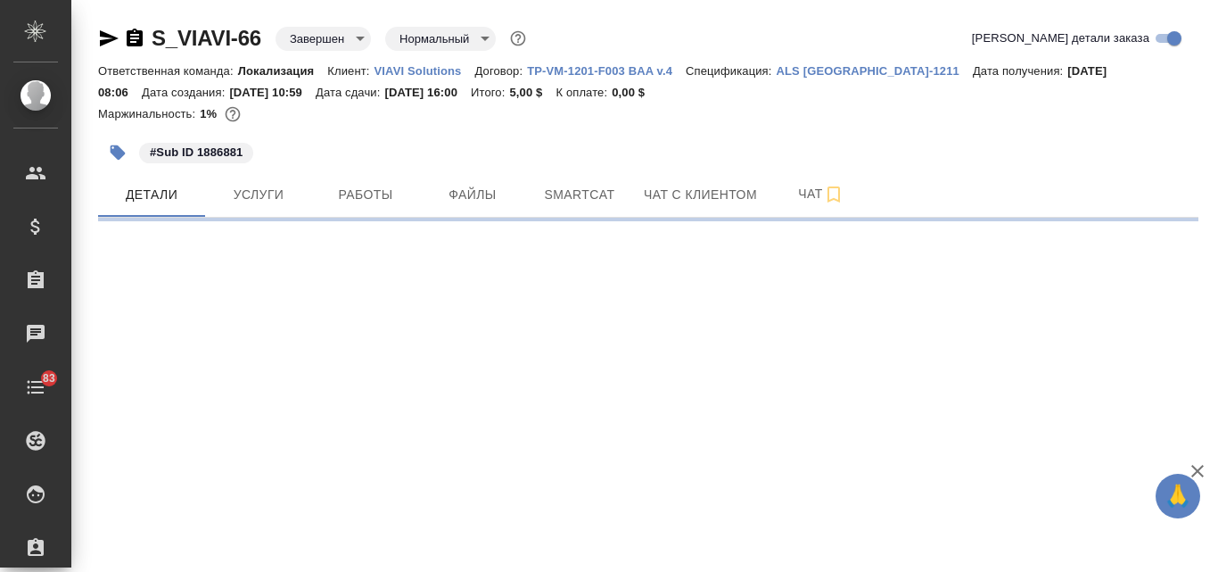
select select "RU"
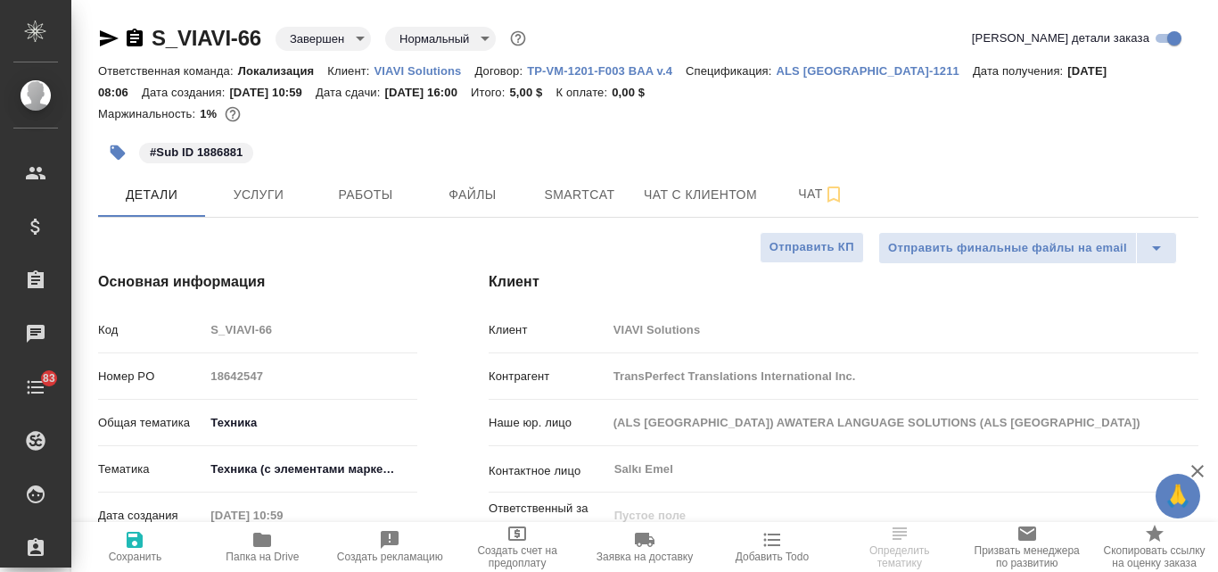
type textarea "x"
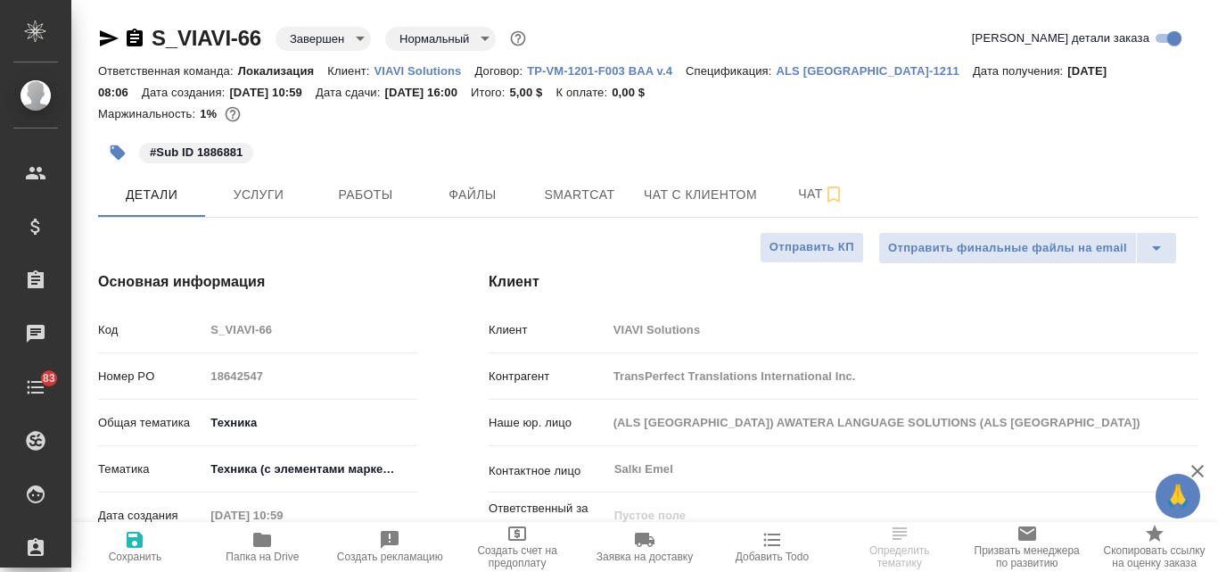
type textarea "x"
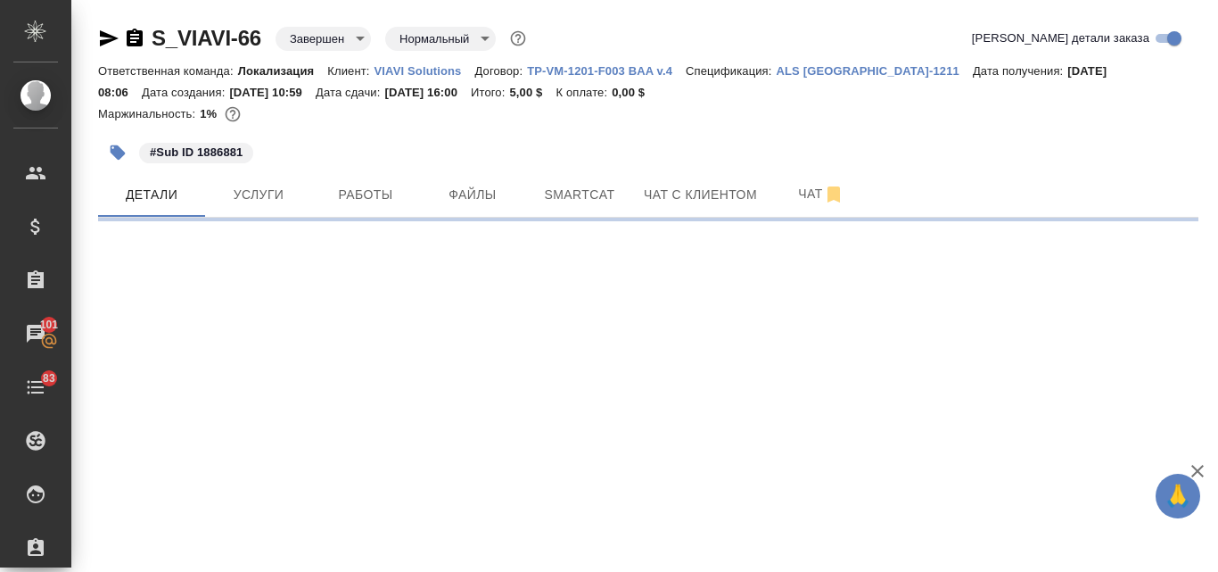
select select "RU"
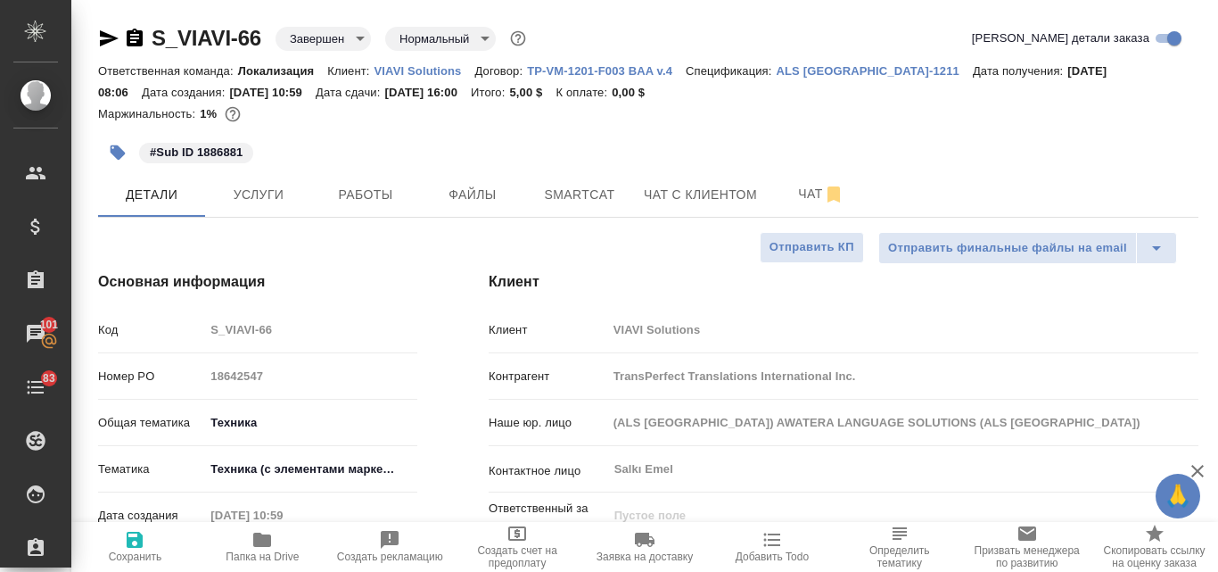
type textarea "x"
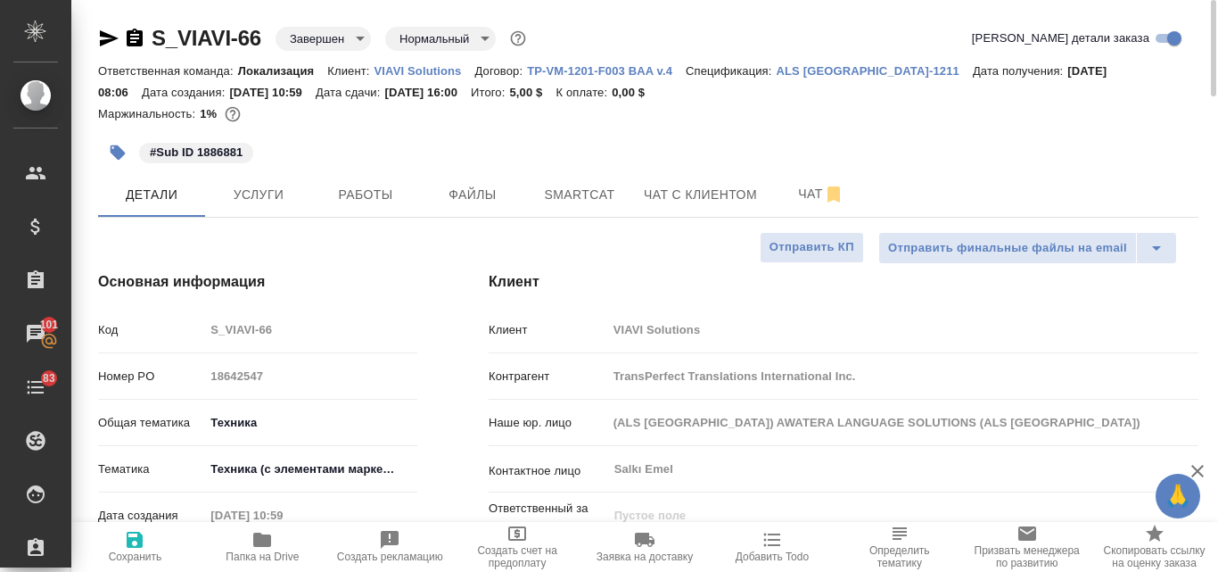
type textarea "x"
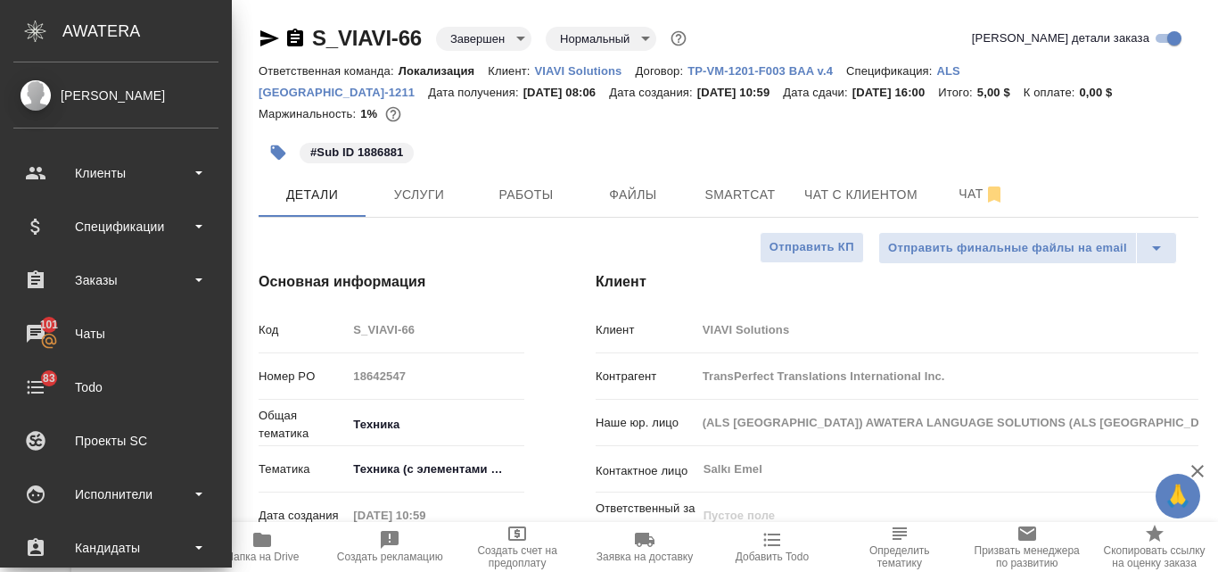
type textarea "x"
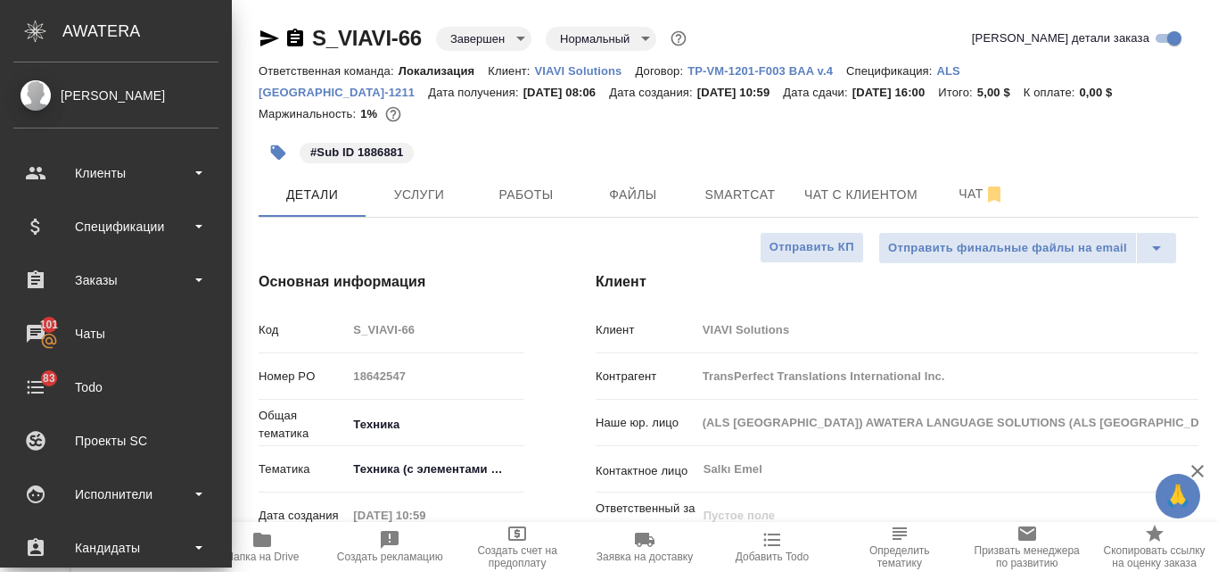
type textarea "x"
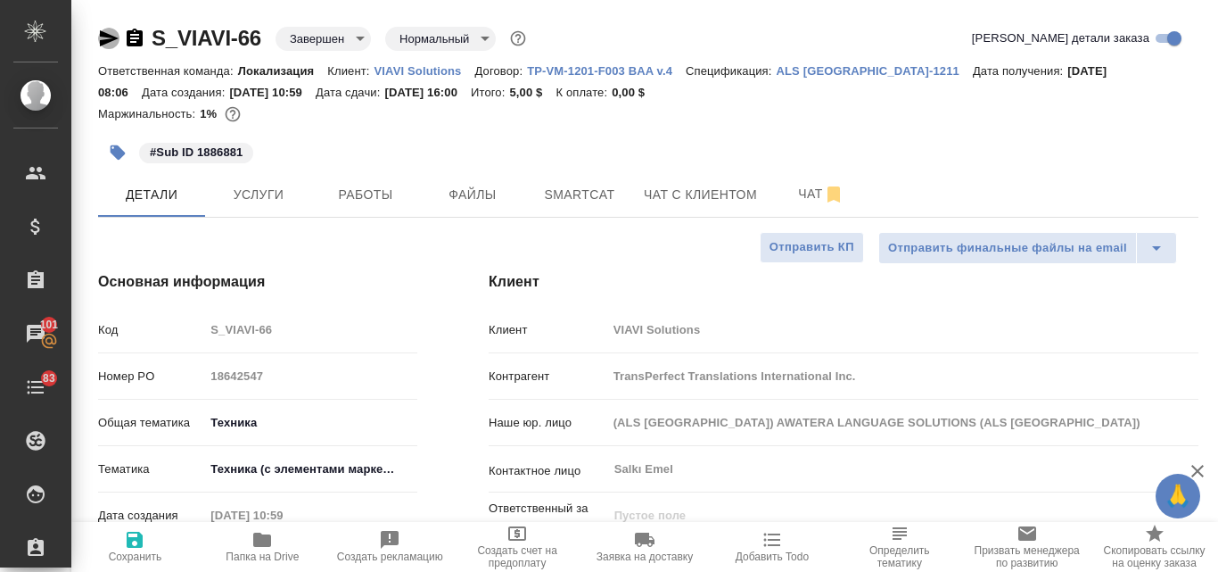
click at [110, 33] on icon "button" at bounding box center [108, 38] width 21 height 21
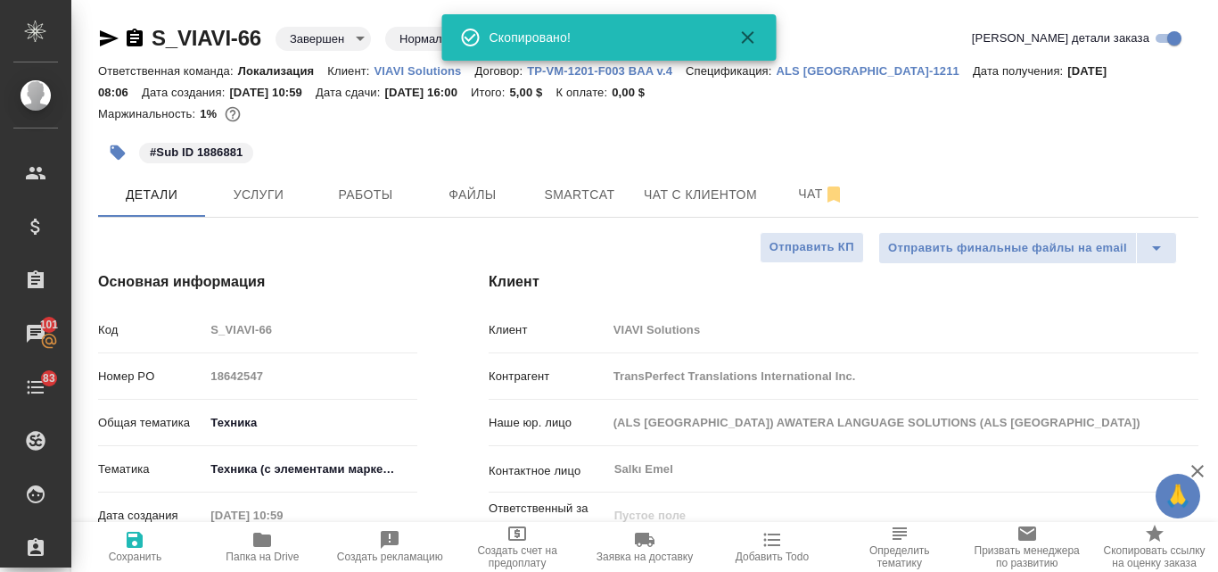
type textarea "x"
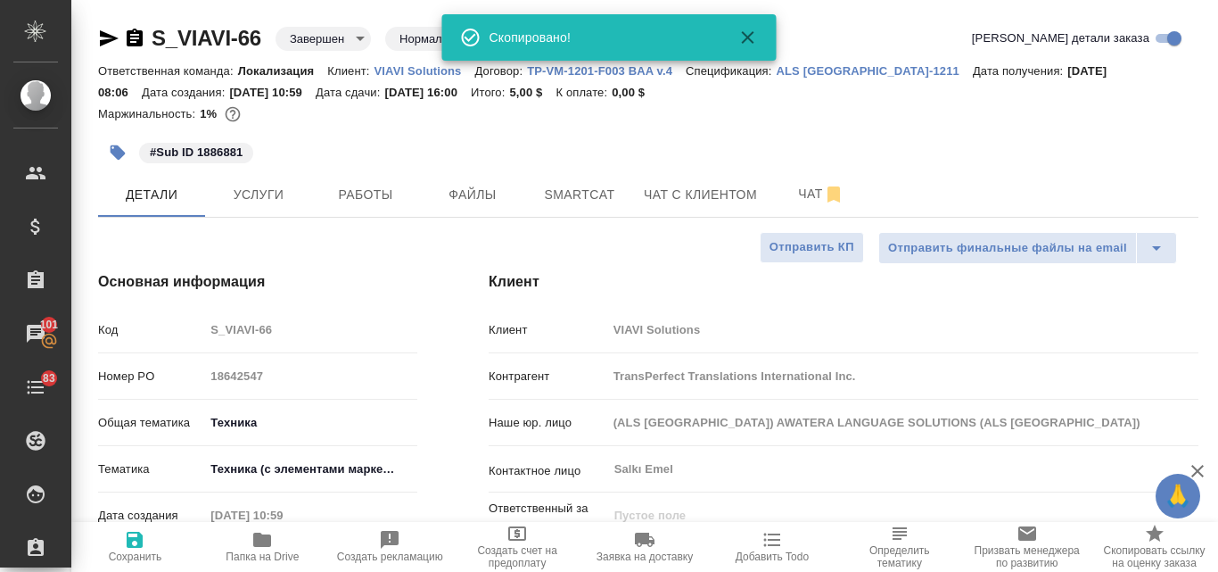
type textarea "x"
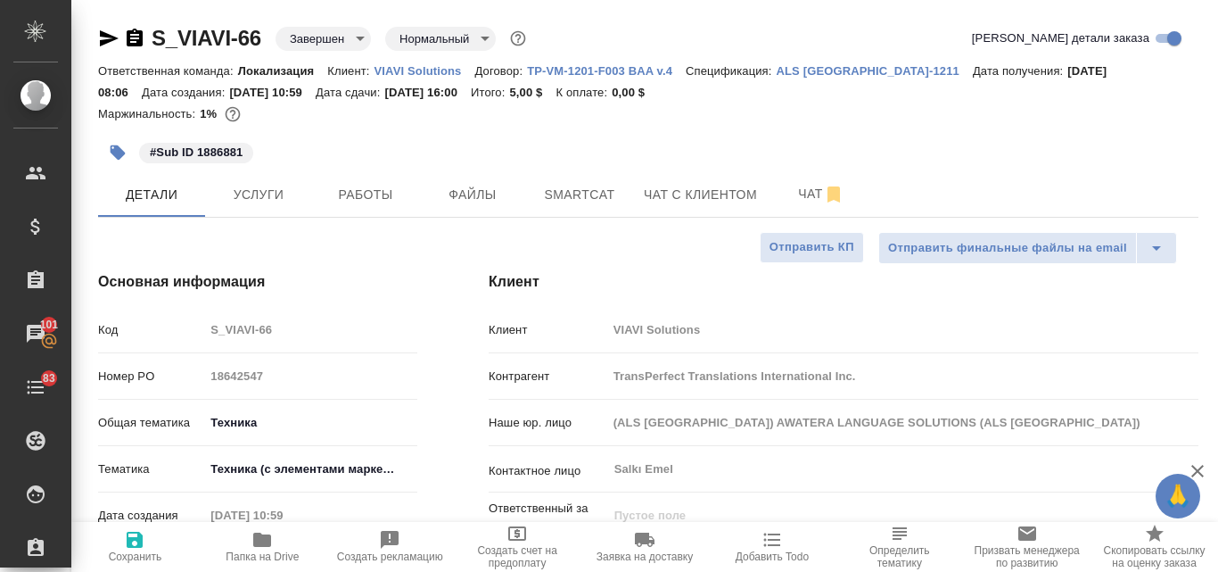
type textarea "x"
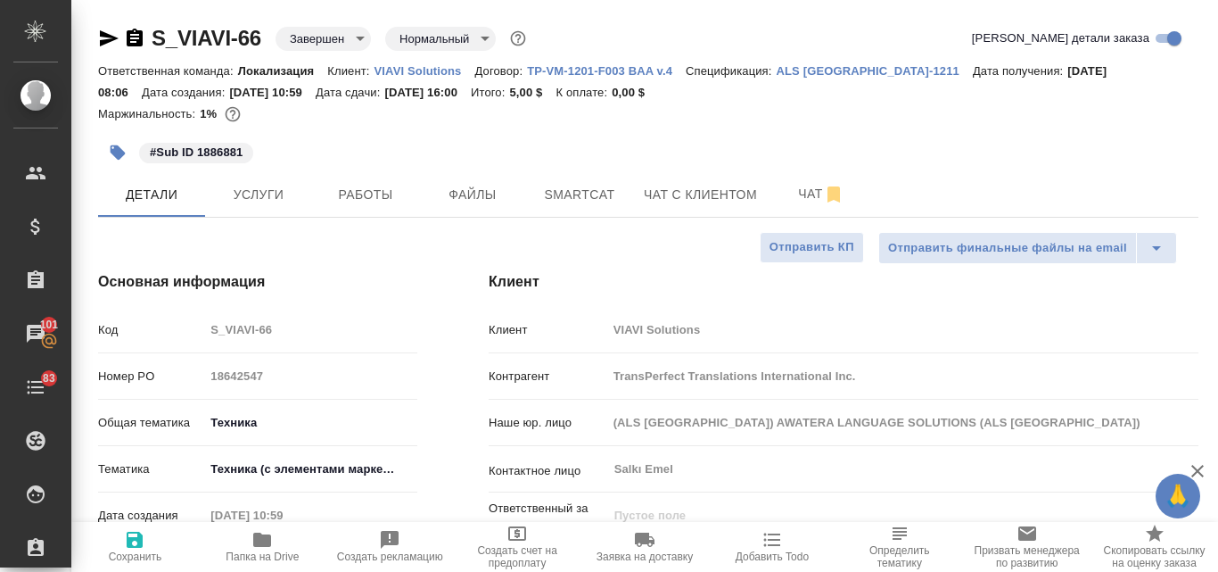
type textarea "x"
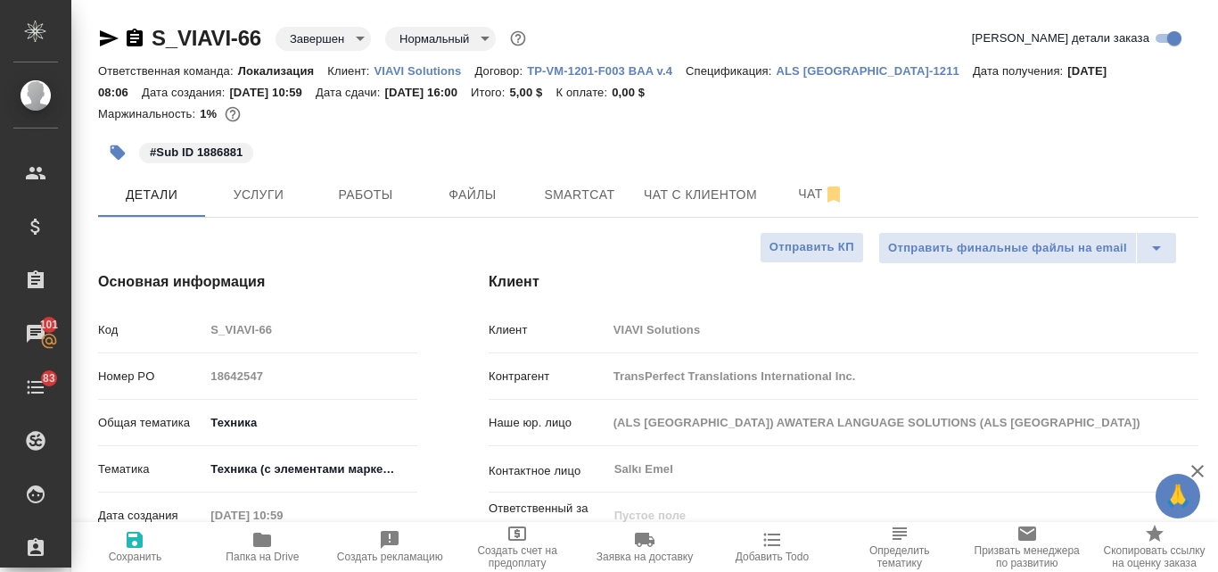
type textarea "x"
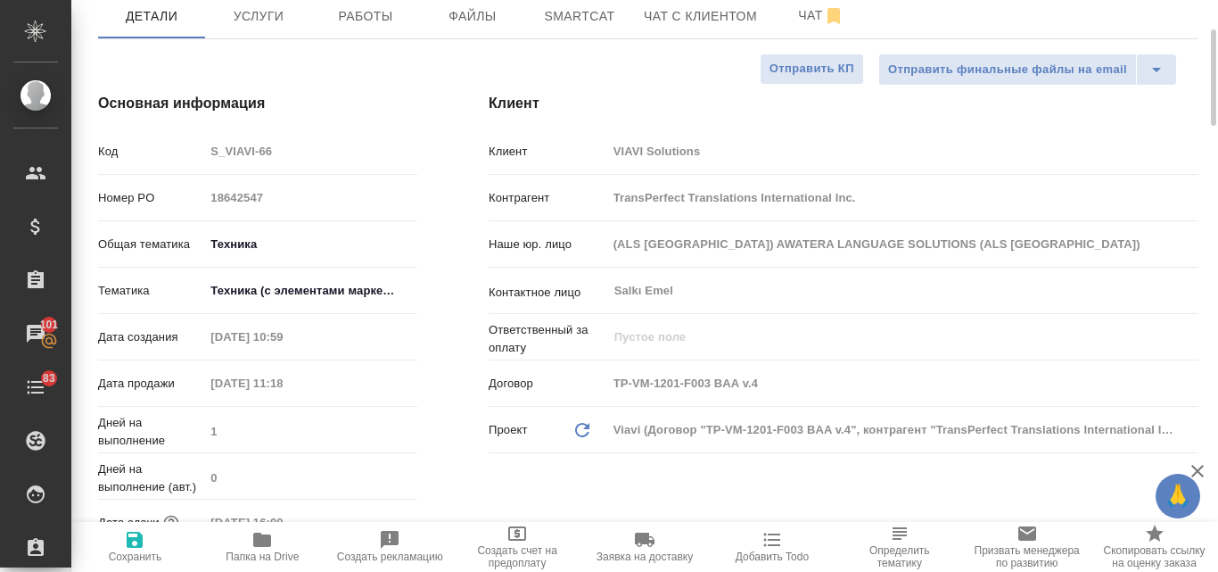
scroll to position [89, 0]
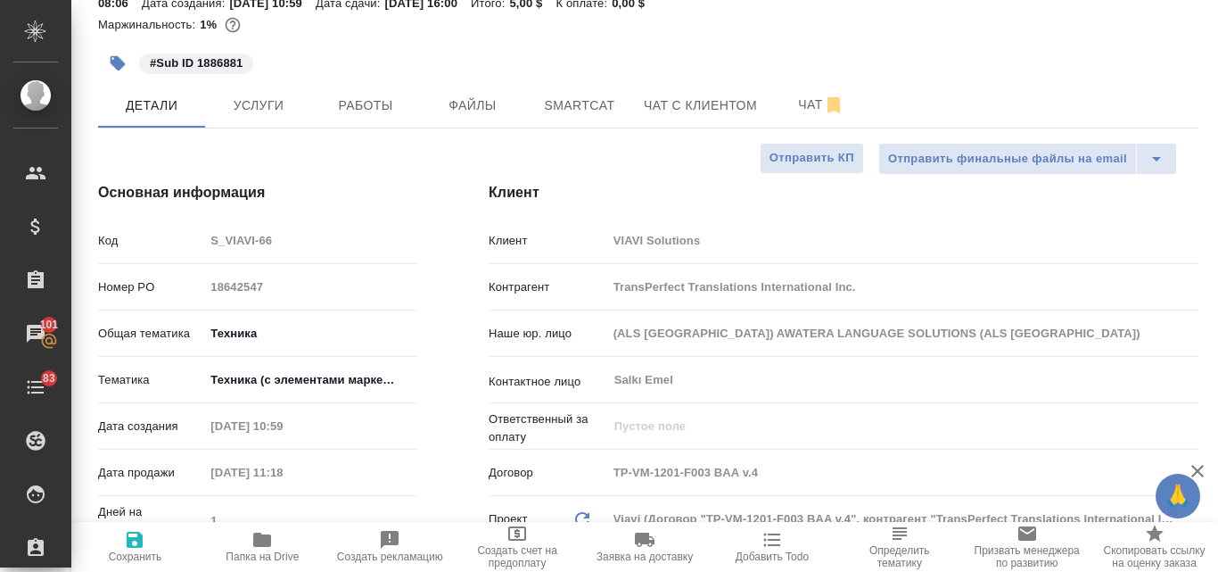
type textarea "x"
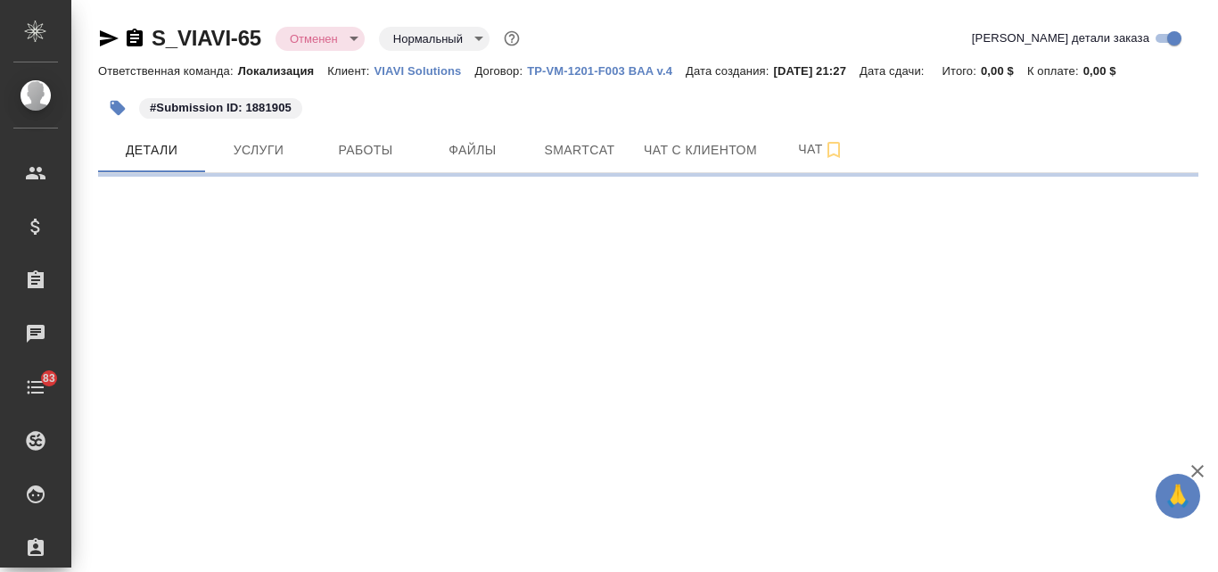
select select "RU"
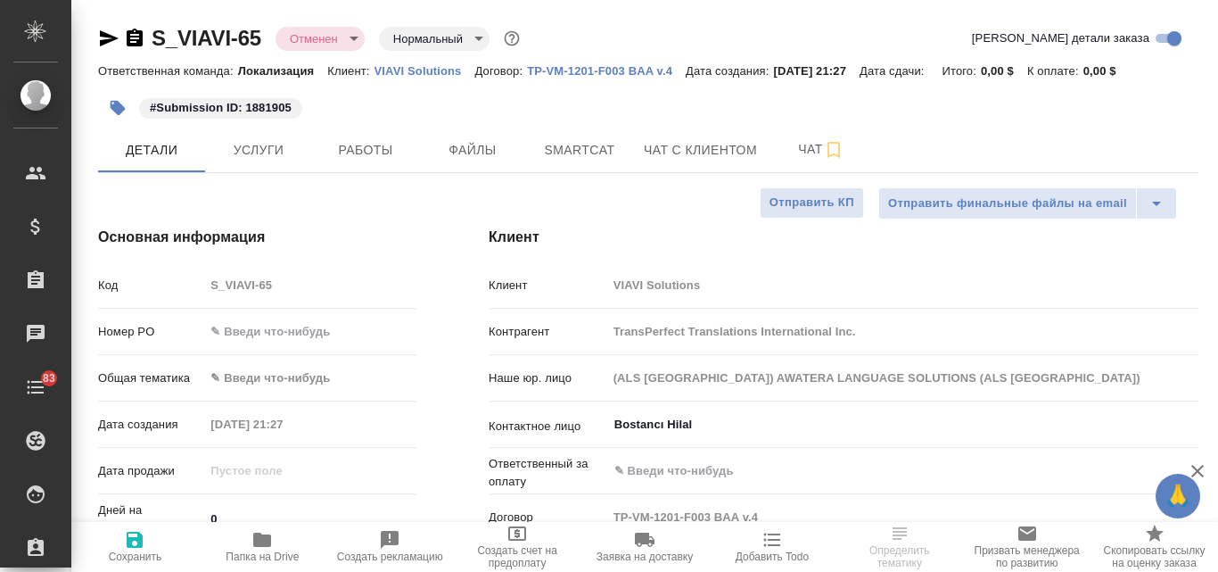
type textarea "x"
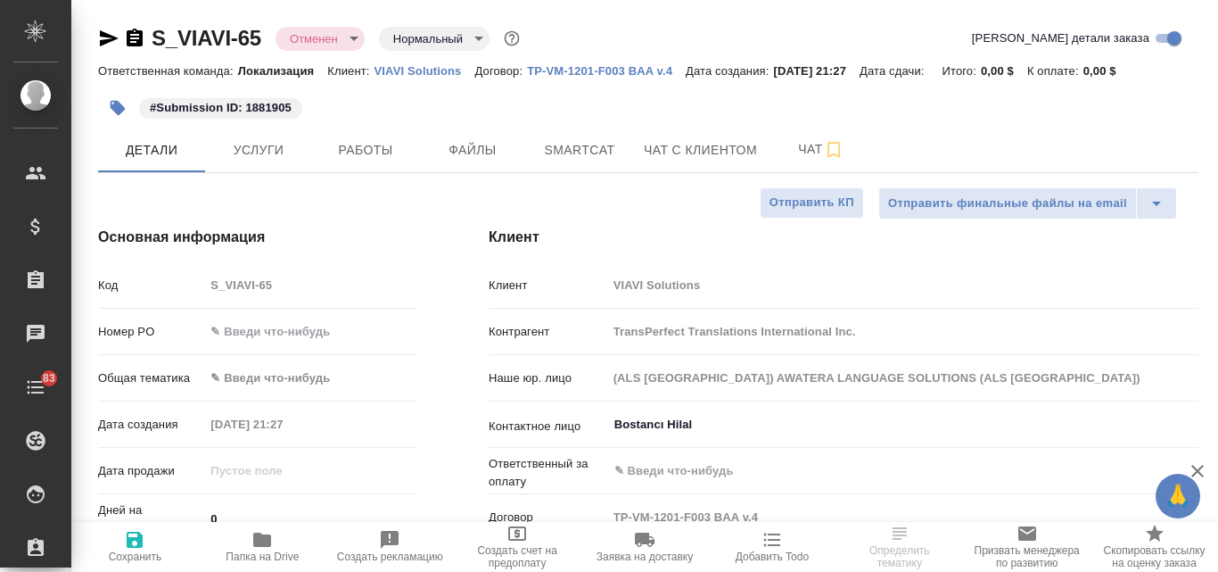
type textarea "x"
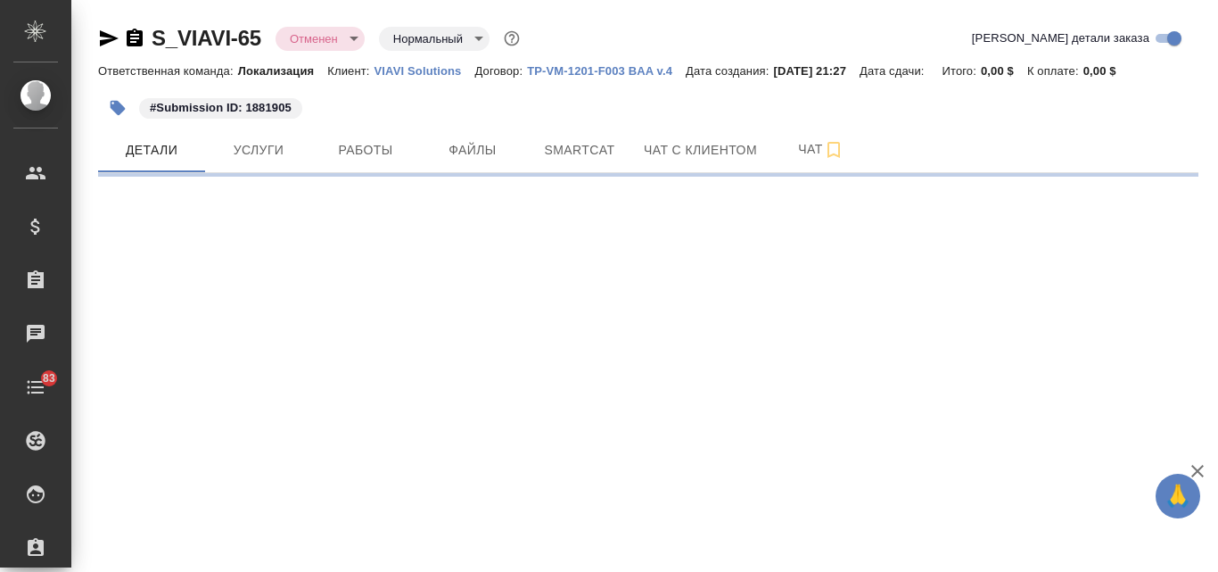
select select "RU"
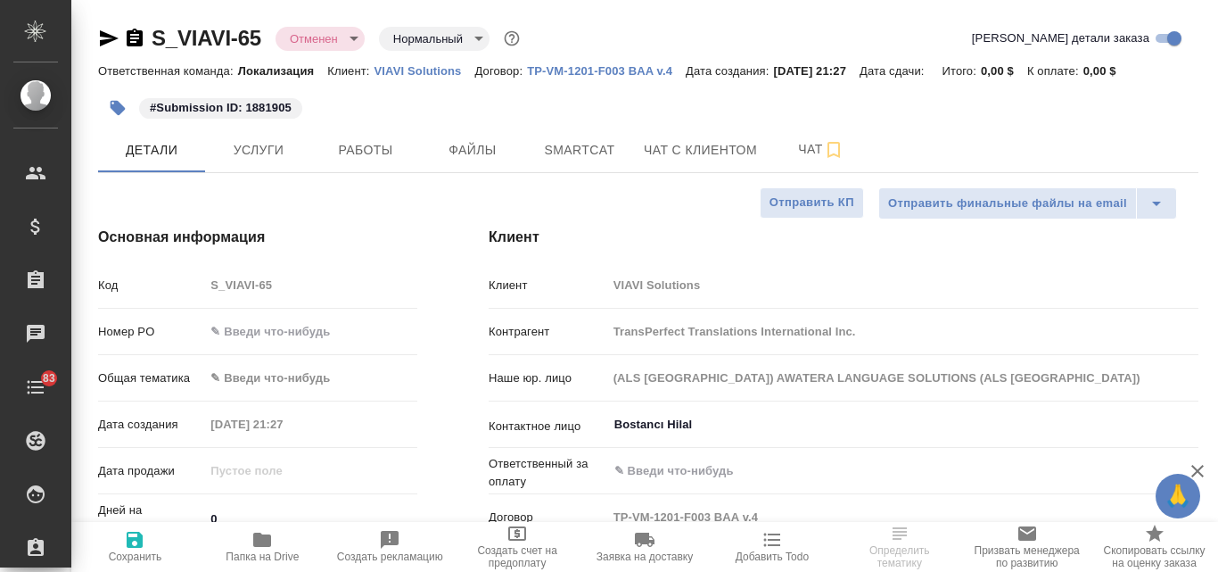
type textarea "x"
click at [109, 42] on icon "button" at bounding box center [109, 38] width 19 height 16
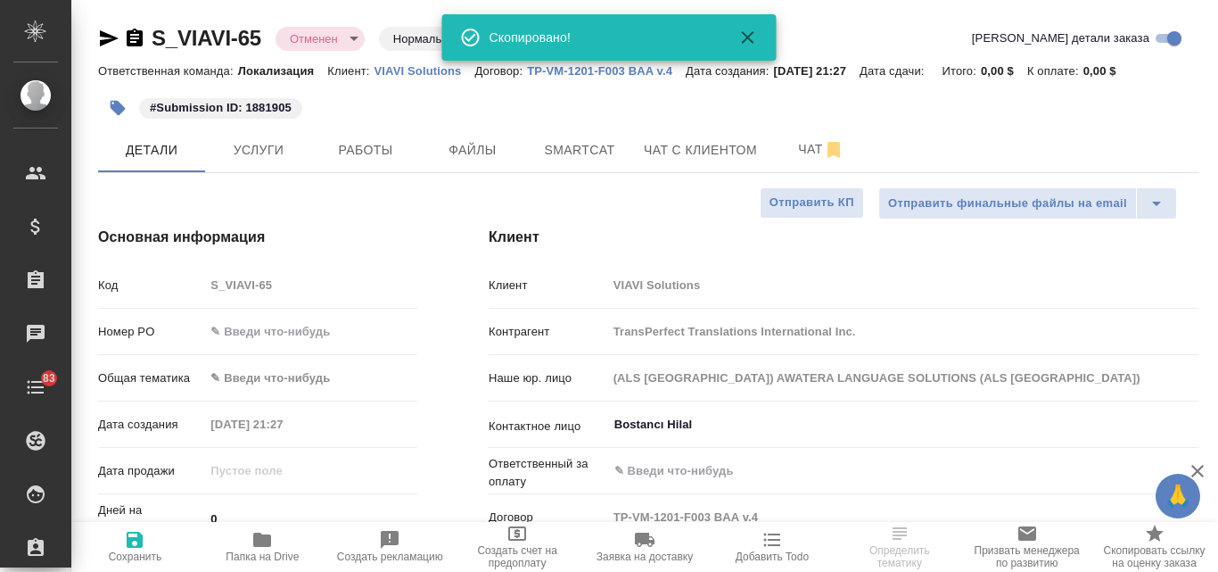
type textarea "x"
select select "RU"
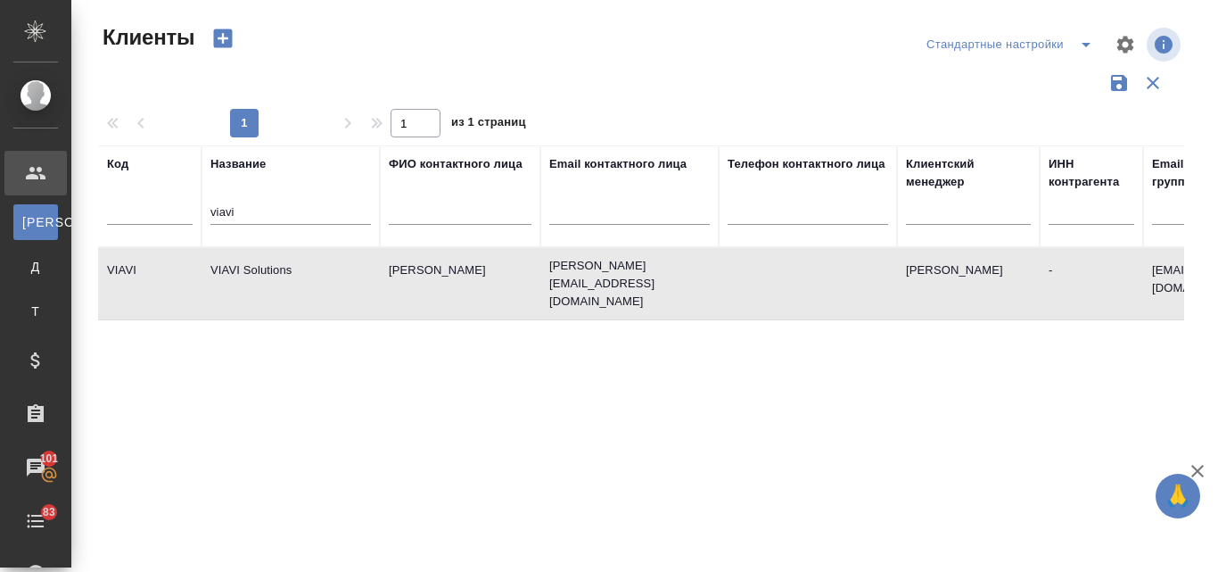
select select "RU"
drag, startPoint x: 238, startPoint y: 208, endPoint x: 219, endPoint y: 219, distance: 22.4
click at [219, 219] on input "viavi" at bounding box center [290, 213] width 161 height 22
type input "v"
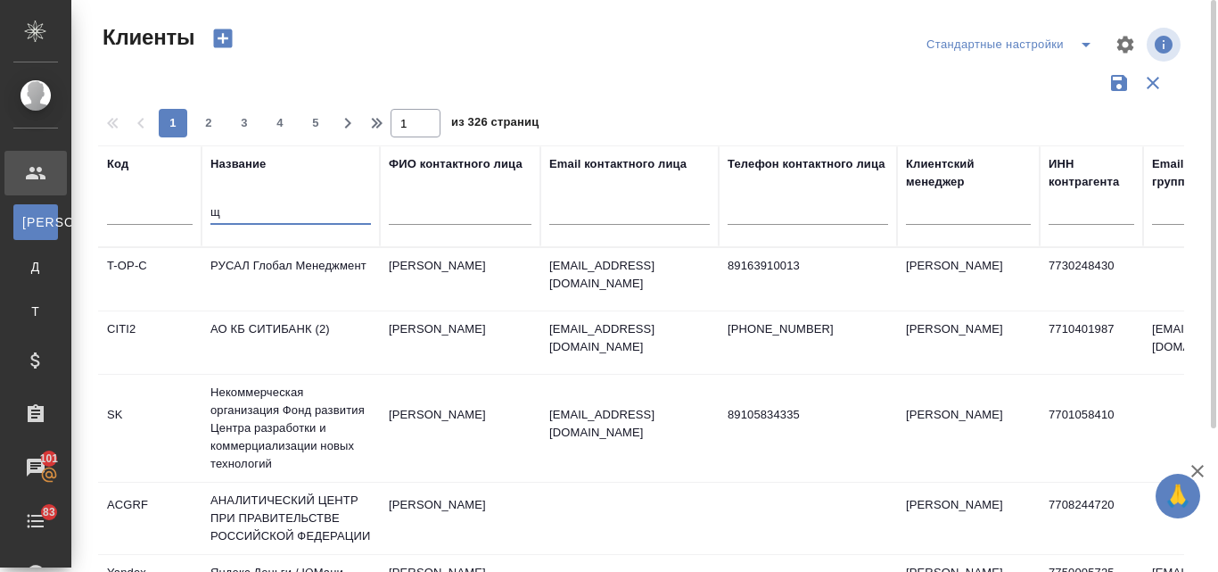
type input "щ"
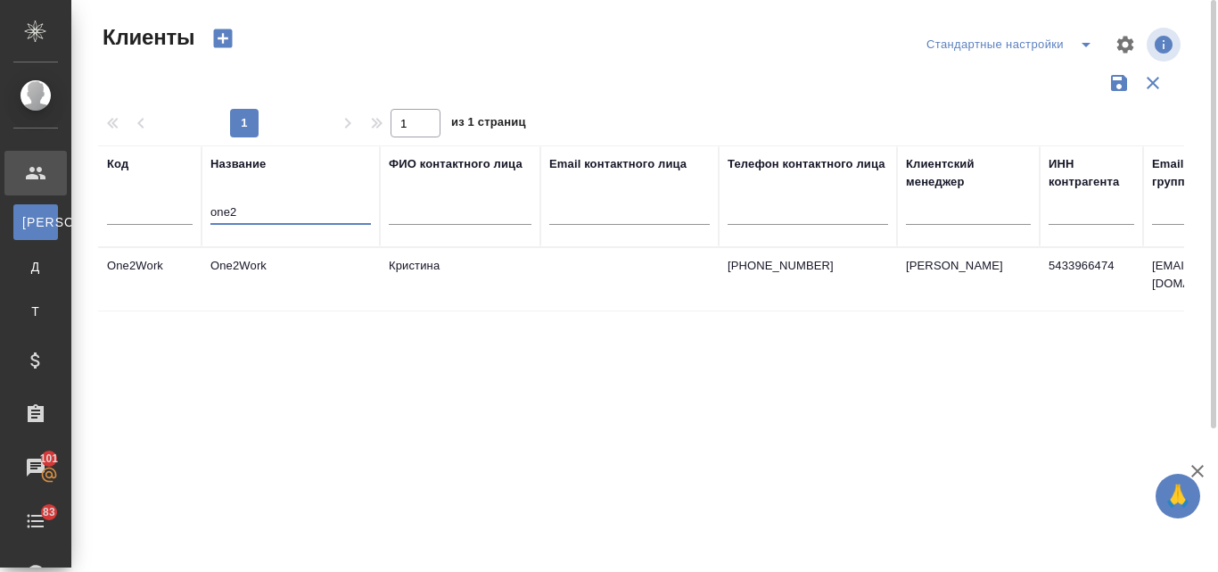
type input "one2"
click at [260, 273] on td "One2Work" at bounding box center [291, 279] width 178 height 62
click at [260, 272] on td "One2Work" at bounding box center [291, 279] width 178 height 62
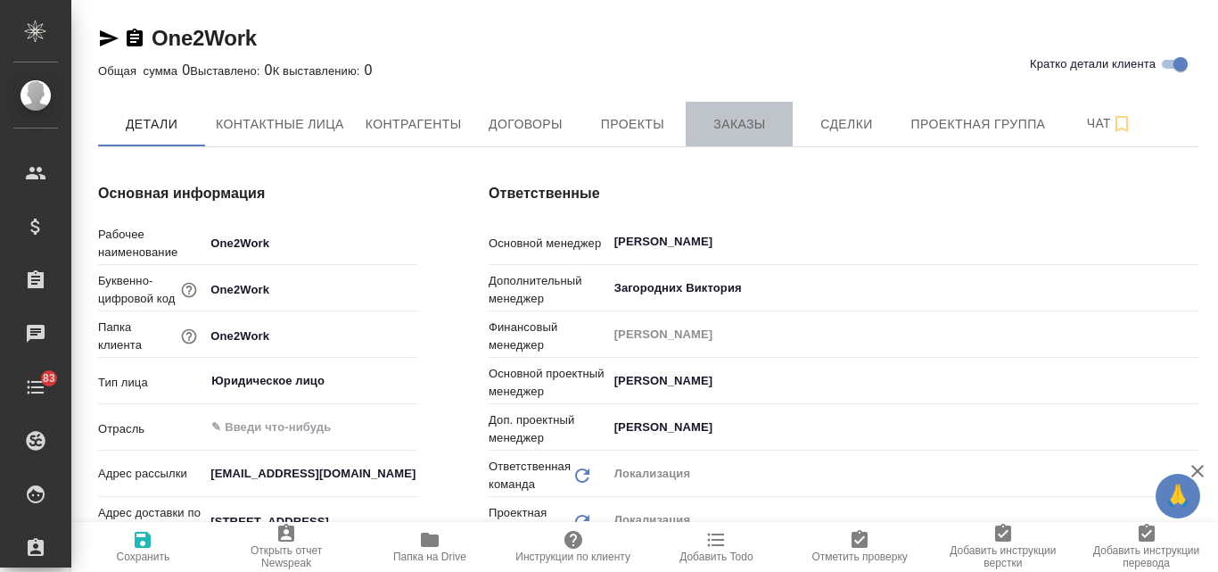
click at [724, 118] on span "Заказы" at bounding box center [740, 124] width 86 height 22
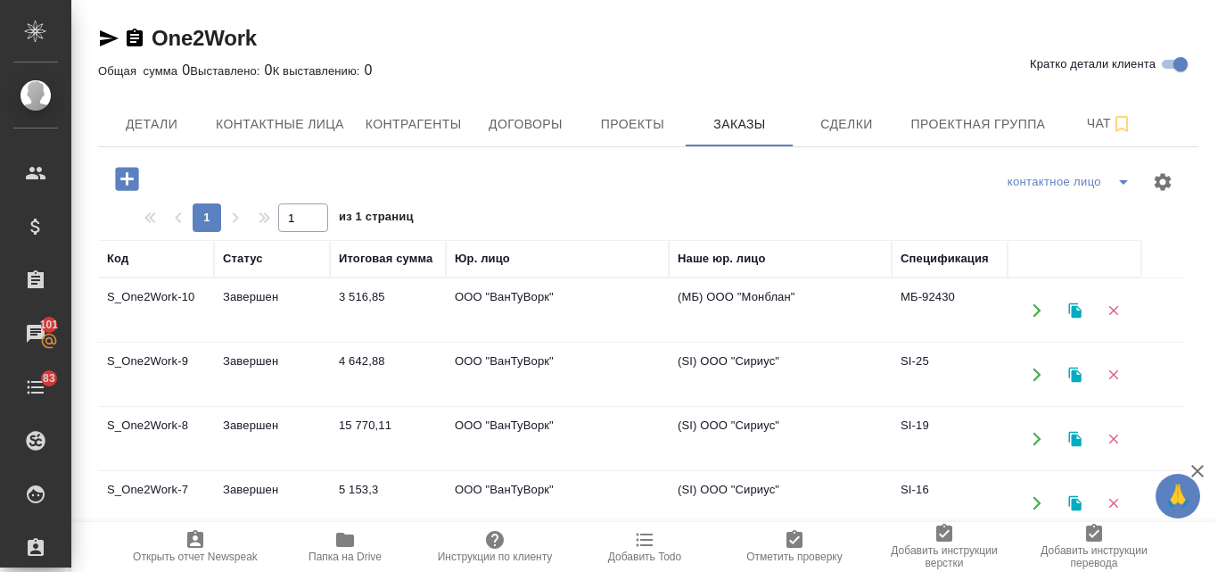
click at [265, 288] on td "Завершен" at bounding box center [272, 310] width 116 height 62
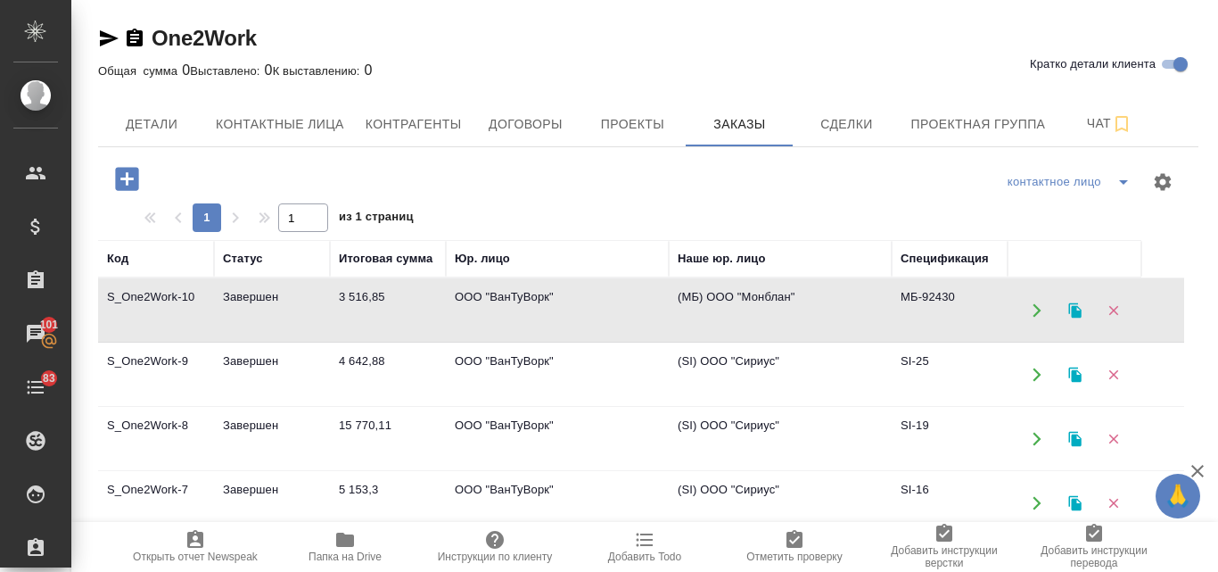
click at [265, 288] on td "Завершен" at bounding box center [272, 310] width 116 height 62
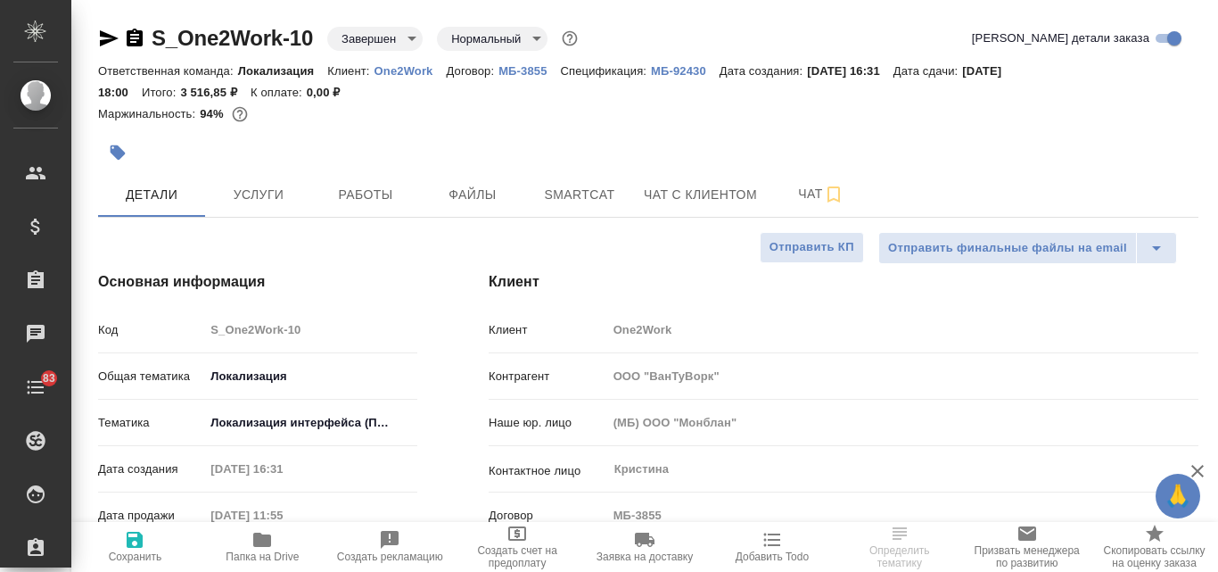
select select "RU"
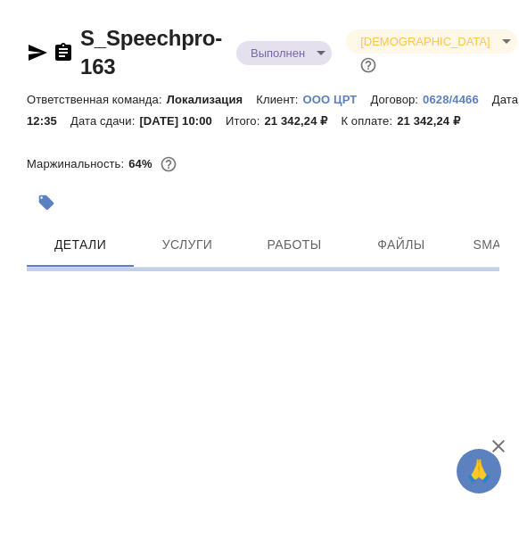
select select "RU"
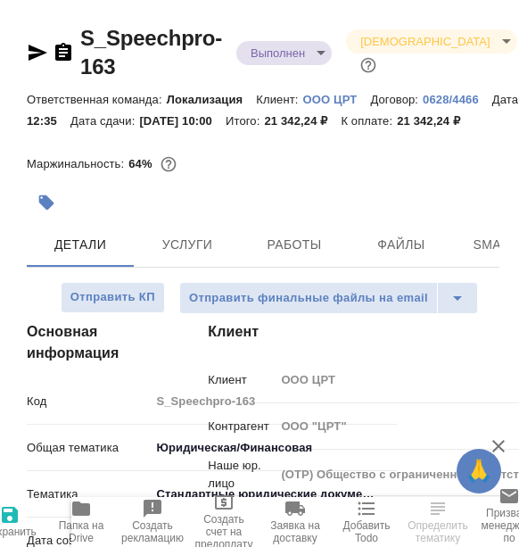
type textarea "x"
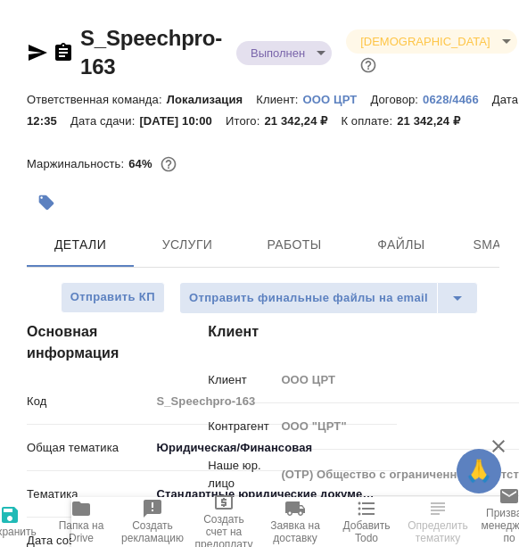
type textarea "x"
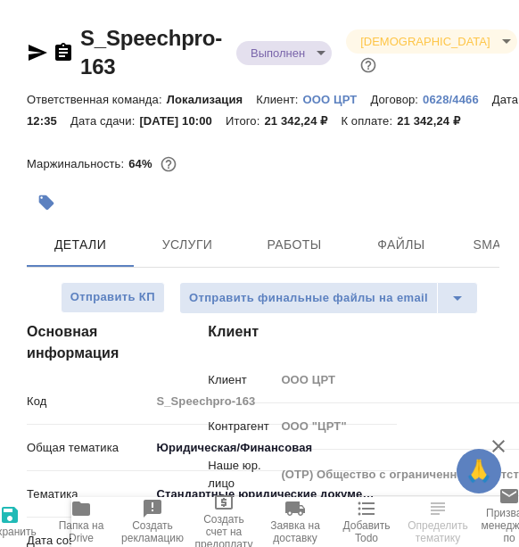
type textarea "x"
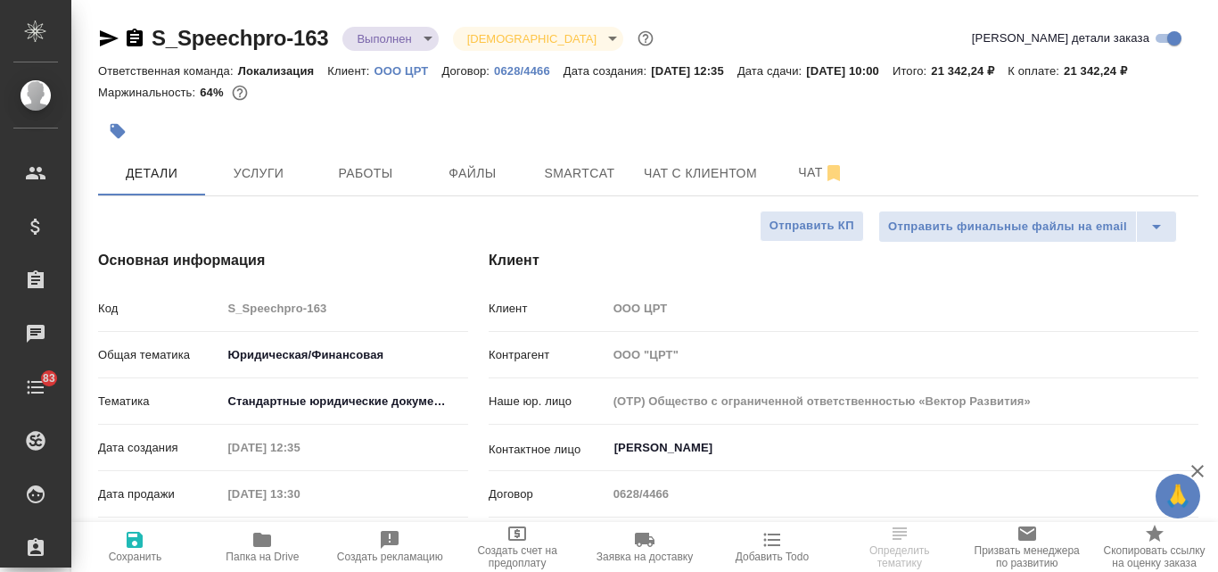
type textarea "x"
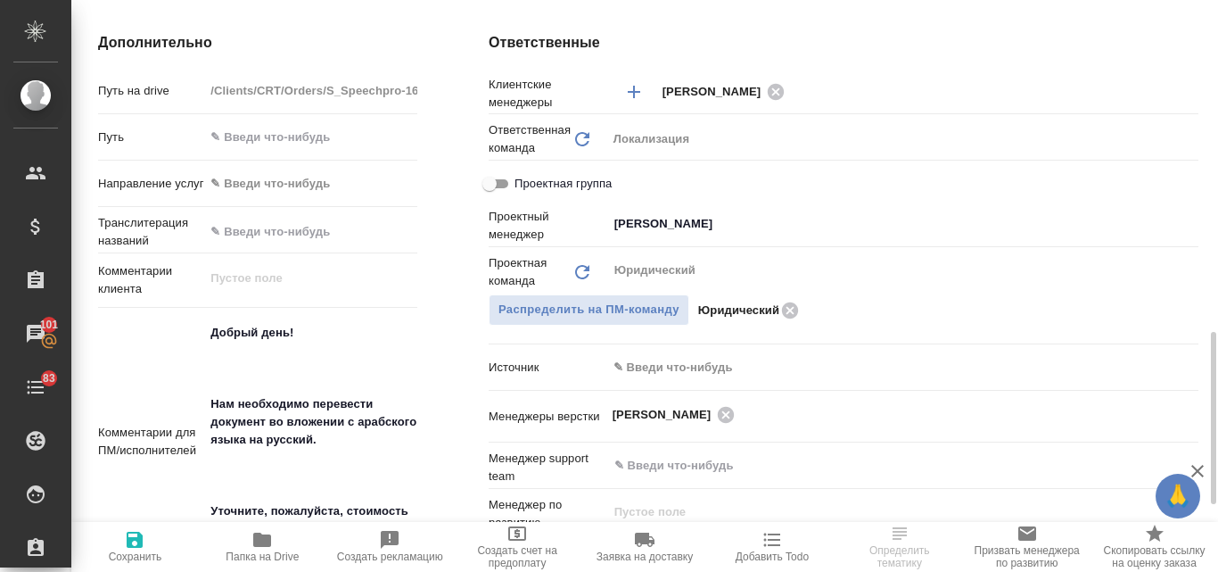
scroll to position [803, 0]
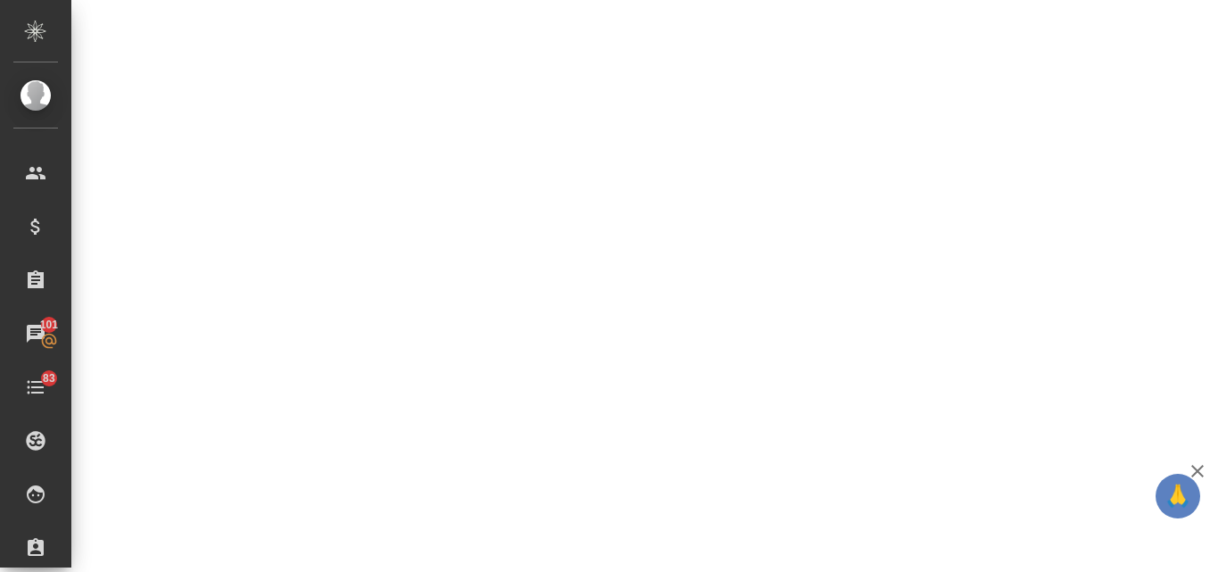
select select "RU"
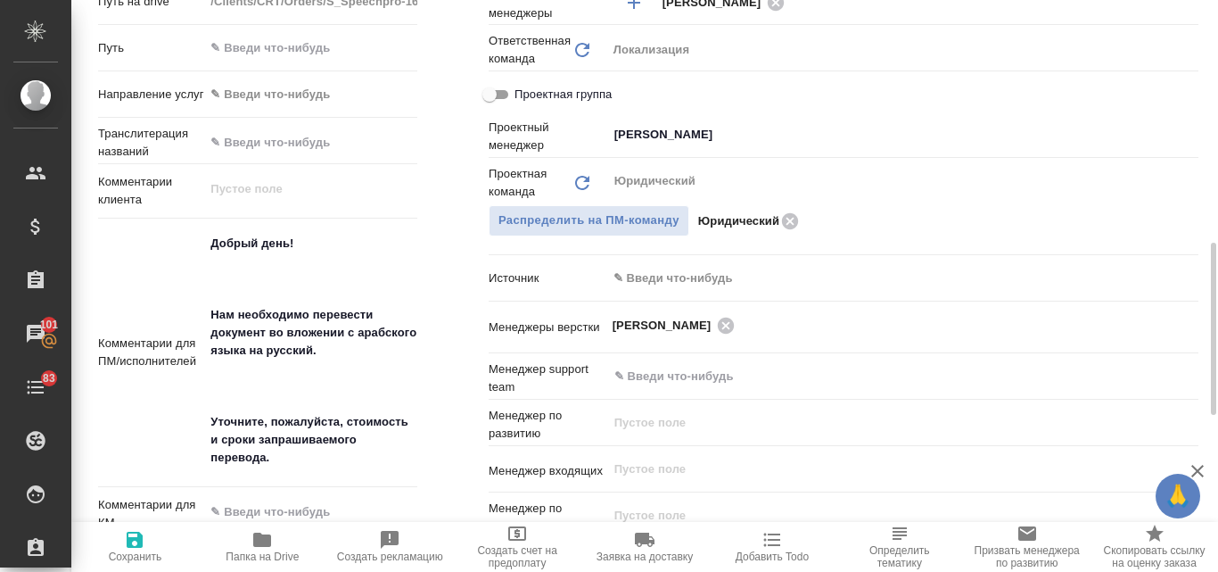
type textarea "x"
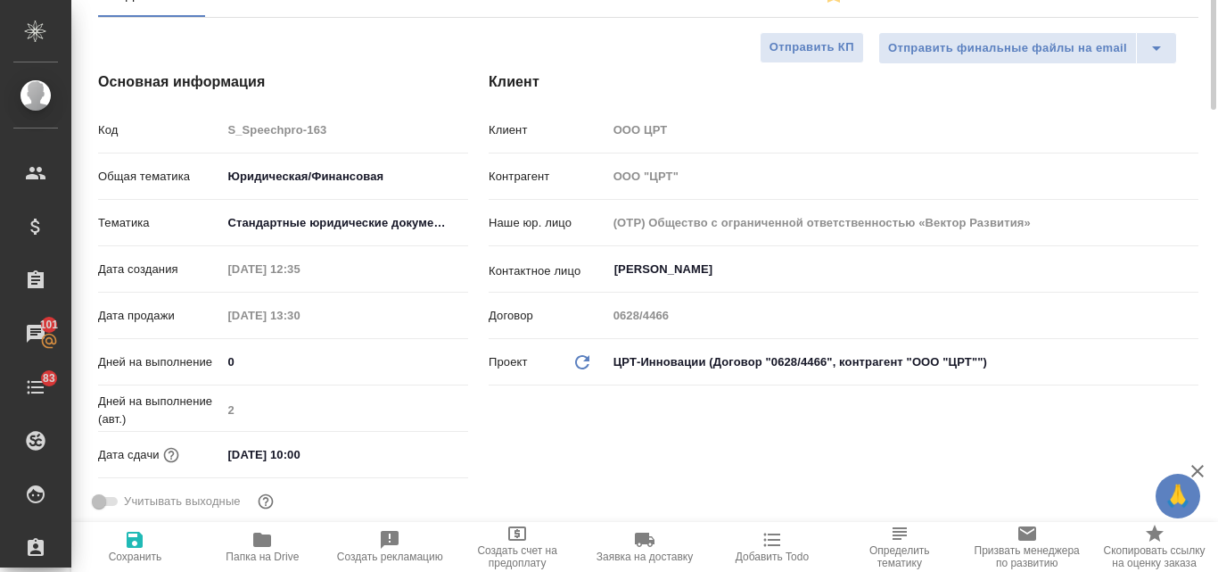
scroll to position [0, 0]
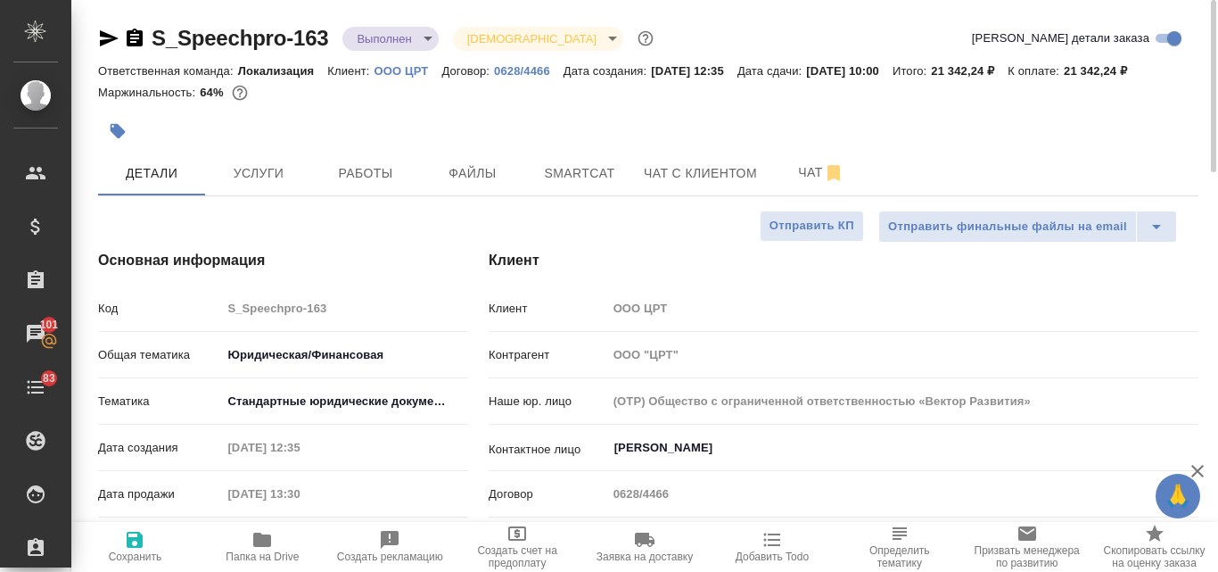
type textarea "x"
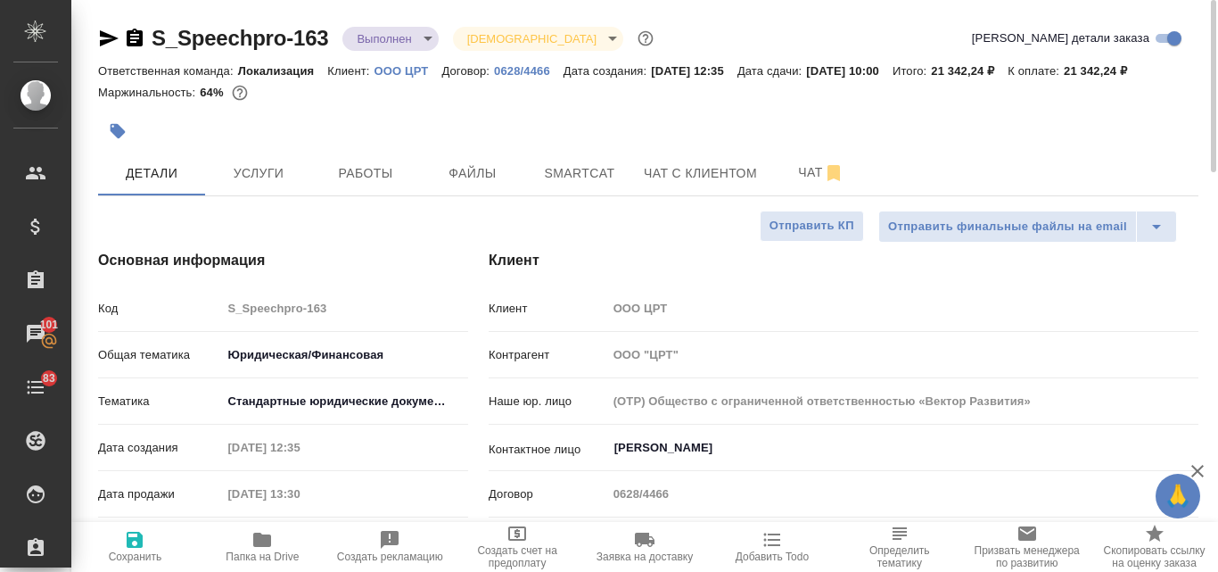
type textarea "x"
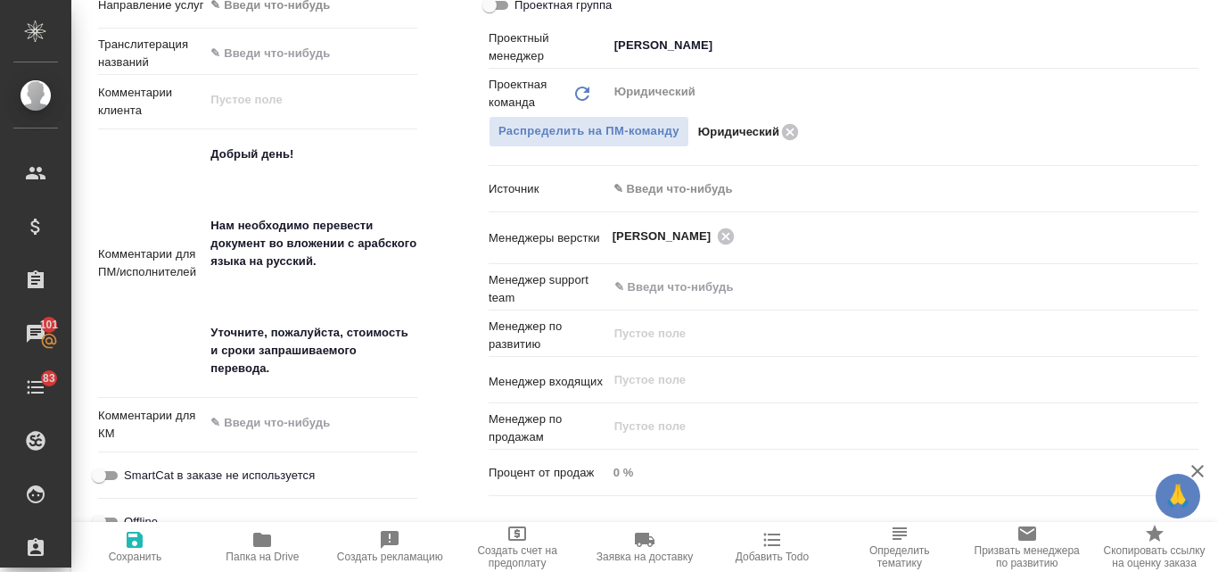
scroll to position [446, 0]
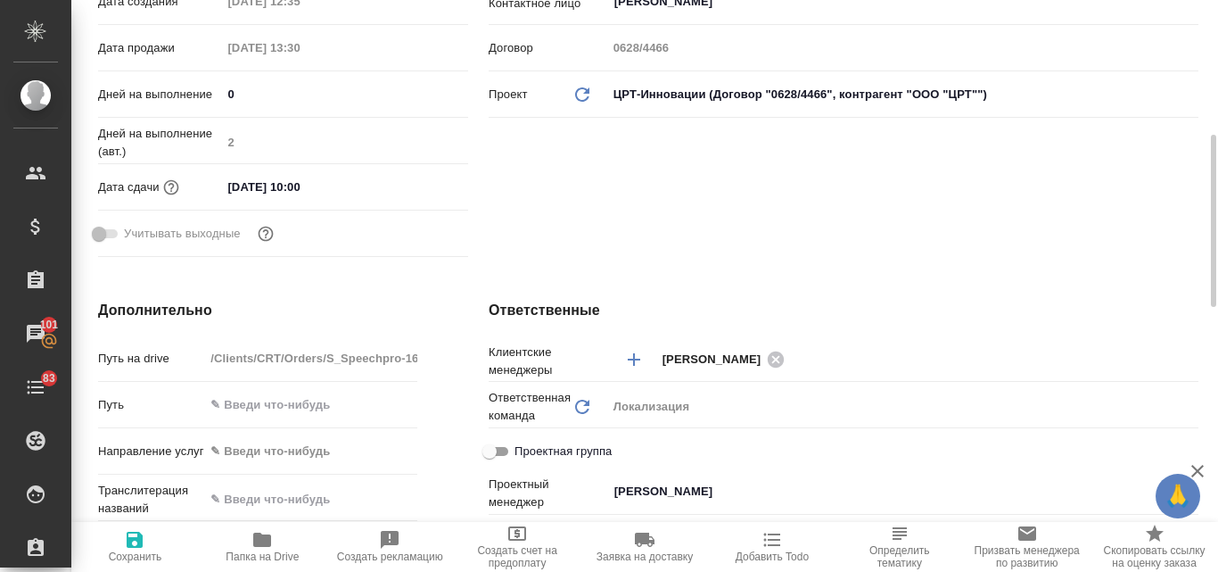
click at [283, 546] on span "Папка на Drive" at bounding box center [263, 546] width 106 height 34
type textarea "x"
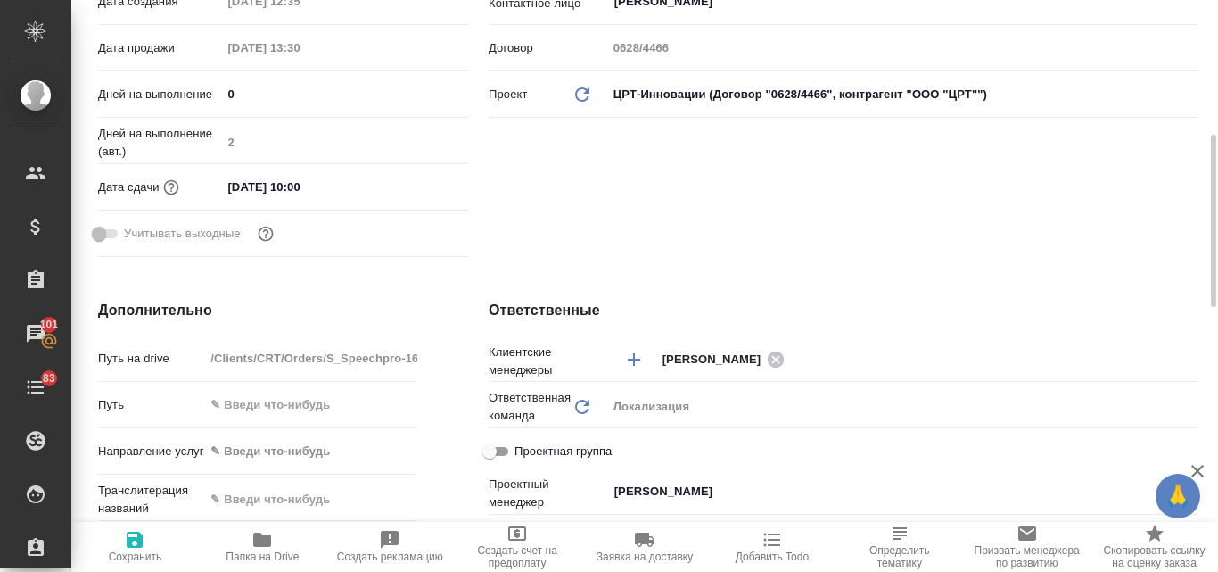
type textarea "x"
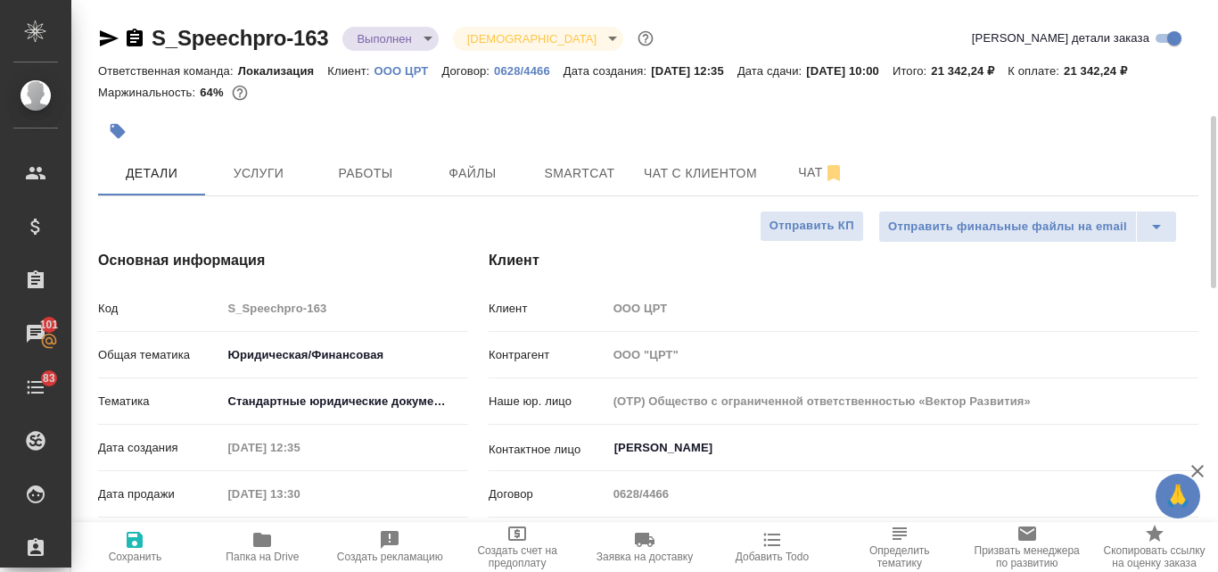
scroll to position [89, 0]
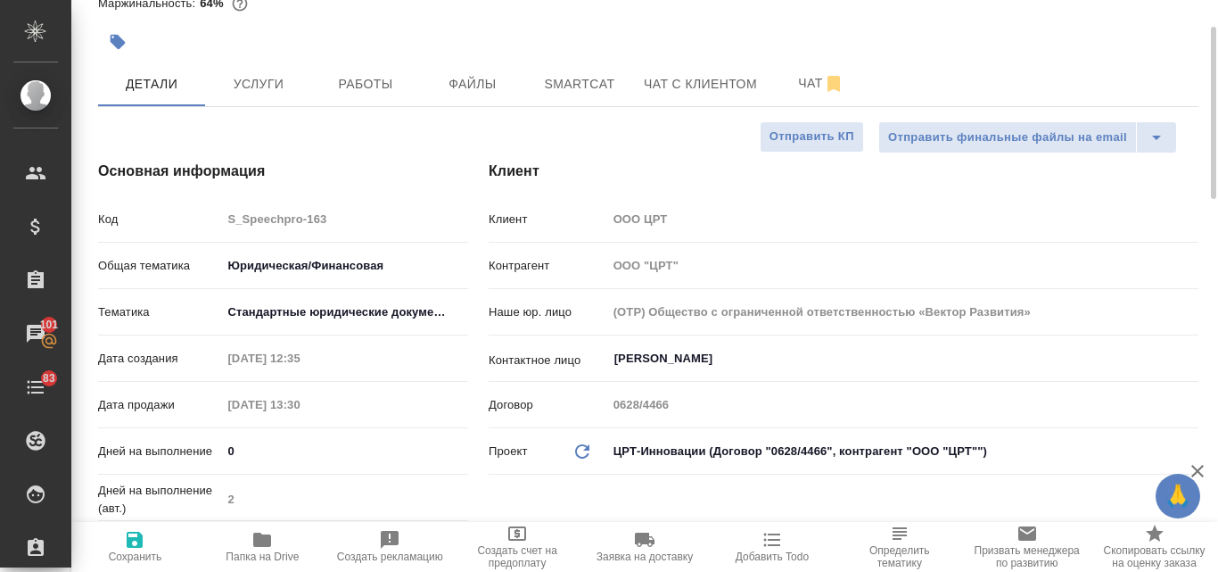
type textarea "x"
